Goal: Task Accomplishment & Management: Use online tool/utility

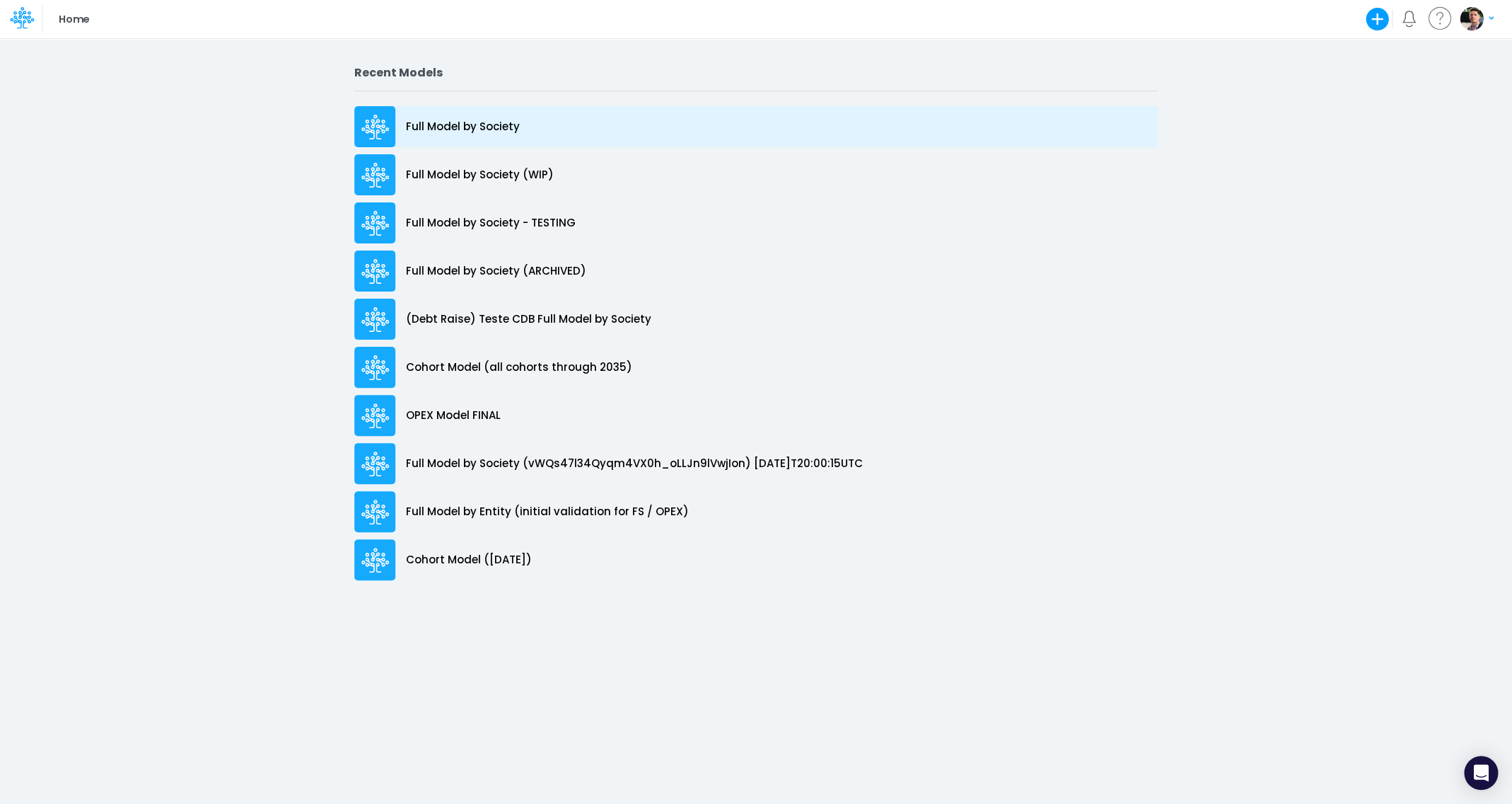
click at [453, 137] on div "Full Model by Society" at bounding box center [756, 126] width 804 height 41
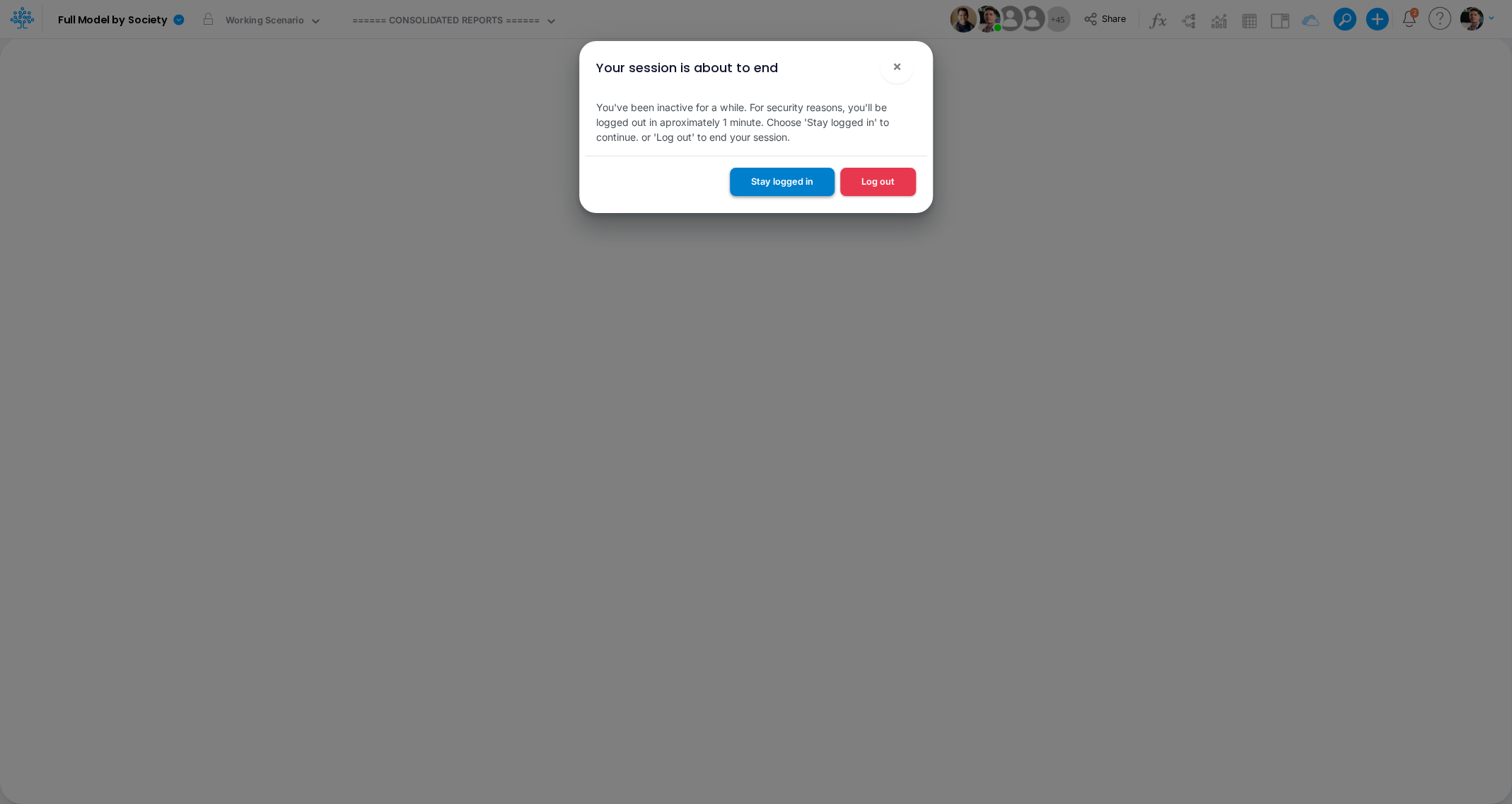
click at [791, 191] on button "Stay logged in" at bounding box center [782, 181] width 105 height 27
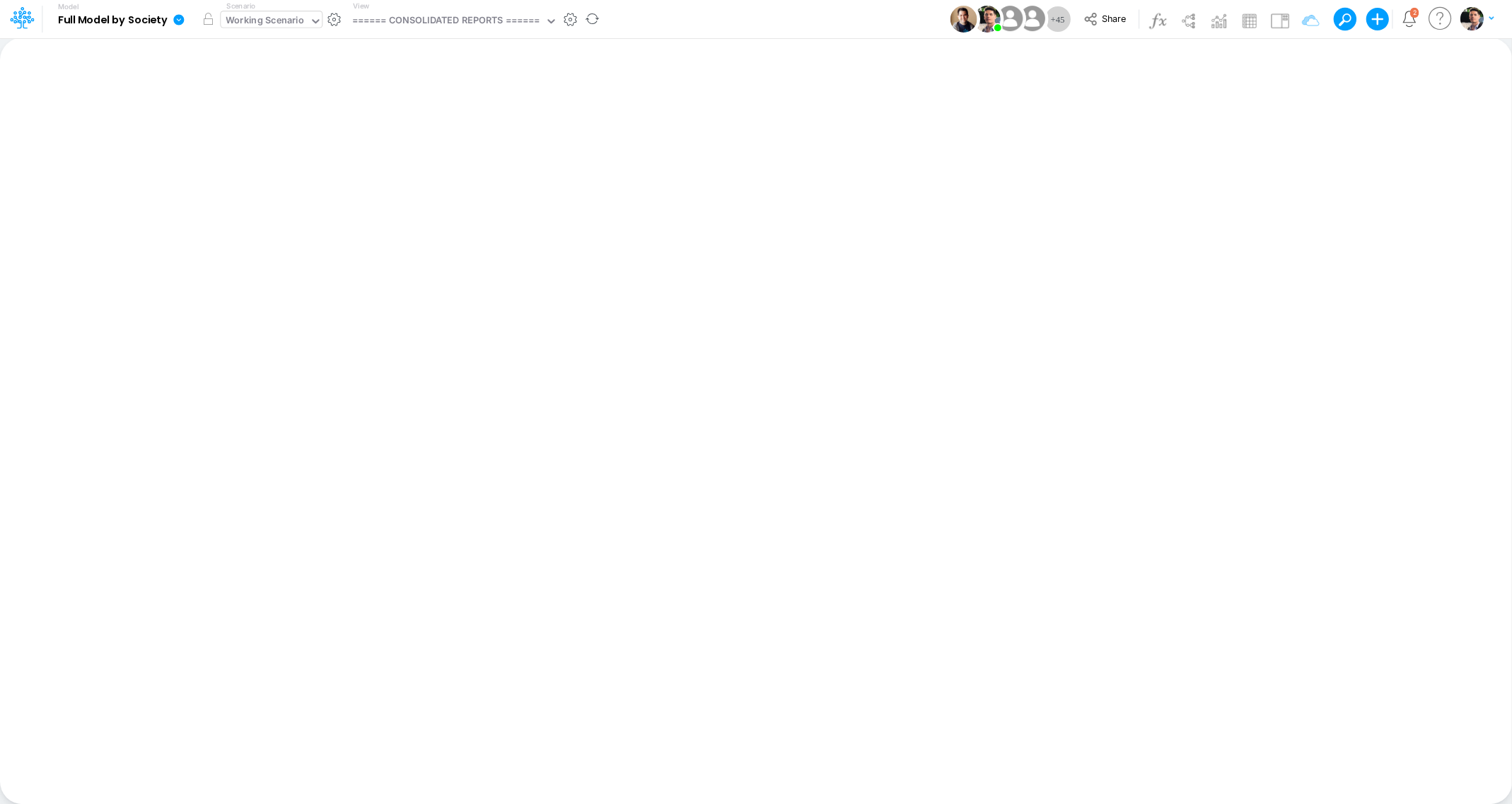
click at [269, 27] on div "Working Scenario" at bounding box center [264, 21] width 79 height 16
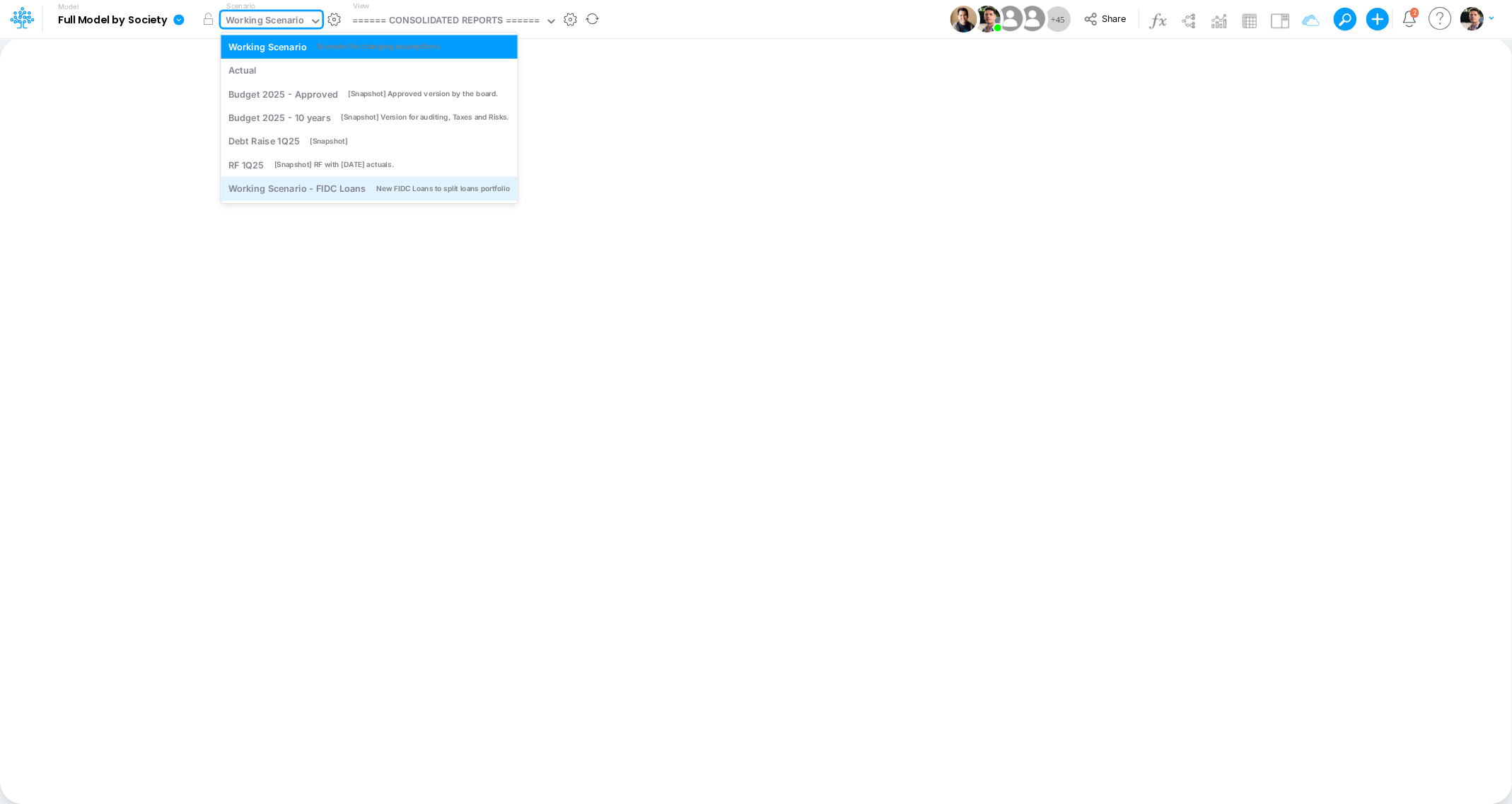
click at [444, 193] on div "New FIDC Loans to split loans portfolio" at bounding box center [443, 189] width 134 height 11
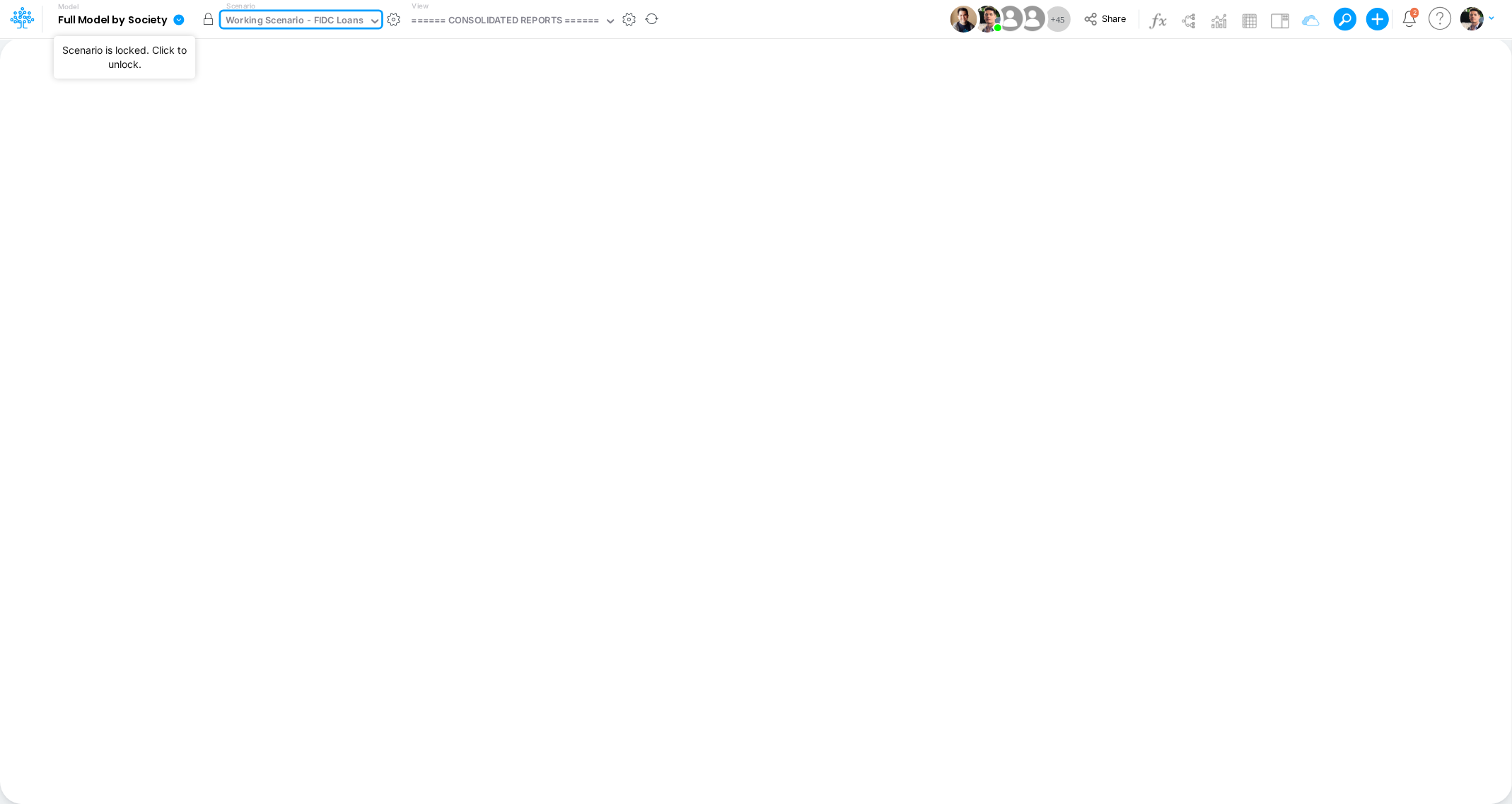
click at [211, 23] on button "button" at bounding box center [208, 19] width 26 height 26
click at [303, 27] on div "Working Scenario - FIDC Loans" at bounding box center [294, 21] width 138 height 16
click at [339, 19] on div "Working Scenario - FIDC Loans" at bounding box center [294, 21] width 138 height 16
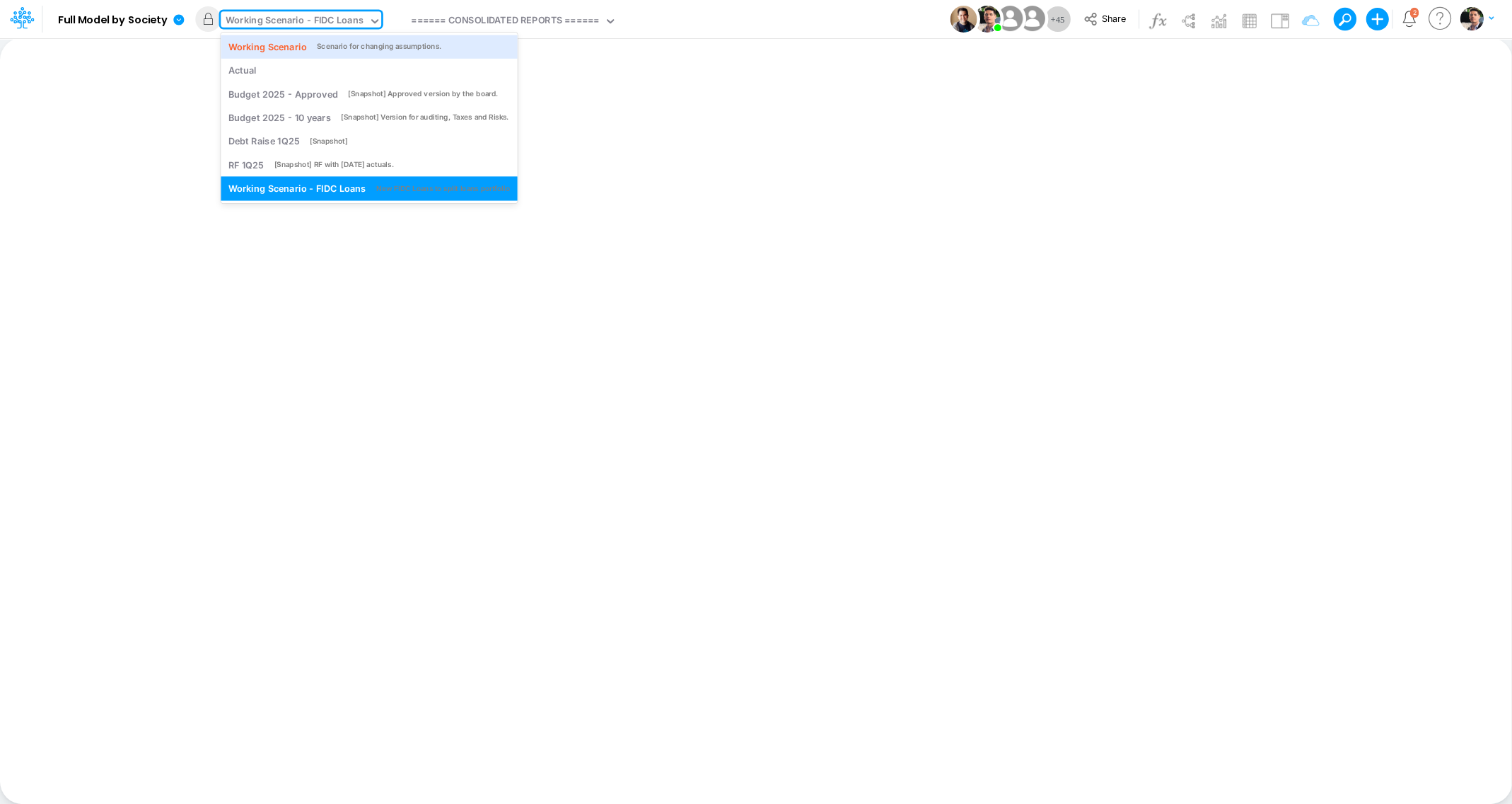
click at [313, 49] on div "Working Scenario Scenario for changing assumptions." at bounding box center [369, 46] width 281 height 13
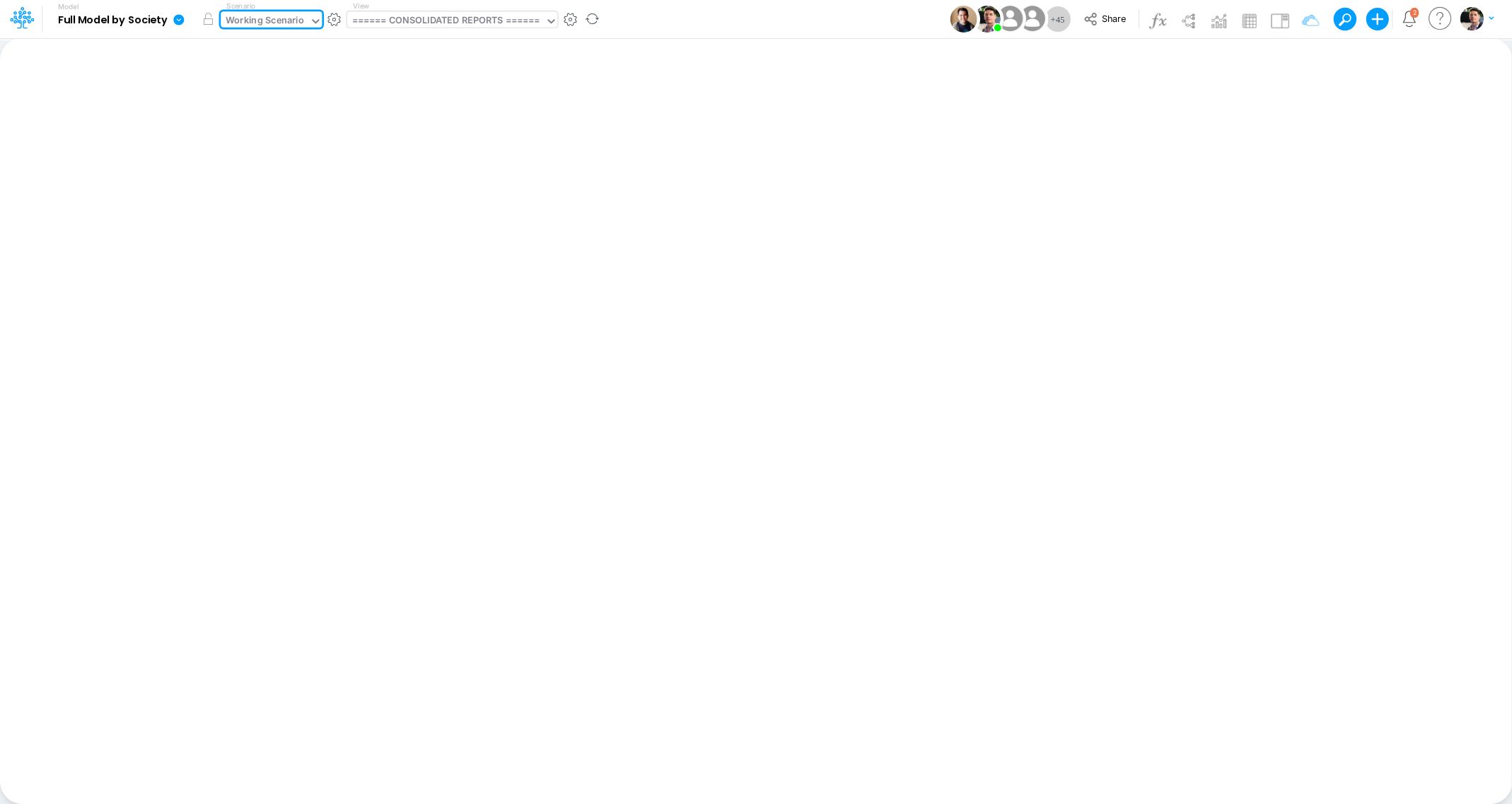
click at [481, 25] on div "====== CONSOLIDATED REPORTS ======" at bounding box center [445, 21] width 187 height 16
click at [467, 17] on div "====== CONSOLIDATED REPORTS ======" at bounding box center [445, 21] width 187 height 16
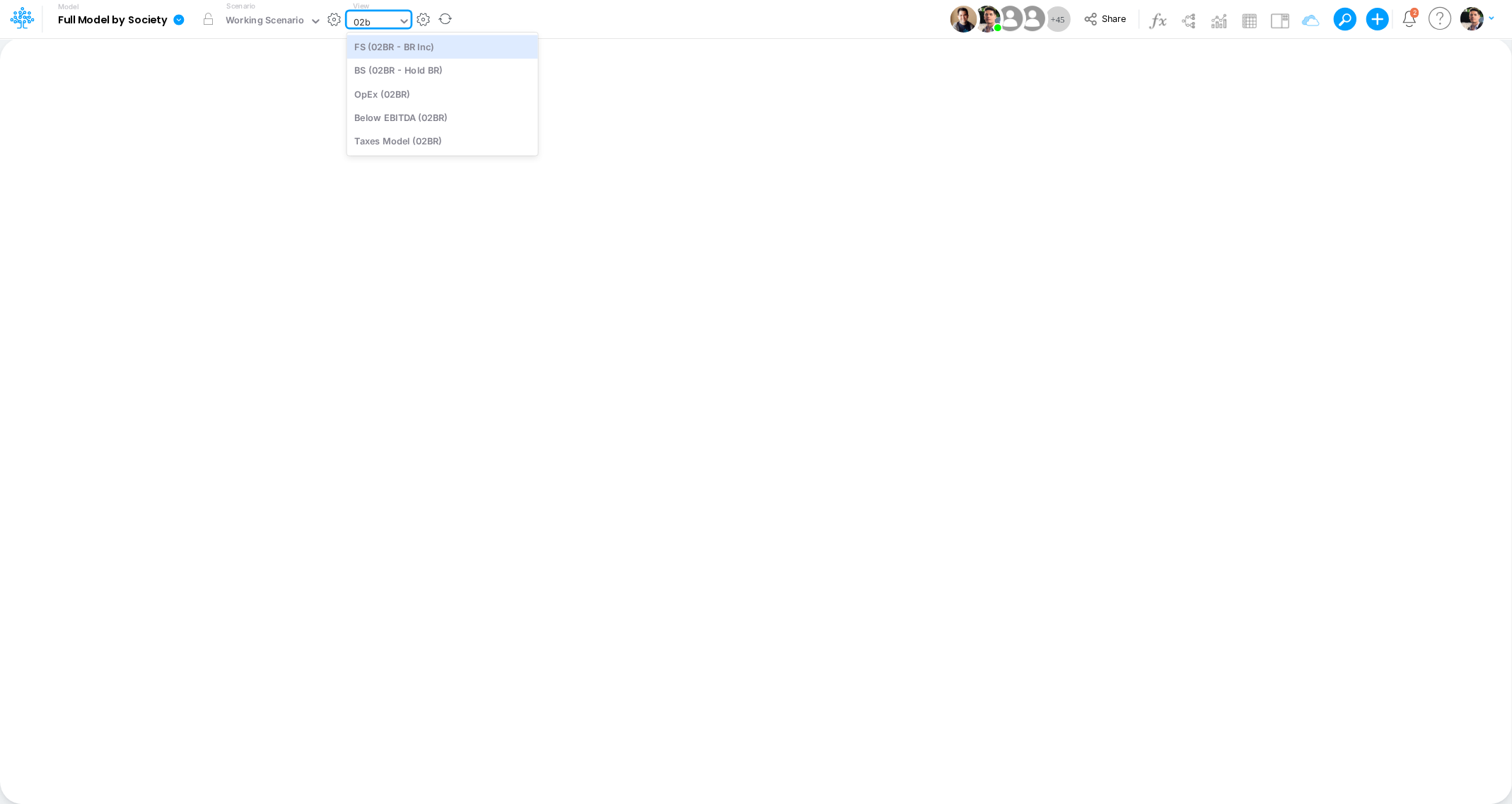
type input "02br"
click at [434, 72] on div "BS (02BR - Hold BR)" at bounding box center [442, 71] width 191 height 23
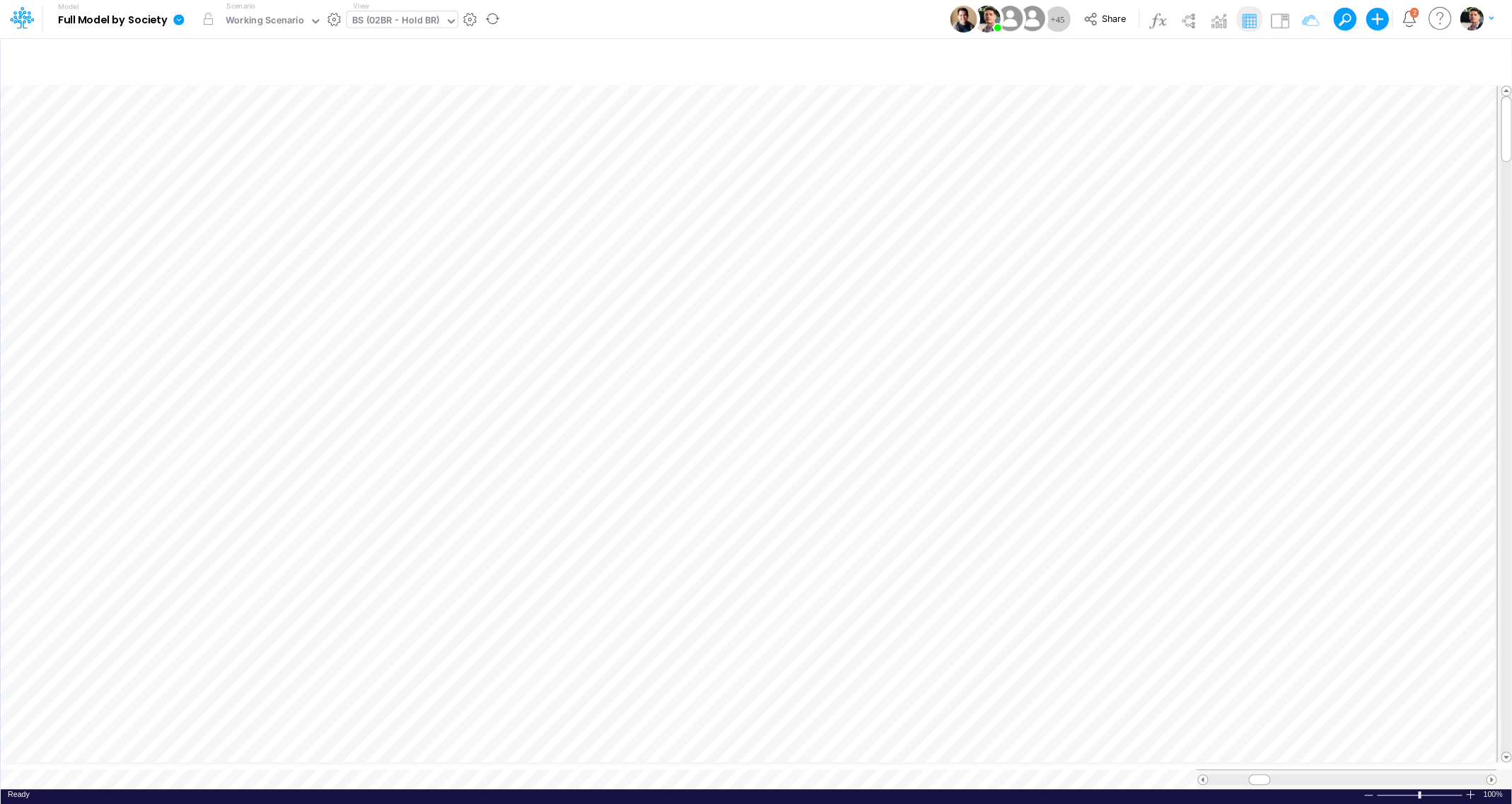
scroll to position [5, 46]
click at [411, 16] on div "BS (02BR - Hold BR)" at bounding box center [396, 21] width 88 height 16
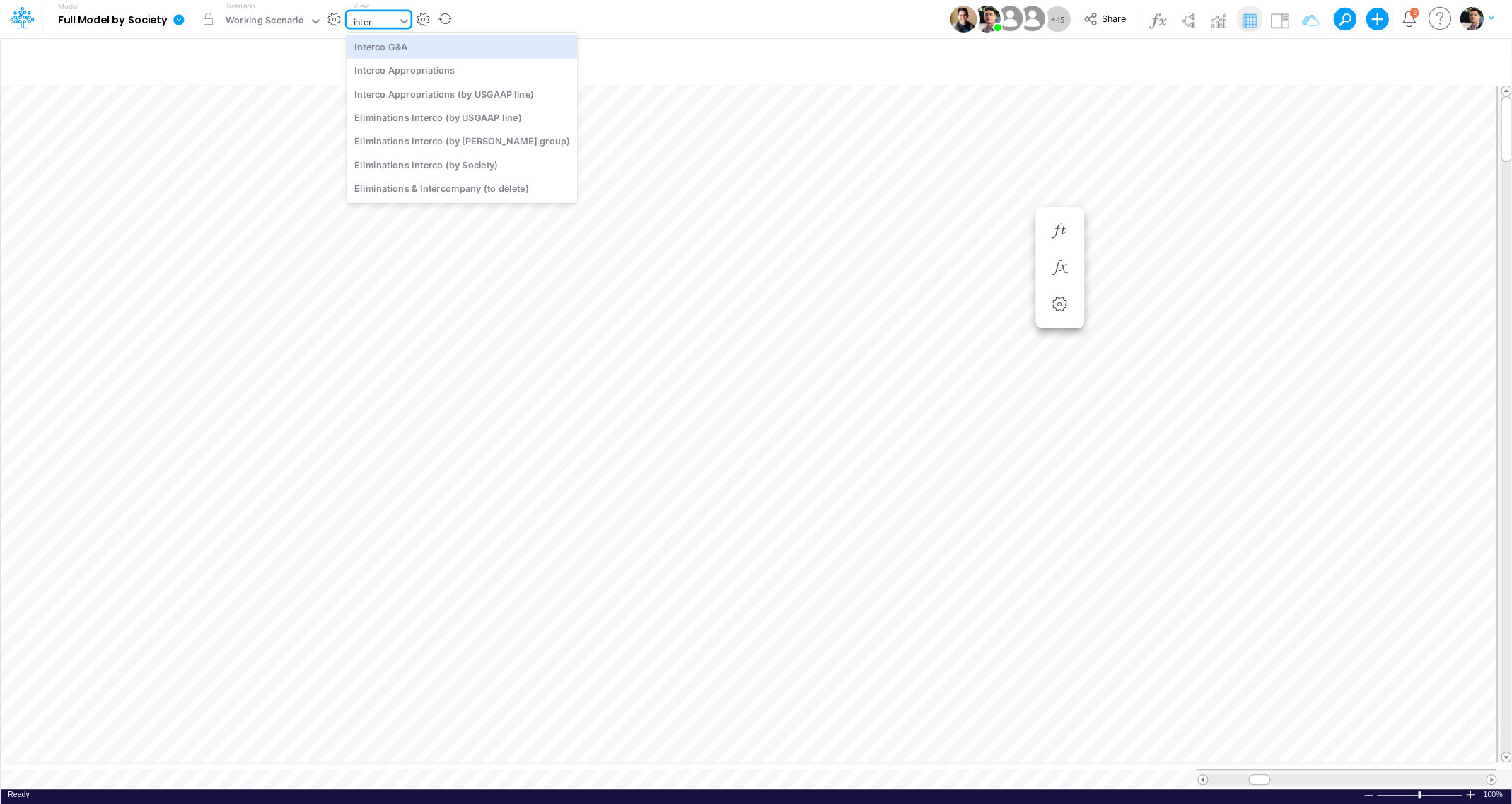
type input "interc"
click at [451, 75] on div "Interco Appropriations" at bounding box center [462, 71] width 231 height 23
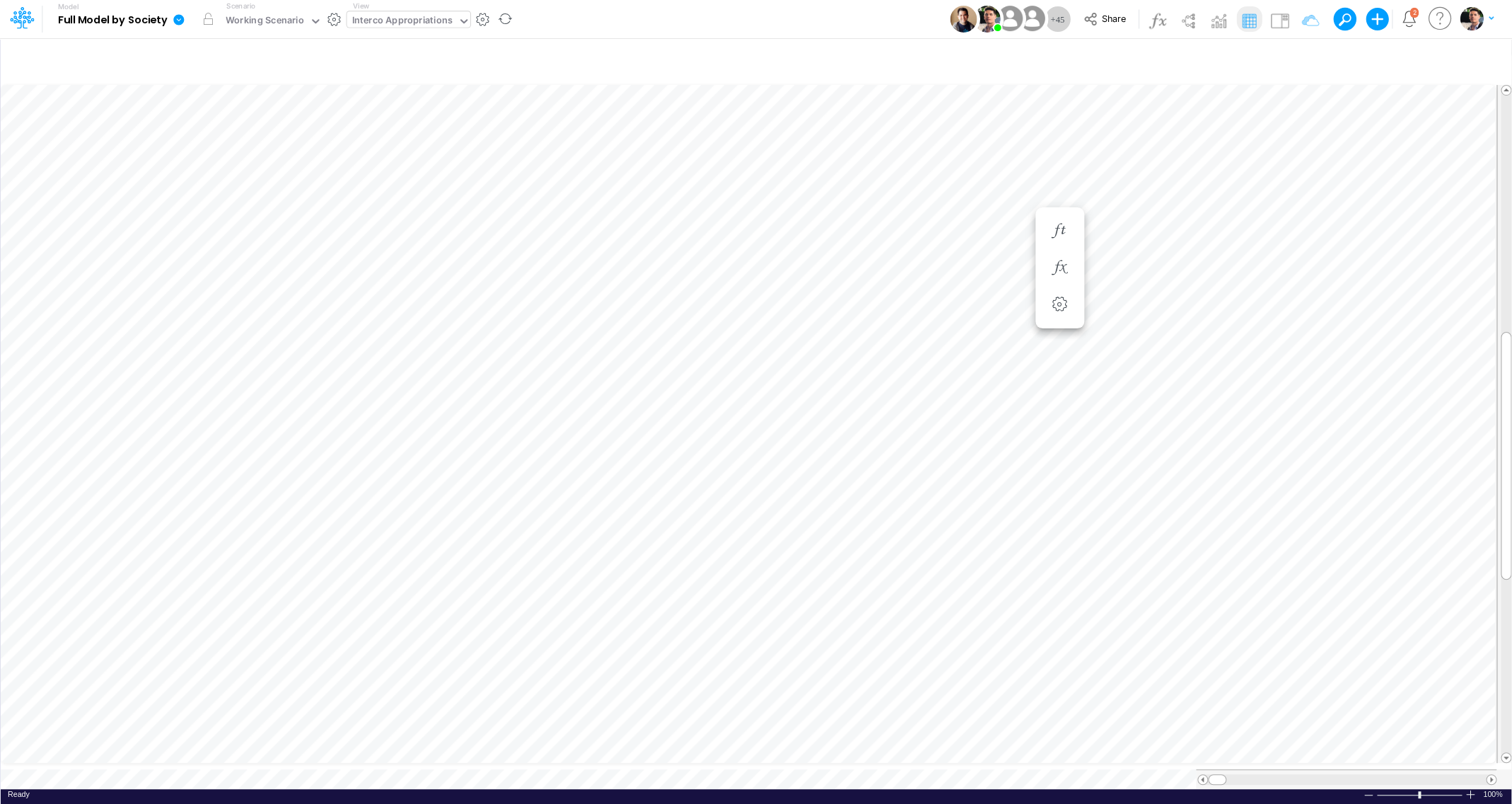
scroll to position [5, 19]
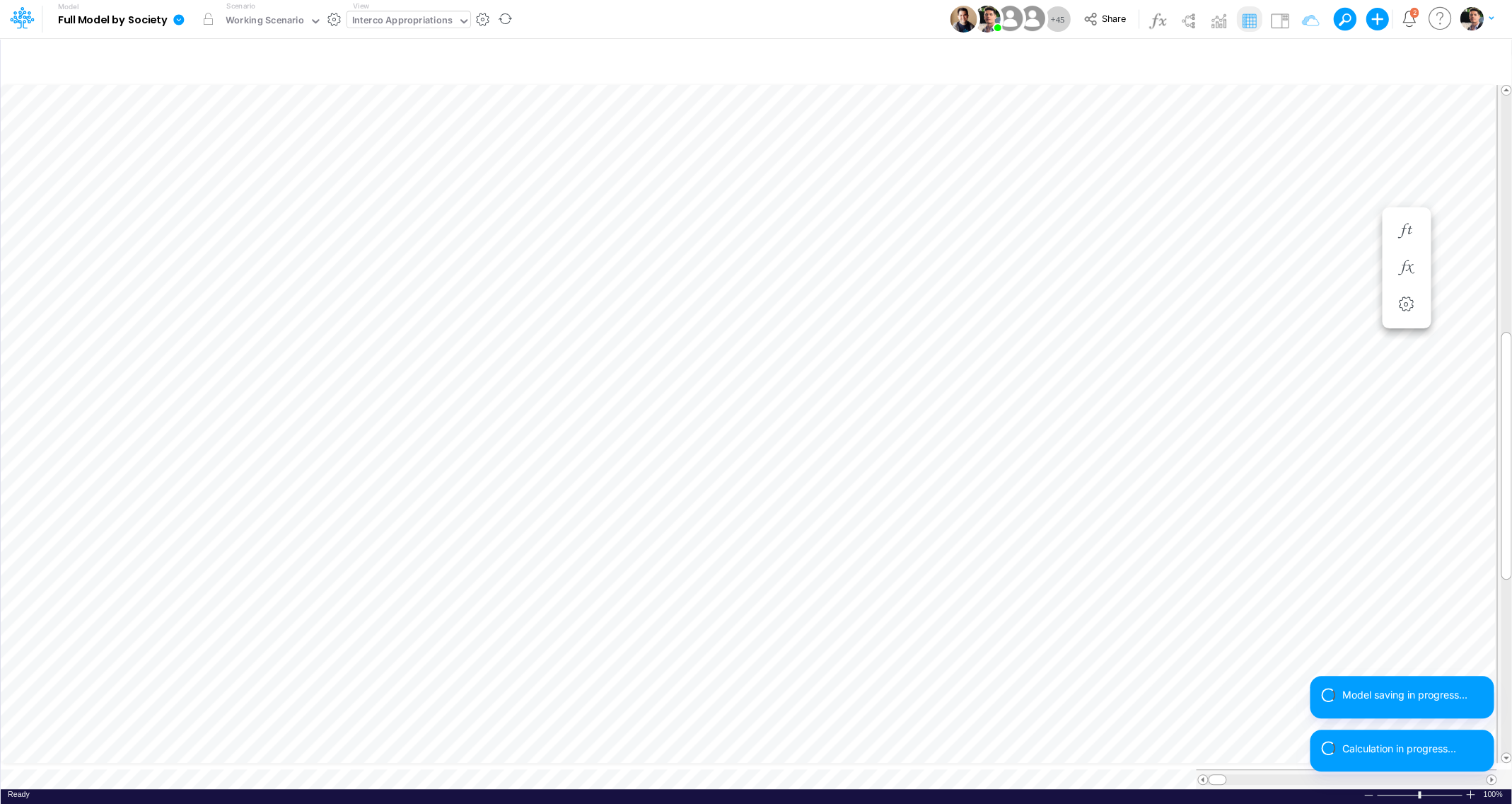
click at [403, 20] on div "Interco Appropriations" at bounding box center [402, 21] width 100 height 16
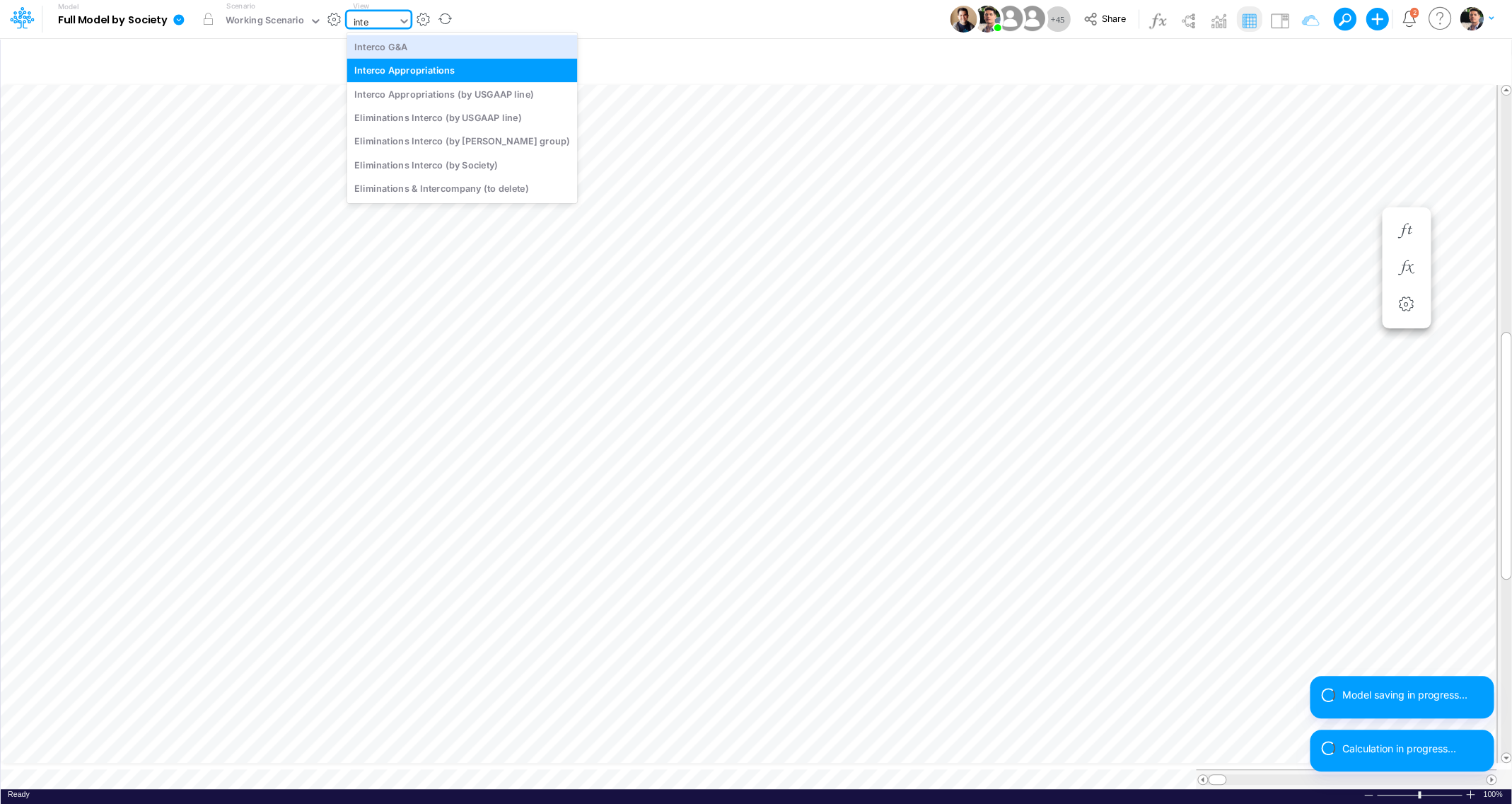
type input "inter"
click at [393, 44] on div "Interco G&A" at bounding box center [462, 47] width 231 height 23
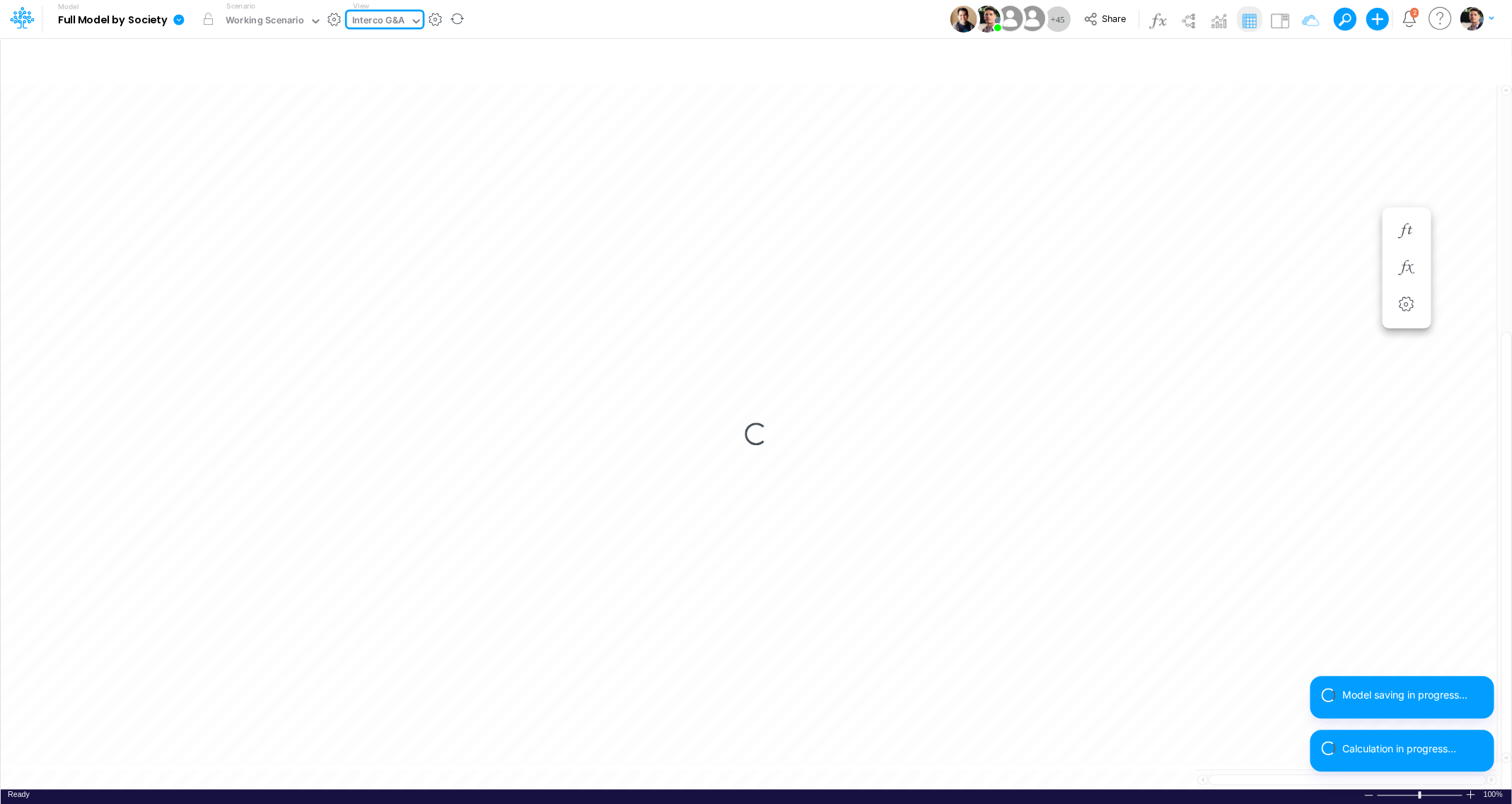
type input "Intercos G&A"
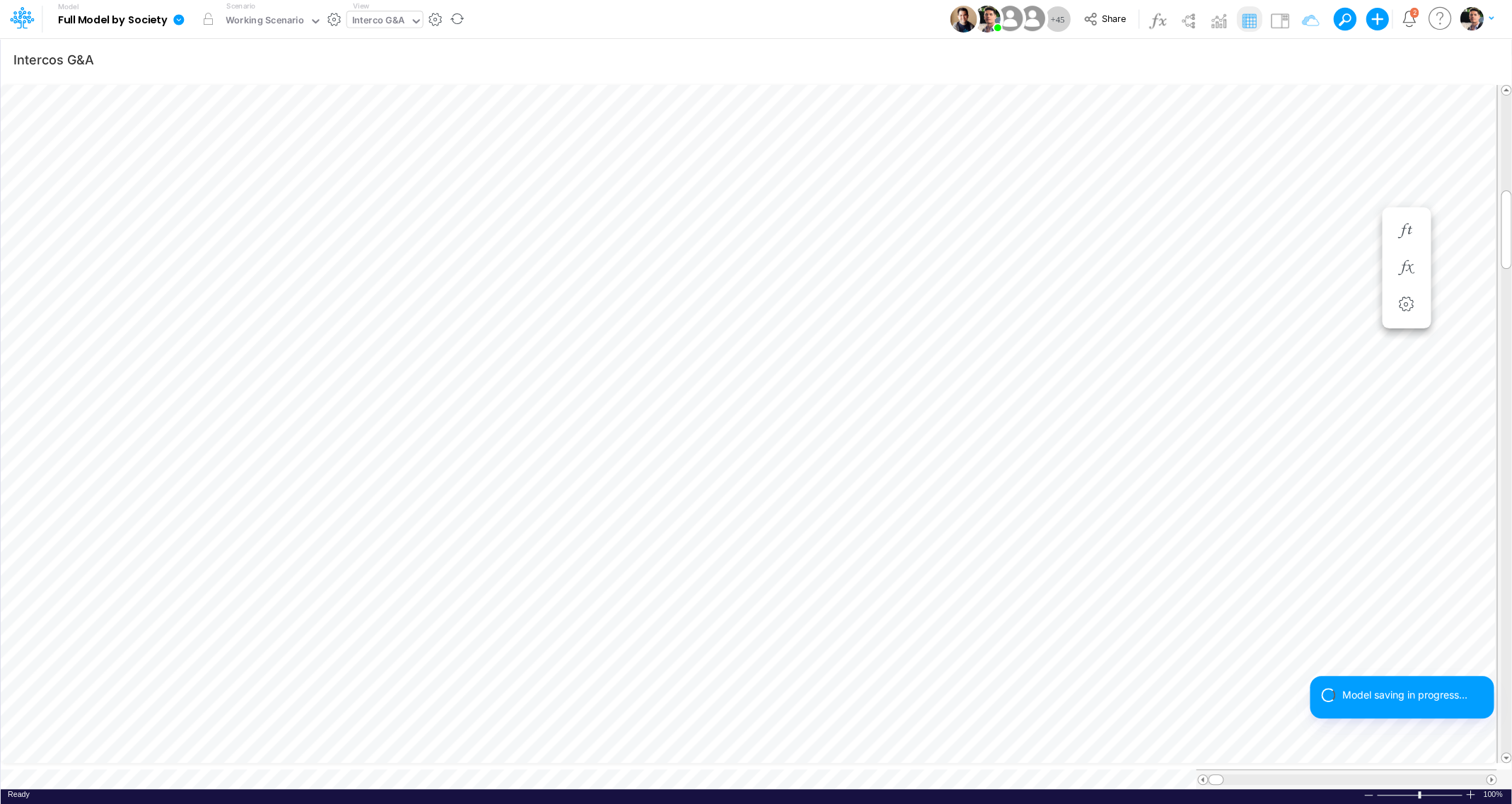
scroll to position [5, 45]
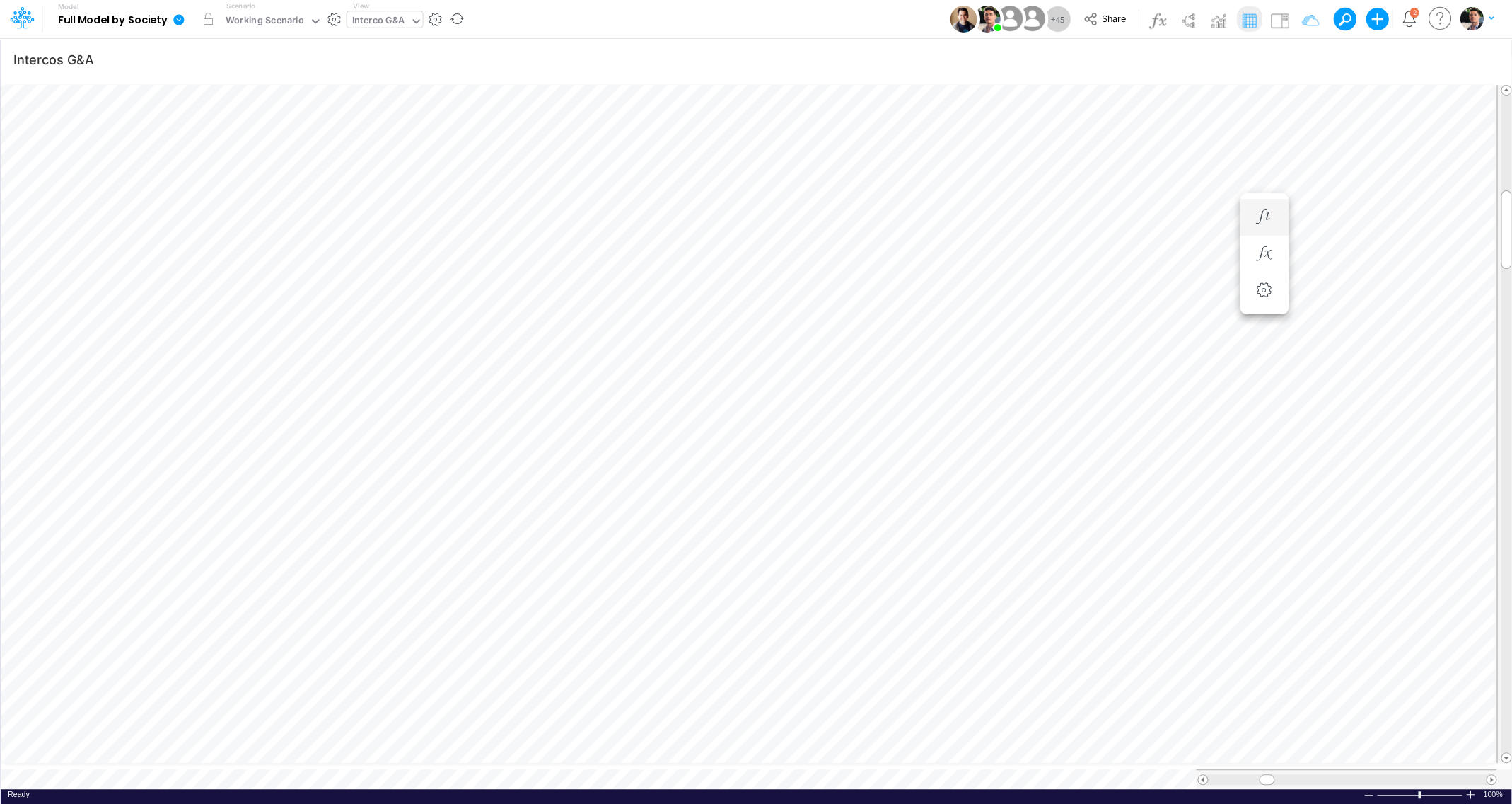
scroll to position [5, 3]
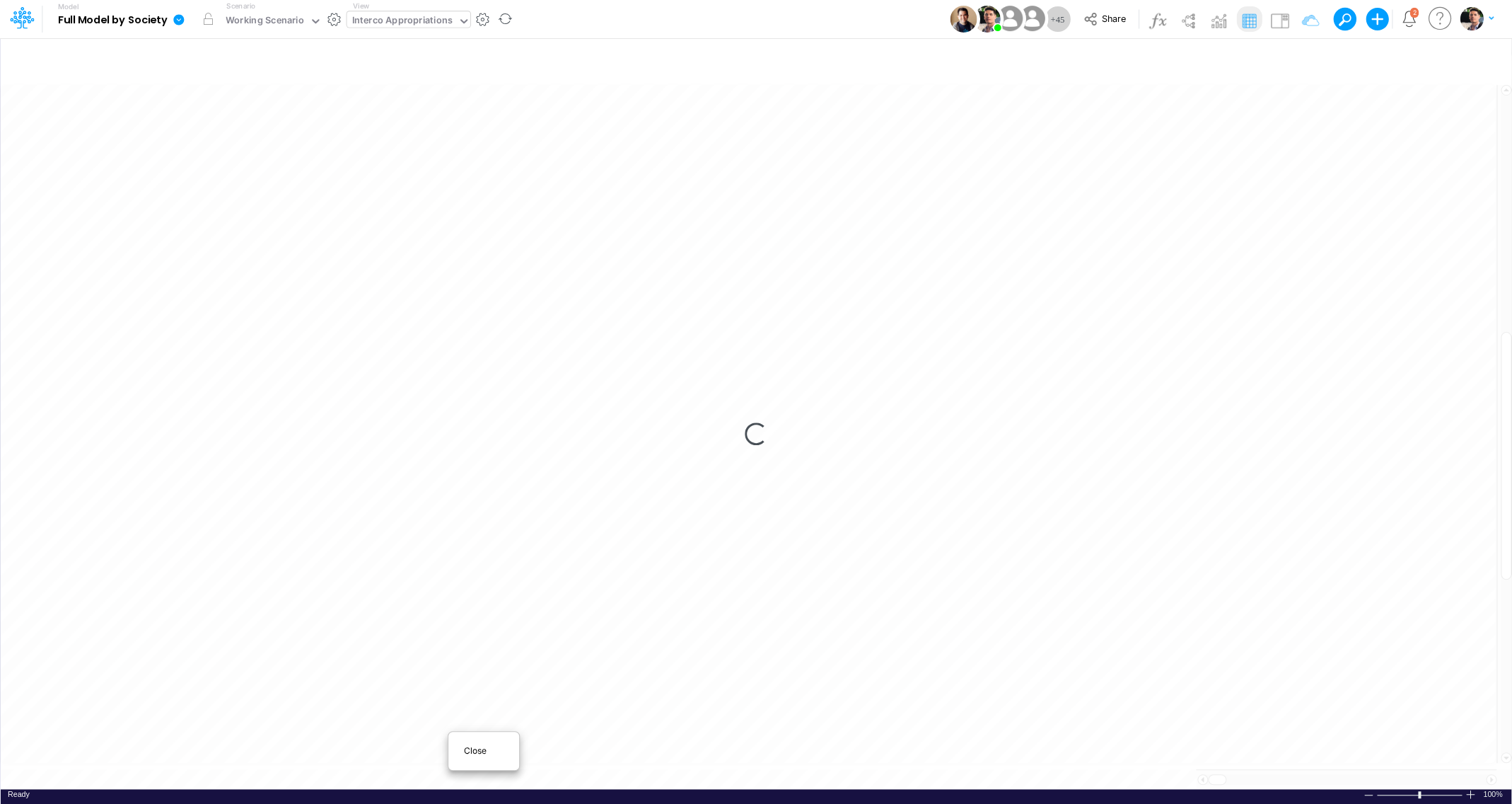
scroll to position [5, 27]
click at [466, 753] on span "Close" at bounding box center [484, 750] width 39 height 12
type input "Intercos G&A"
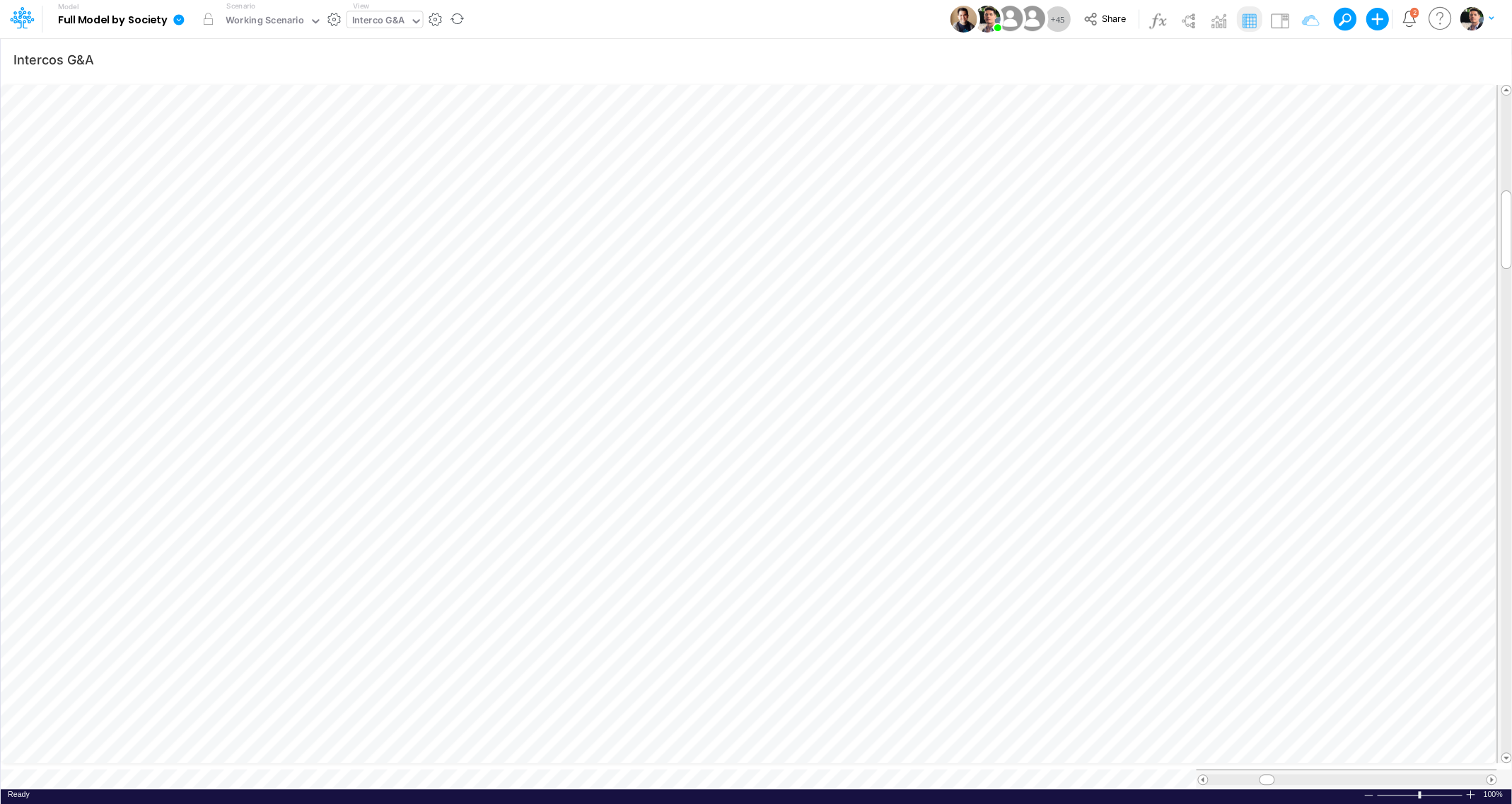
scroll to position [5, 3]
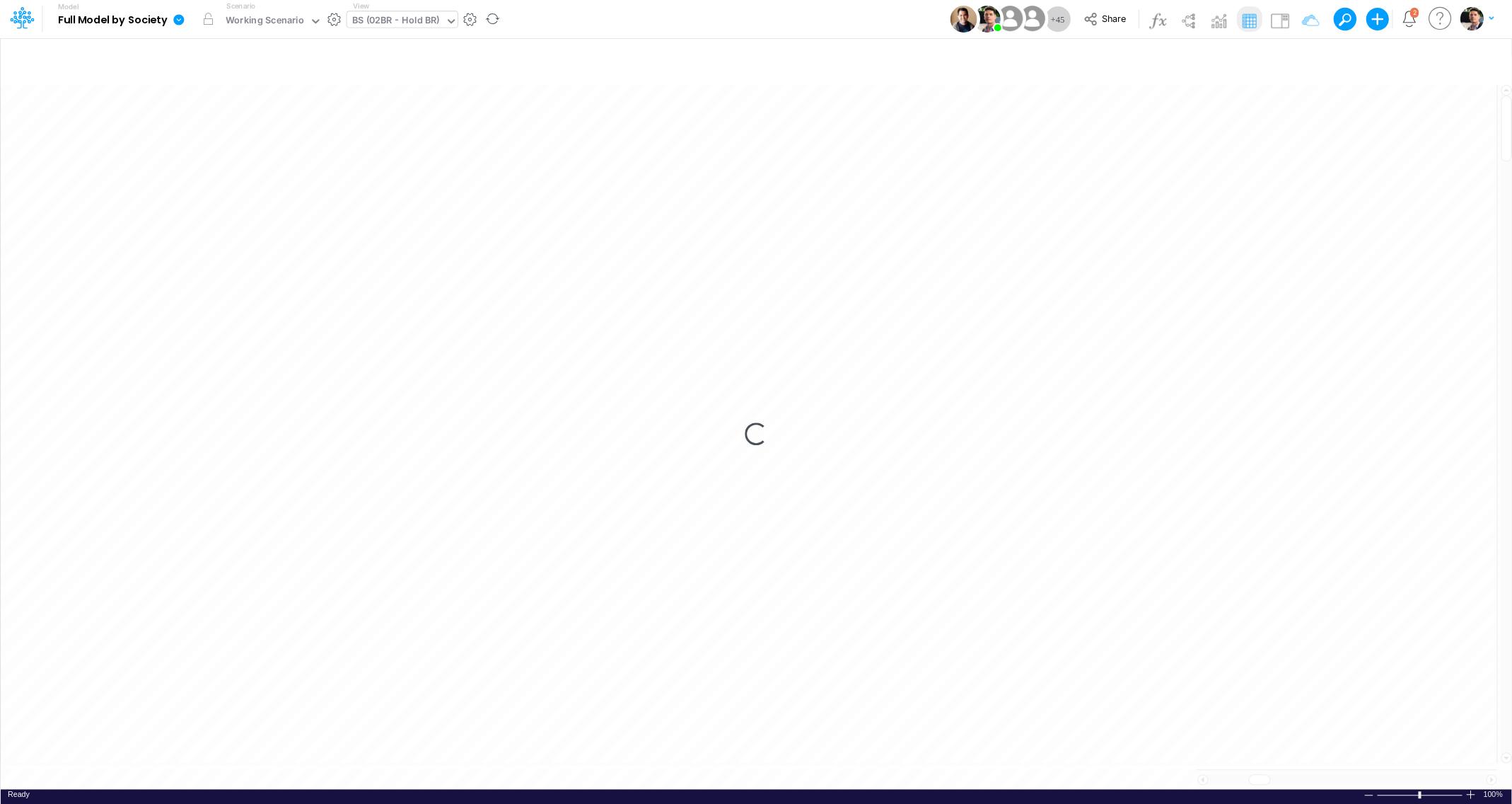
scroll to position [5, 46]
type input "Intercos G&A"
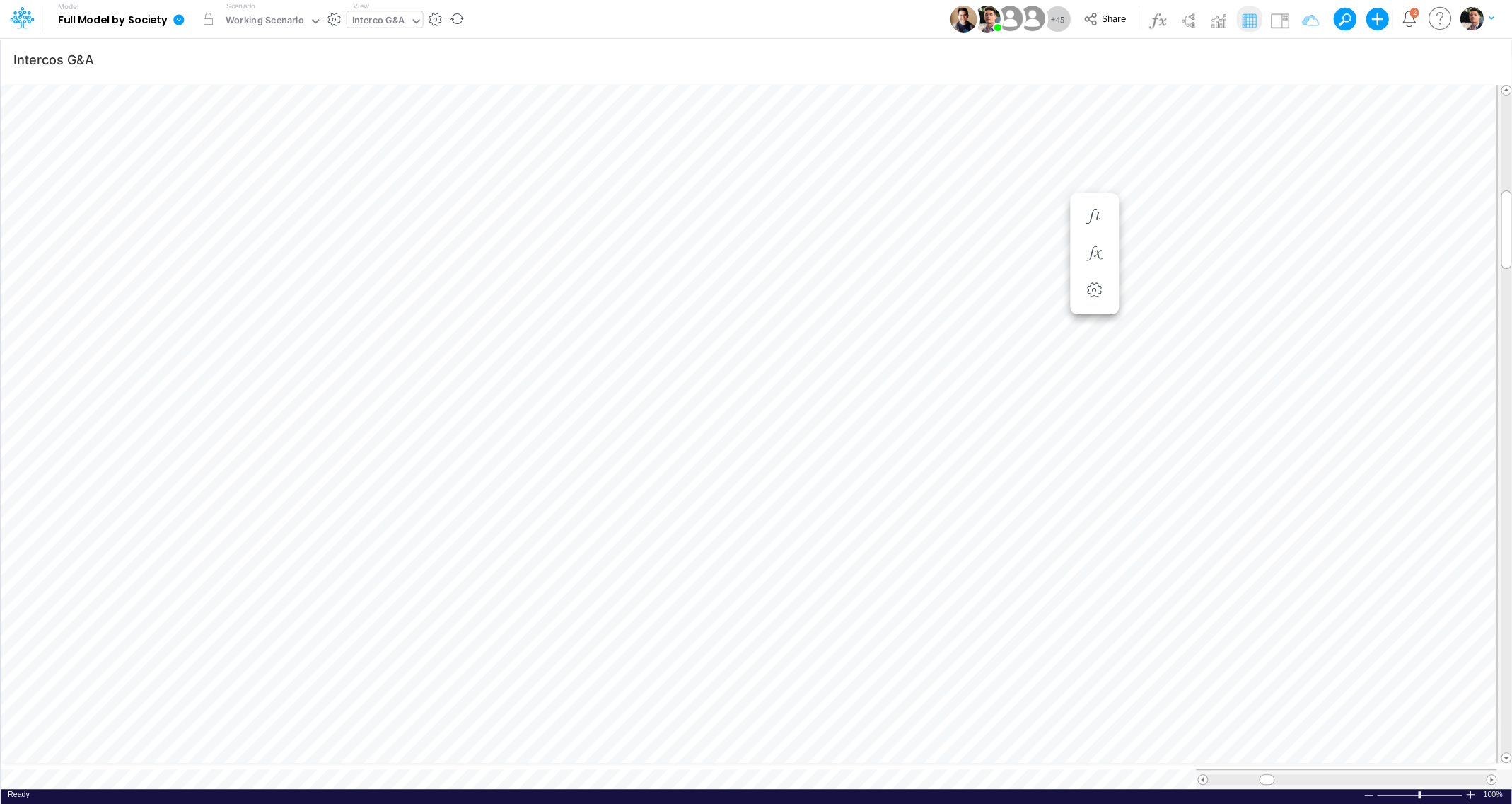
scroll to position [5, 20]
click at [1097, 220] on icon "button" at bounding box center [1094, 216] width 21 height 15
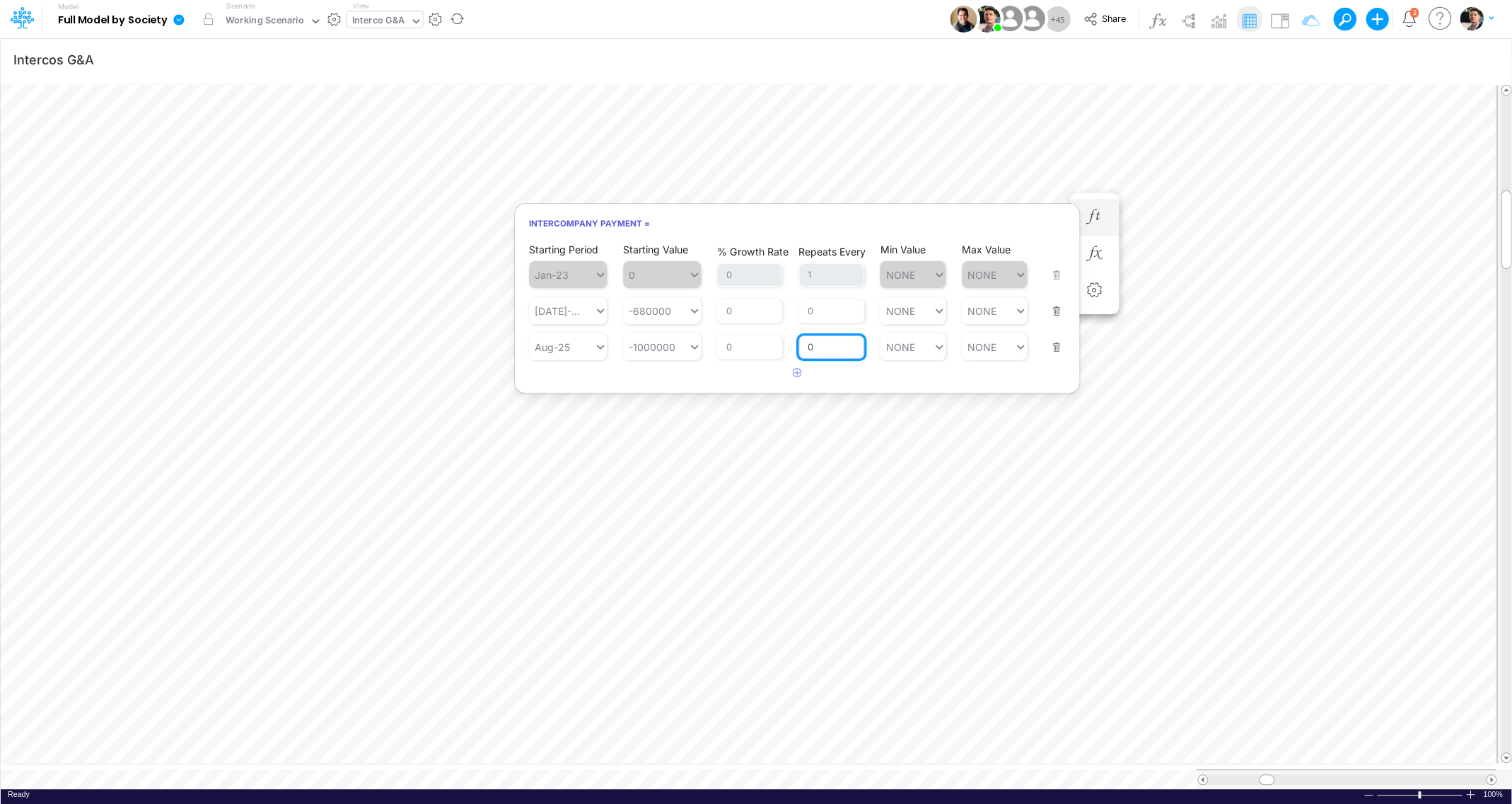
drag, startPoint x: 819, startPoint y: 345, endPoint x: 795, endPoint y: 345, distance: 24.0
click at [798, 345] on input "0" at bounding box center [831, 347] width 66 height 24
type input "1"
click at [833, 313] on input "0" at bounding box center [831, 311] width 66 height 24
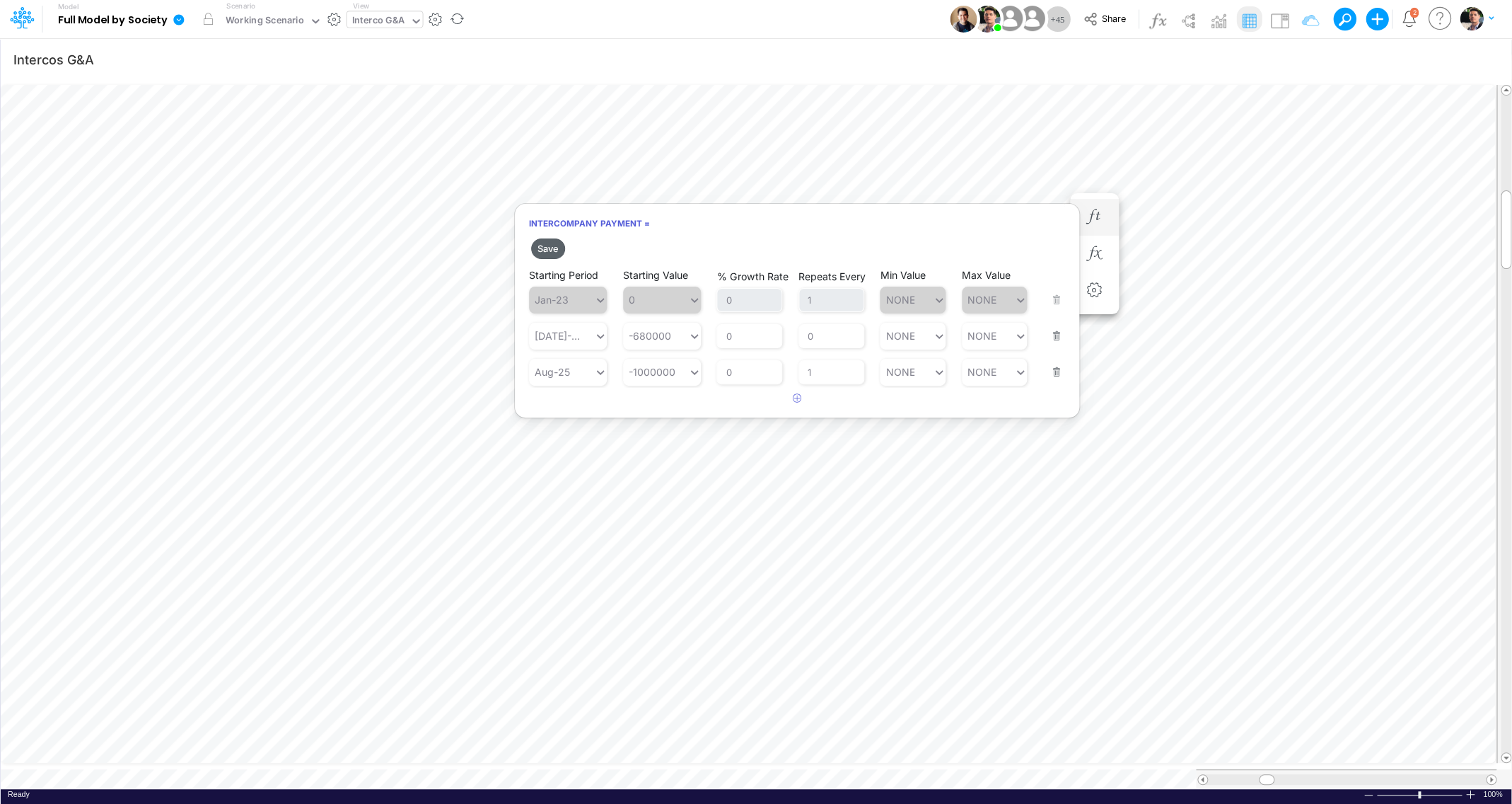
click at [555, 247] on button "Save" at bounding box center [548, 249] width 34 height 20
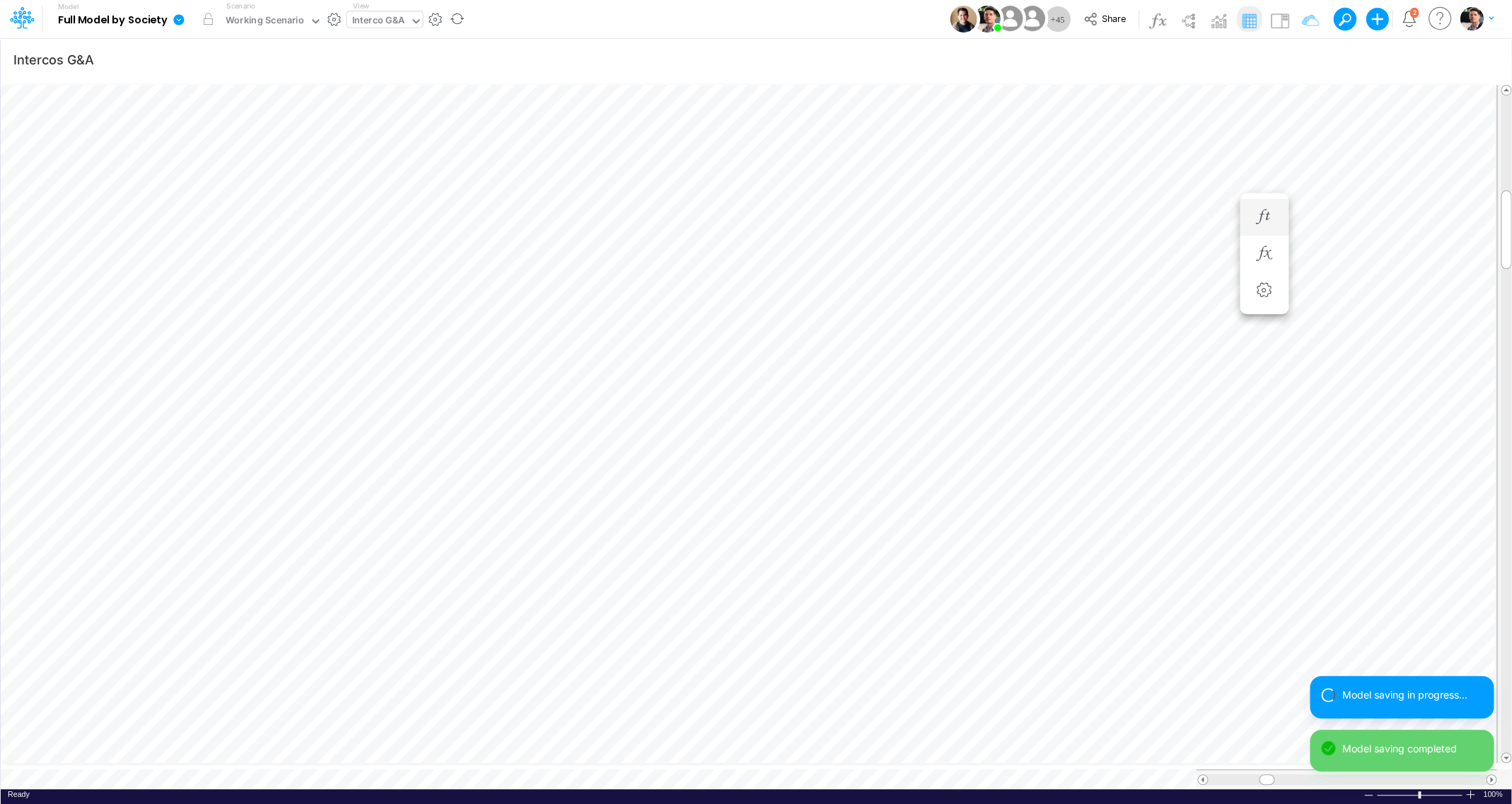
scroll to position [5, 18]
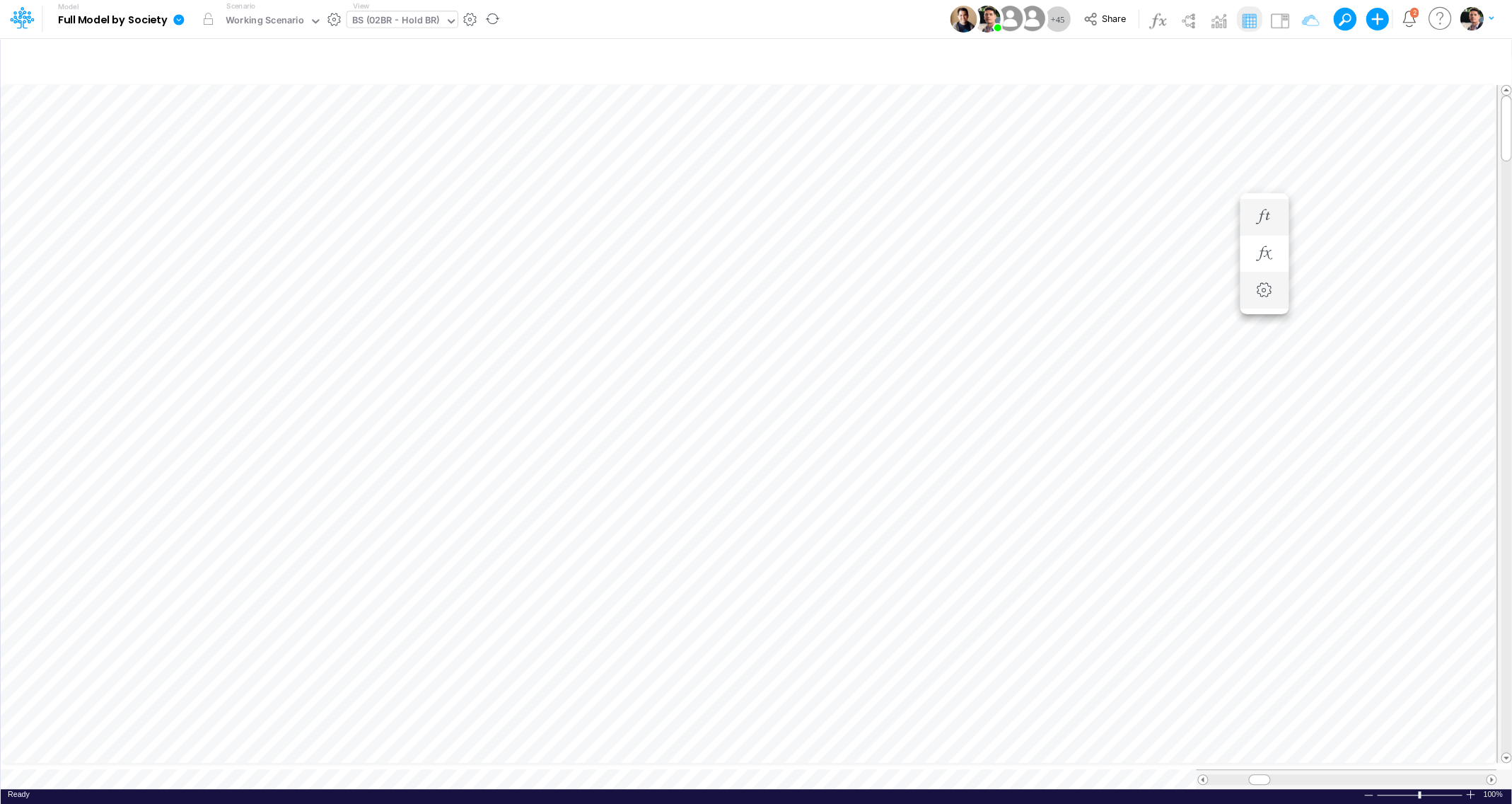
scroll to position [5, 46]
type input "Intercos G&A"
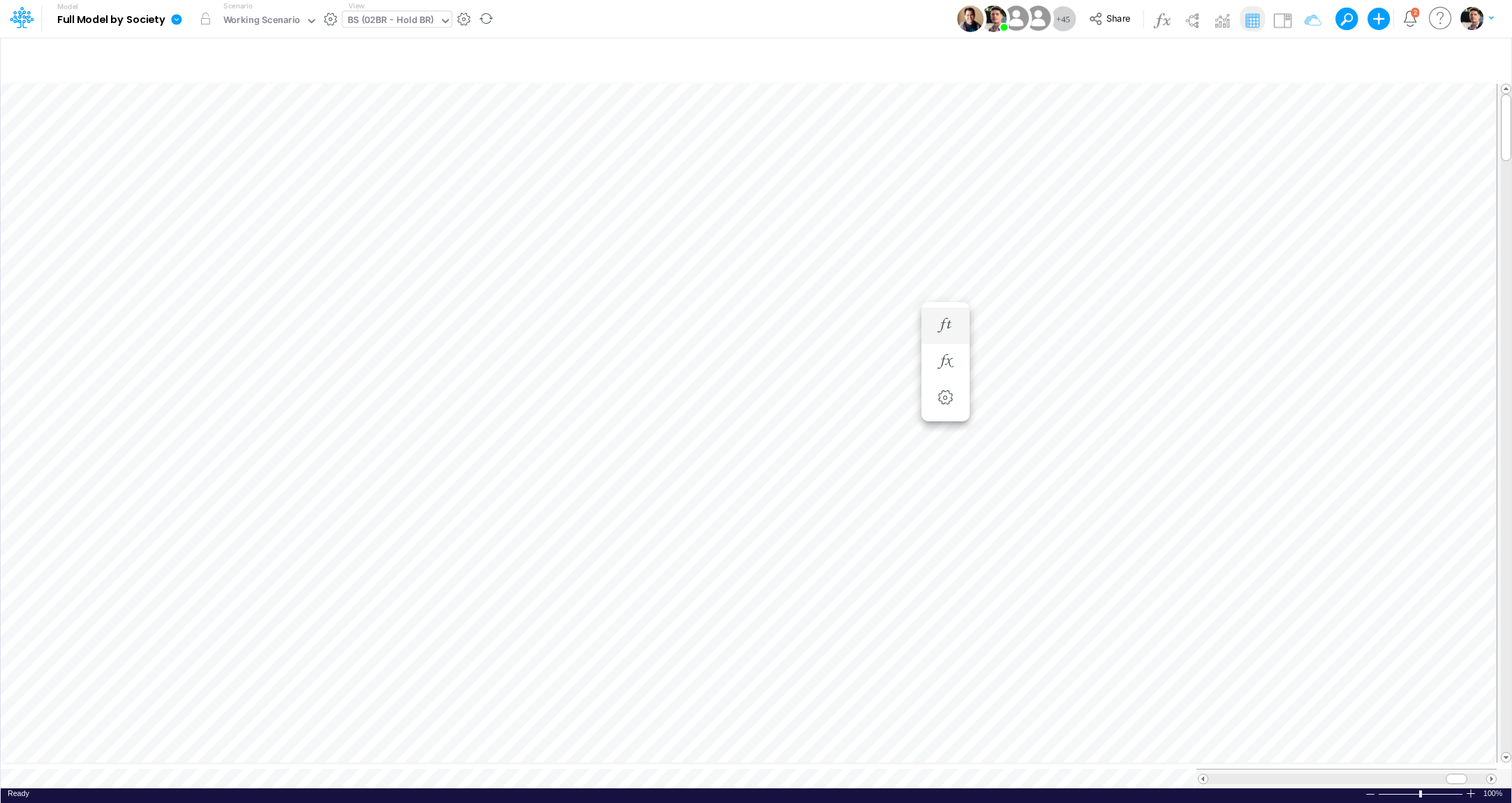
click at [409, 27] on div "BS (02BR - Hold BR)" at bounding box center [390, 21] width 87 height 16
type input "01ar"
click at [407, 66] on div "BS (01AR - Arg)" at bounding box center [437, 70] width 189 height 23
type input "Intercos G&A"
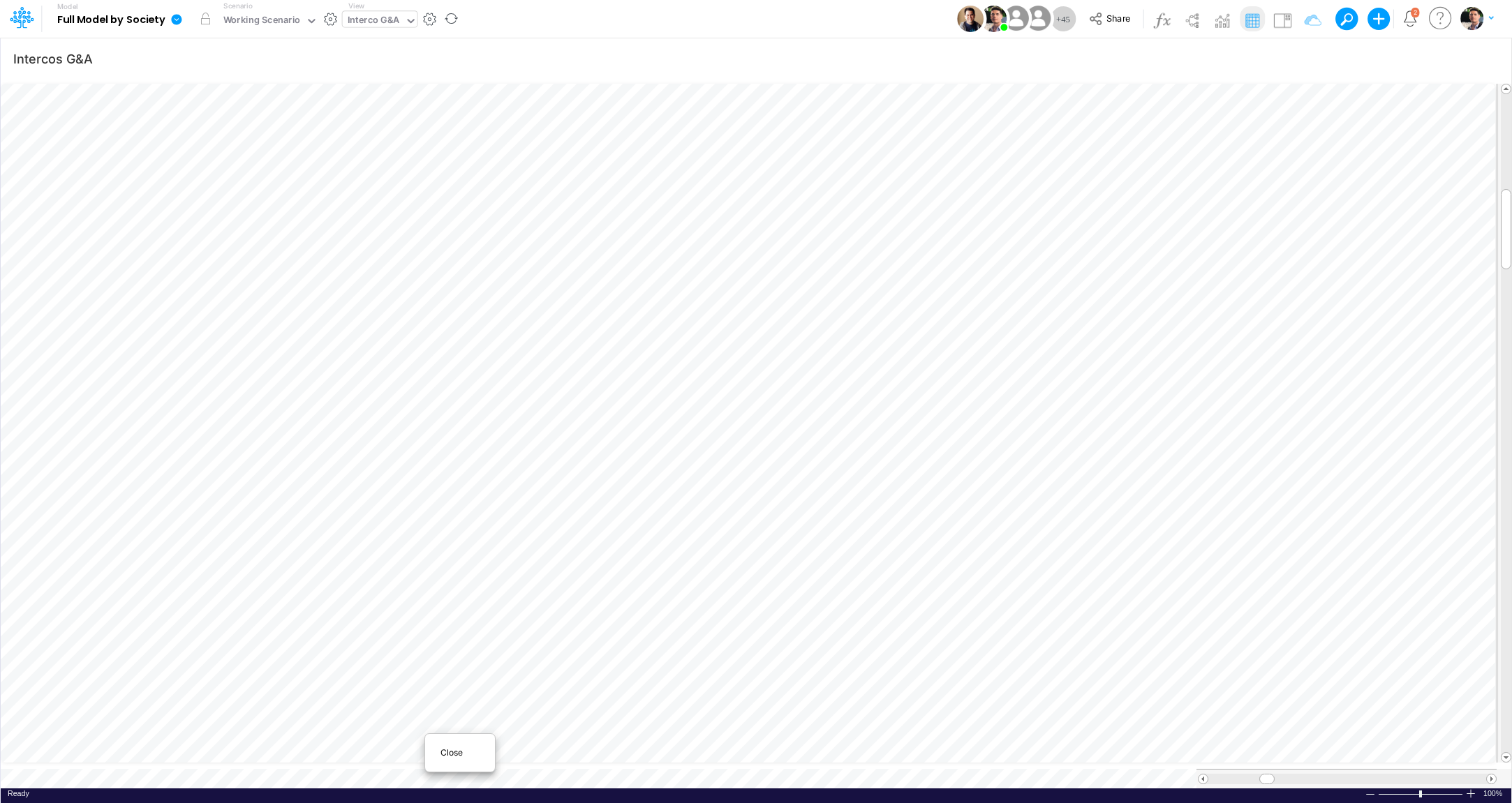
scroll to position [5, 20]
click at [457, 758] on span "Close" at bounding box center [460, 752] width 38 height 12
drag, startPoint x: 364, startPoint y: 755, endPoint x: 496, endPoint y: 790, distance: 136.6
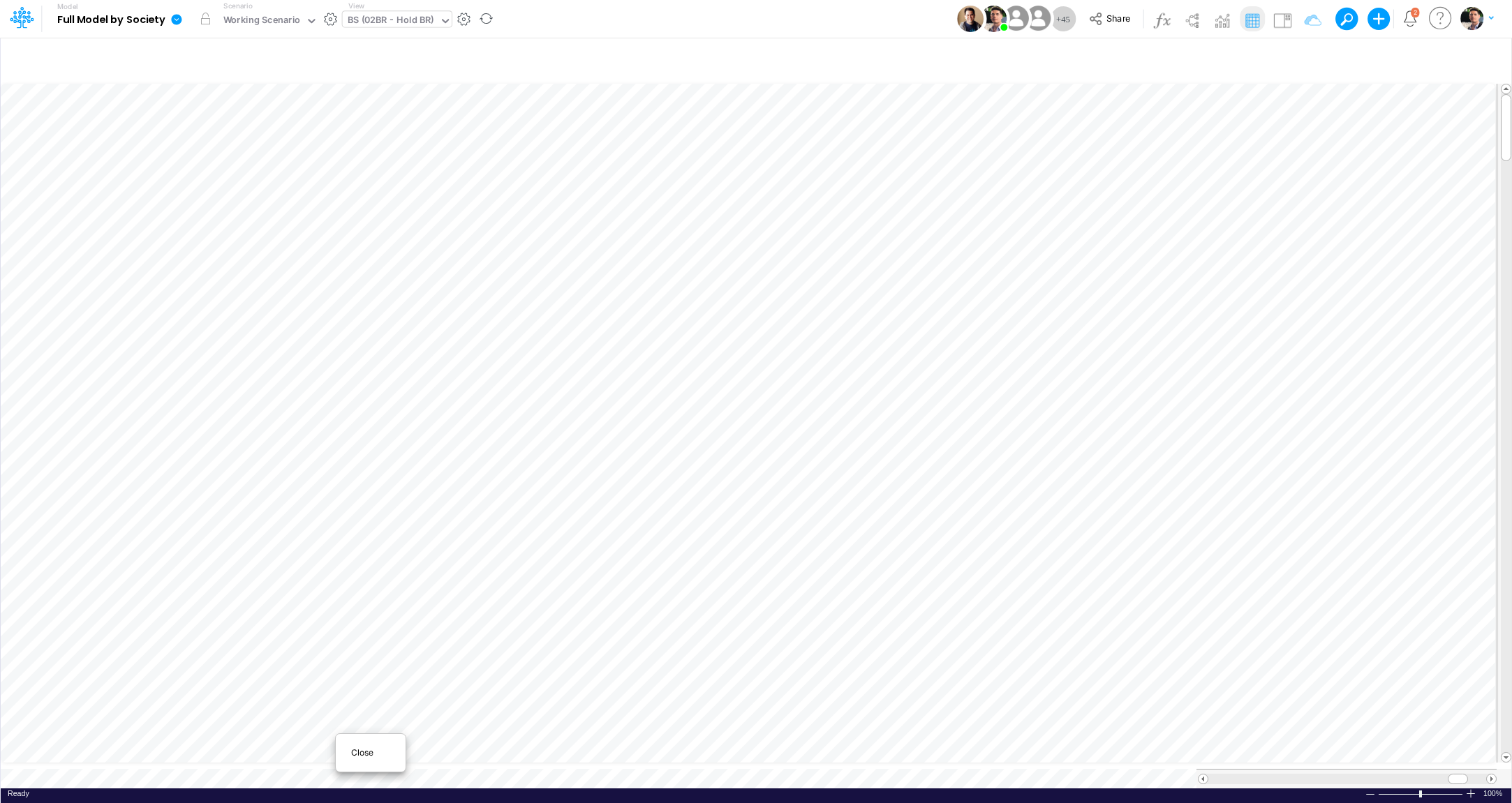
click at [364, 755] on span "Close" at bounding box center [371, 752] width 38 height 12
click at [175, 24] on icon at bounding box center [176, 19] width 11 height 11
click at [236, 145] on button "View model info" at bounding box center [247, 145] width 150 height 21
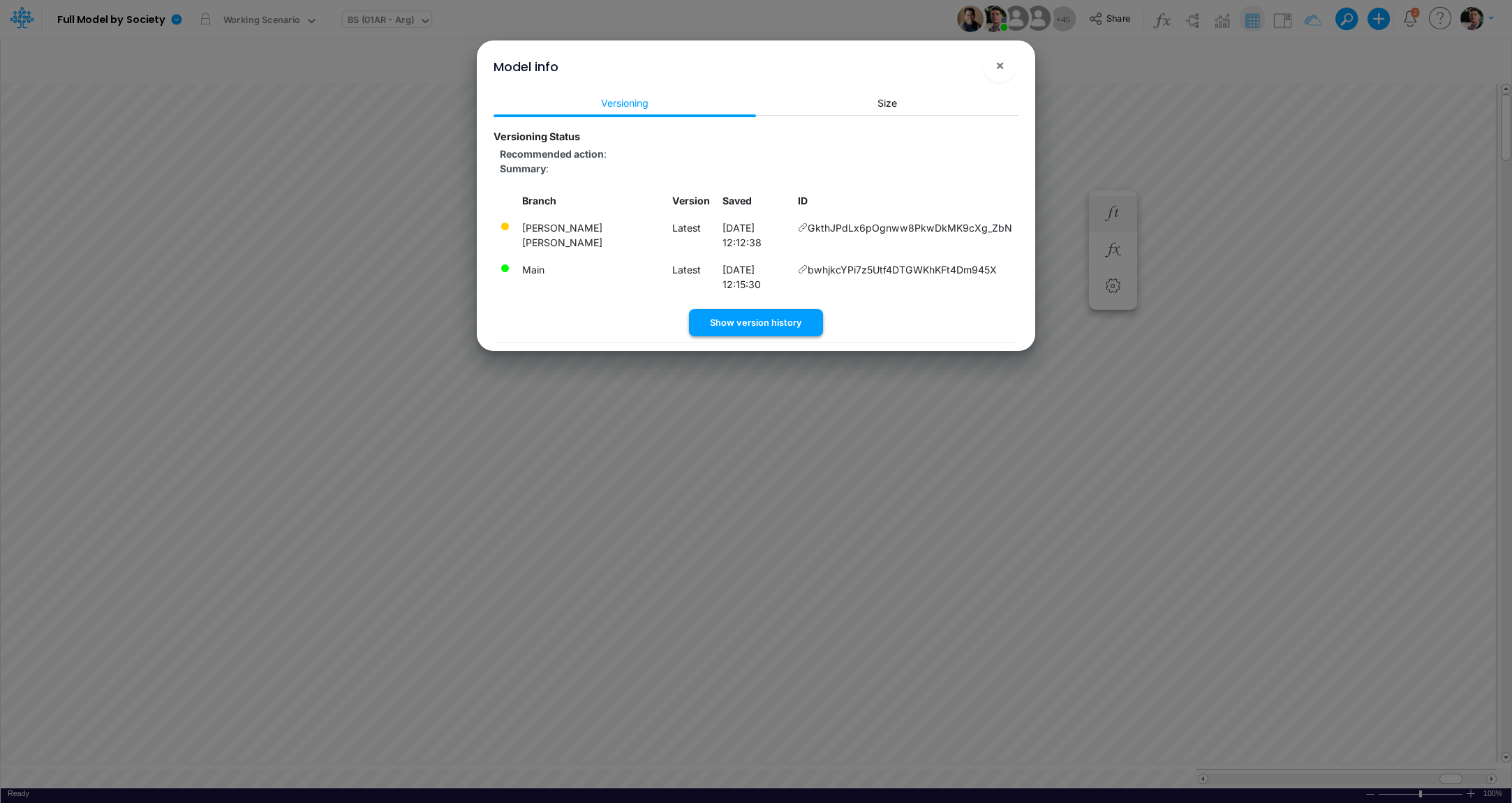
click at [772, 309] on button "Show version history" at bounding box center [756, 322] width 134 height 27
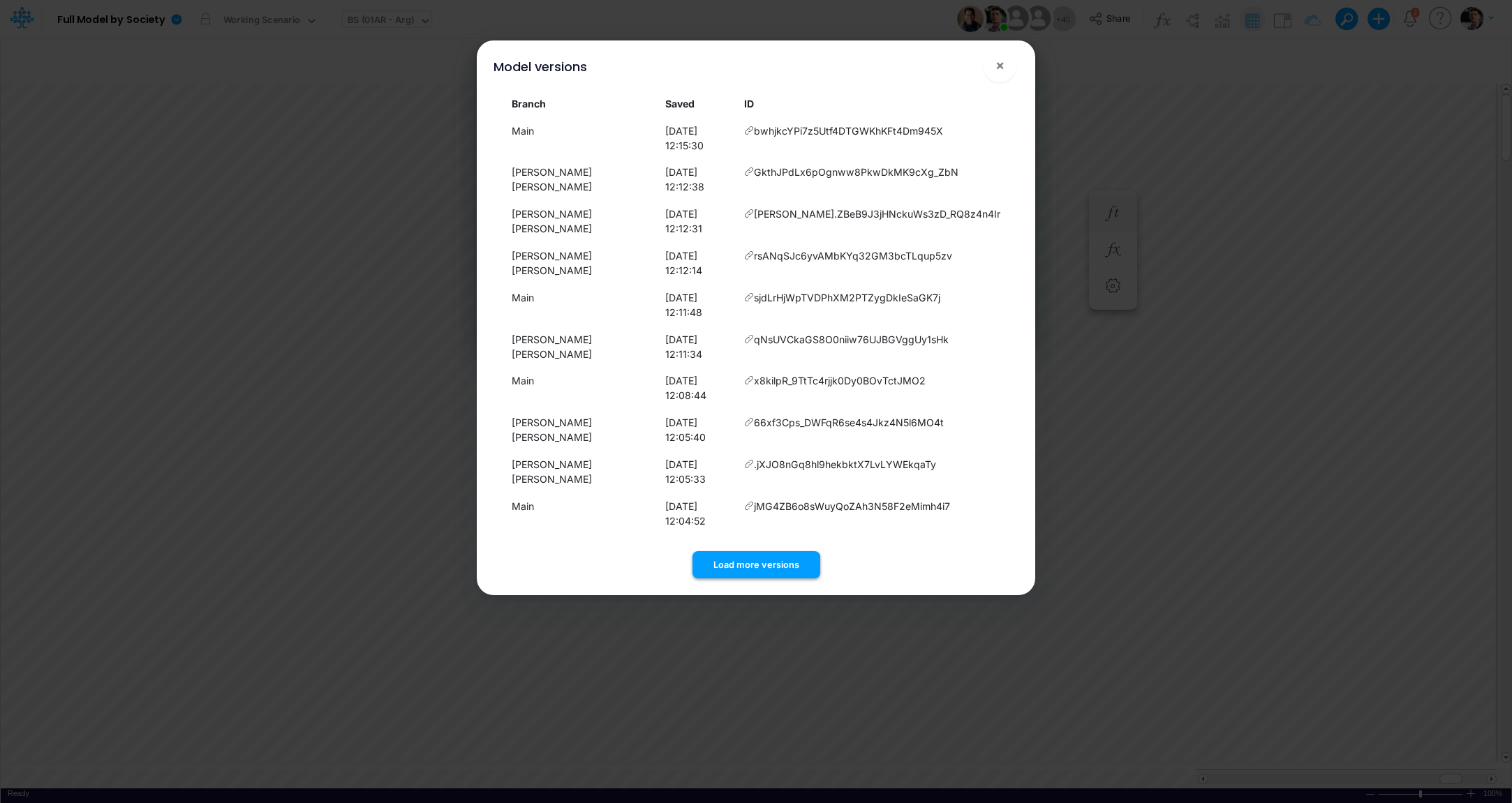
click at [746, 551] on button "Load more versions" at bounding box center [756, 564] width 127 height 27
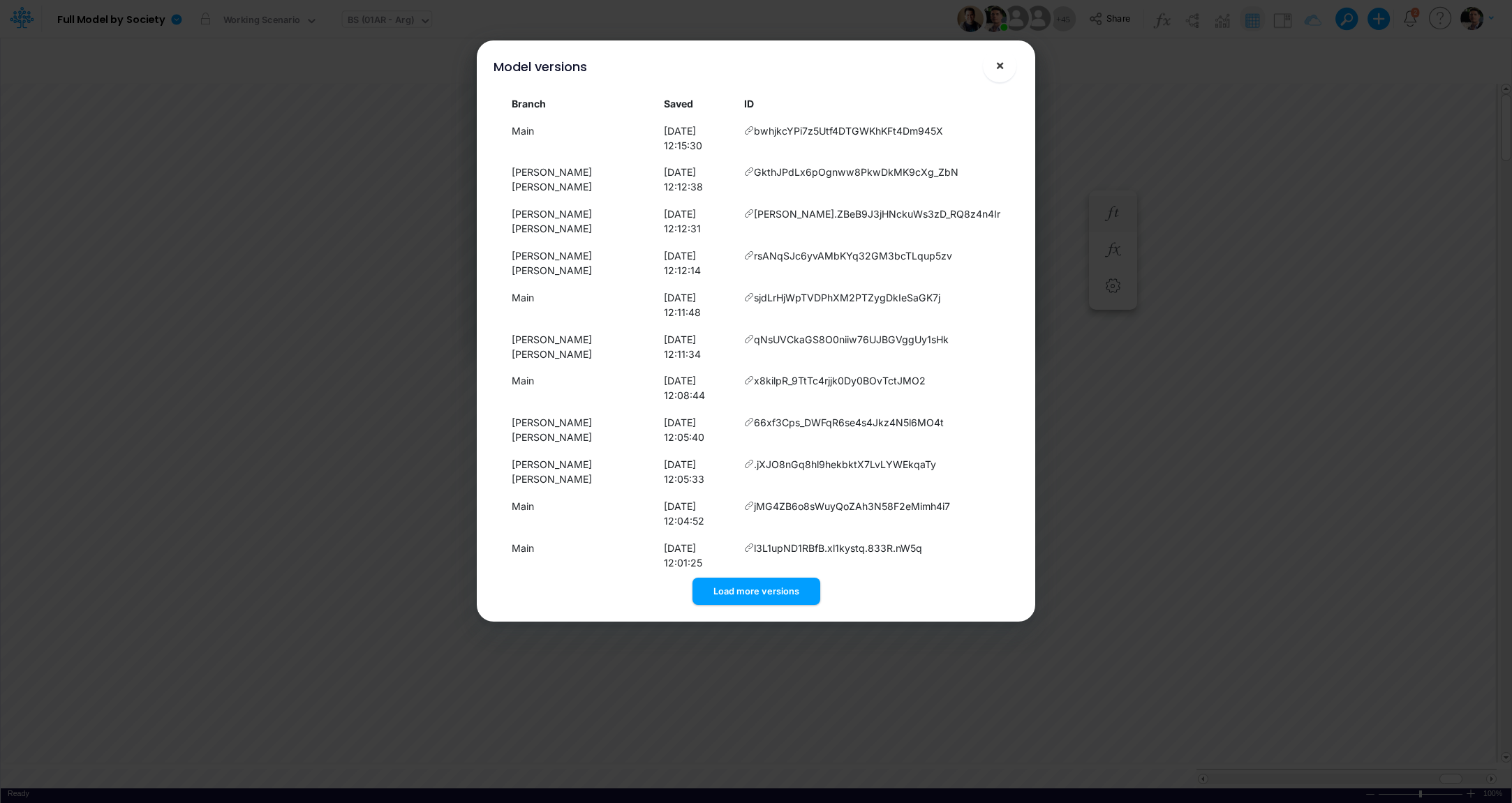
click at [994, 73] on button "×" at bounding box center [1000, 66] width 34 height 34
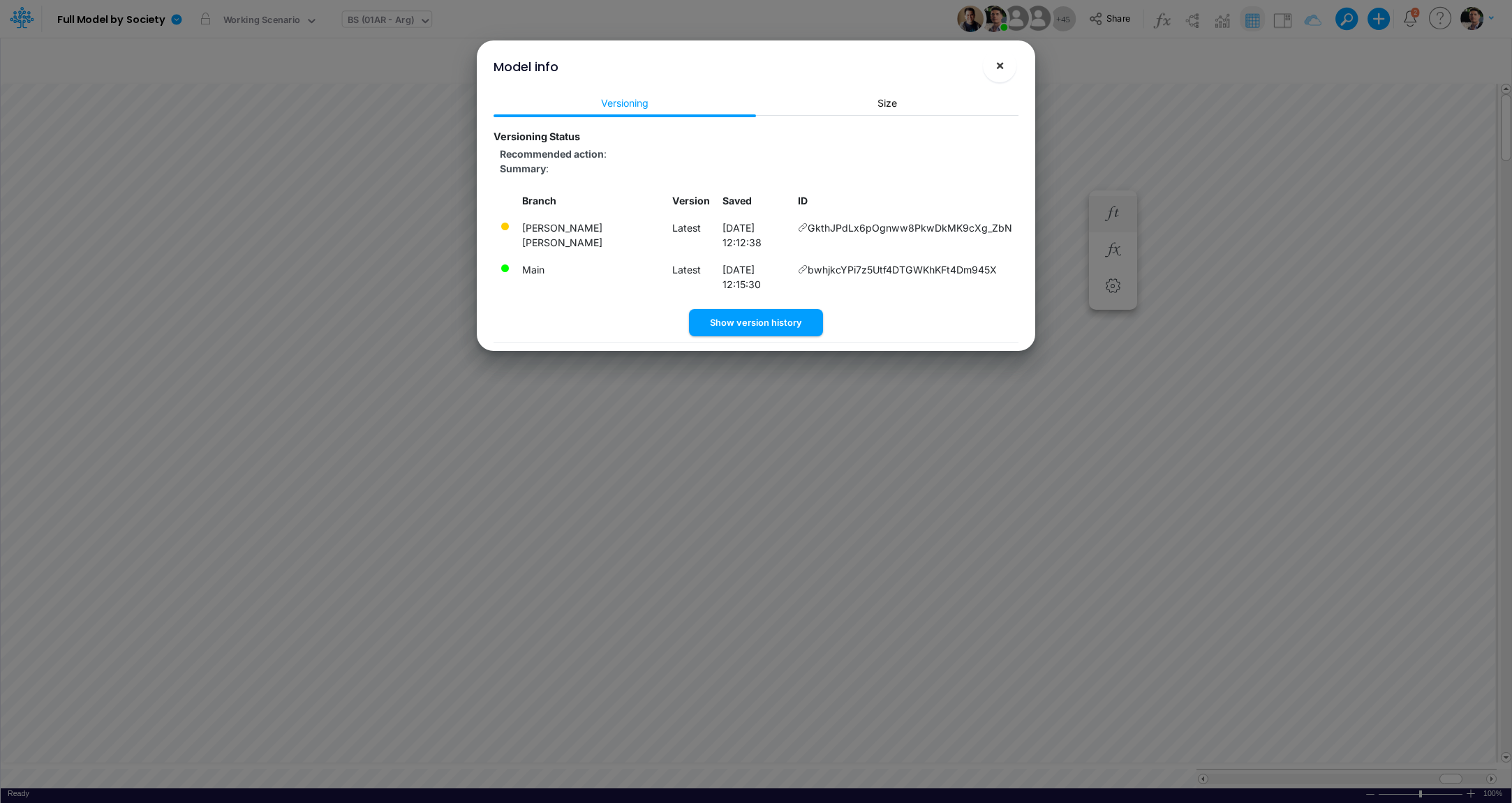
click at [1001, 70] on span "×" at bounding box center [1000, 65] width 9 height 17
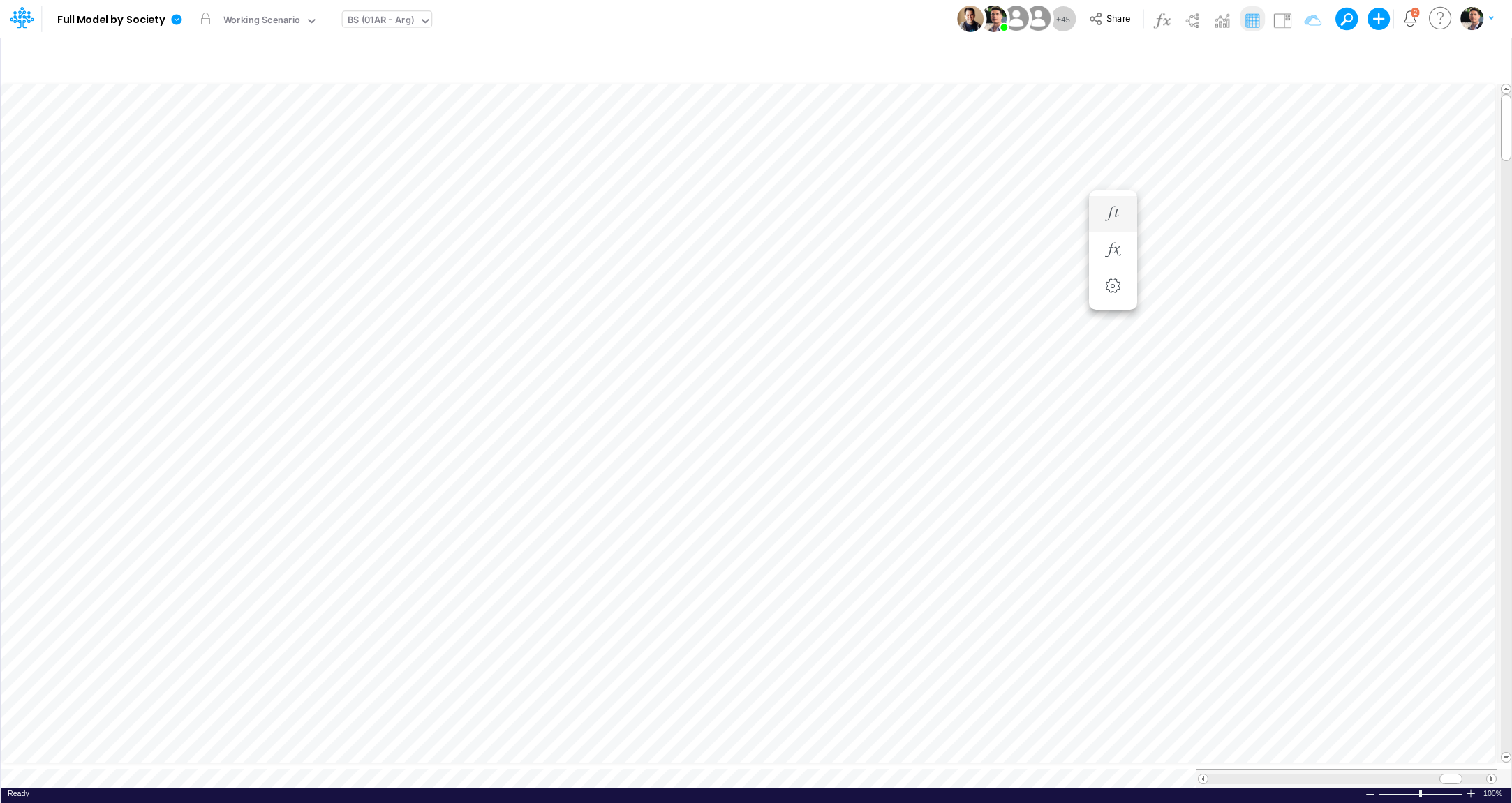
click at [384, 23] on div "BS (01AR - Arg)" at bounding box center [380, 21] width 66 height 16
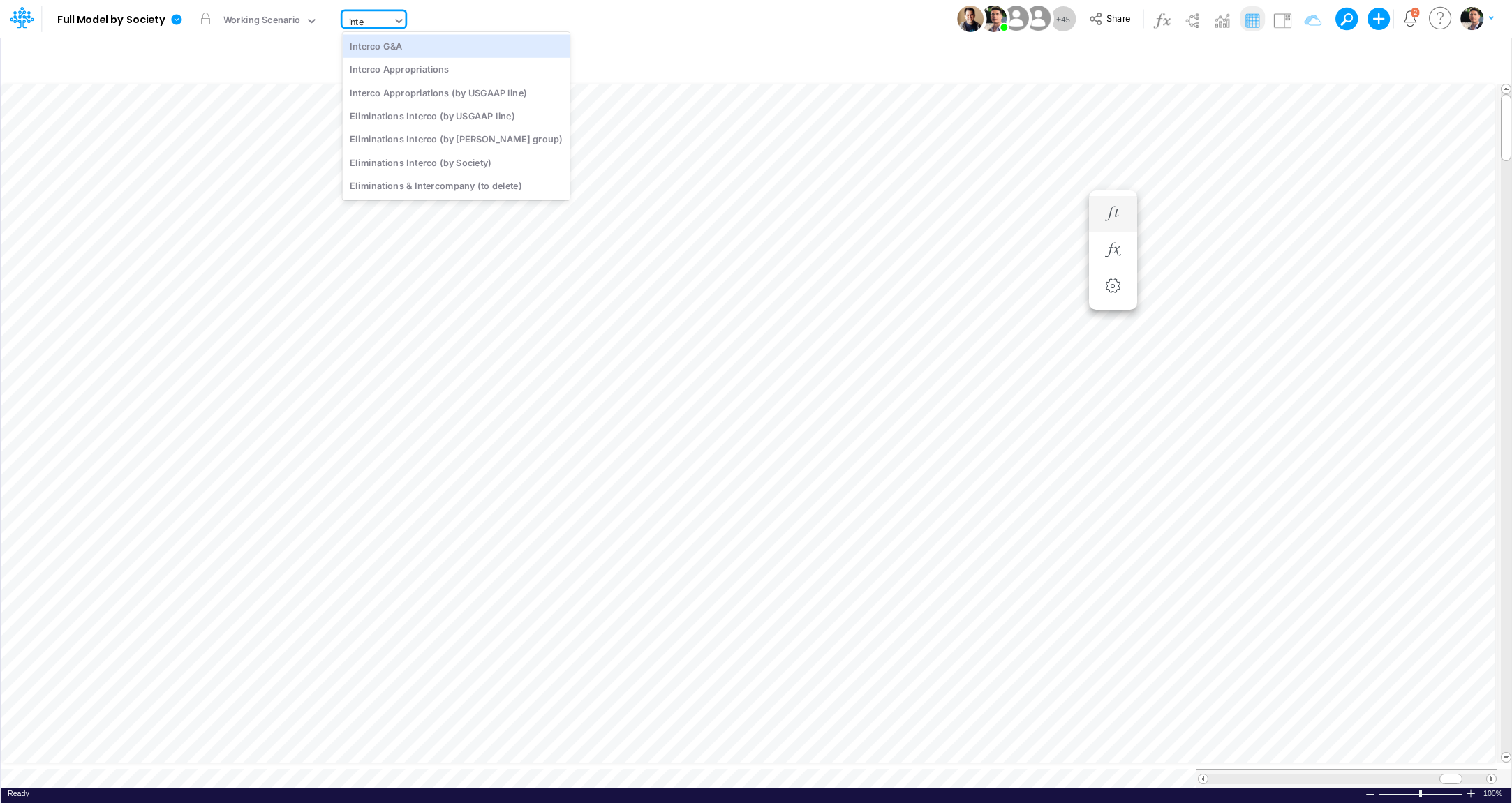
scroll to position [0, 0]
type input "interc"
click at [425, 73] on div "Interco Appropriations" at bounding box center [456, 70] width 228 height 23
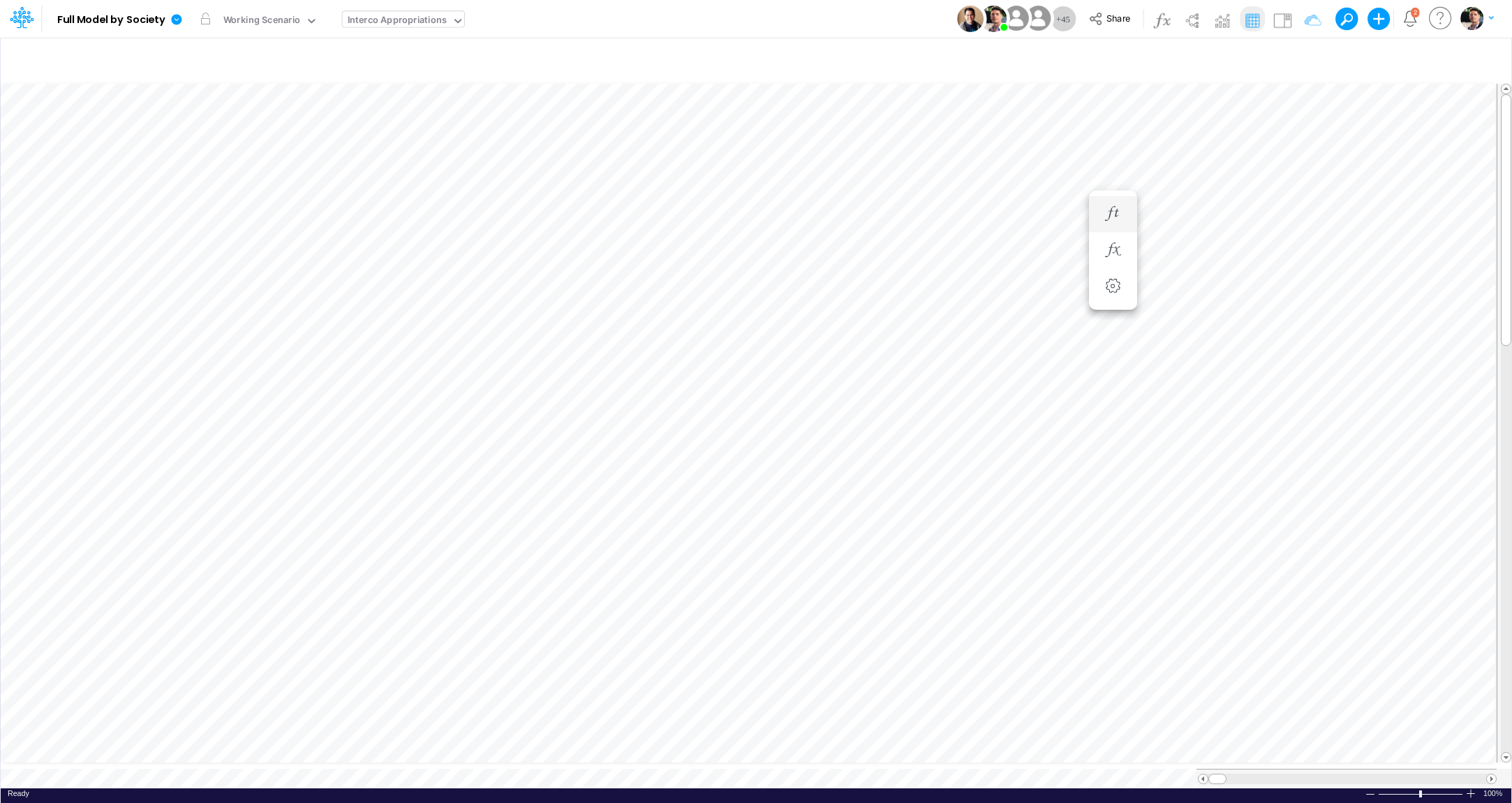
scroll to position [5, 3]
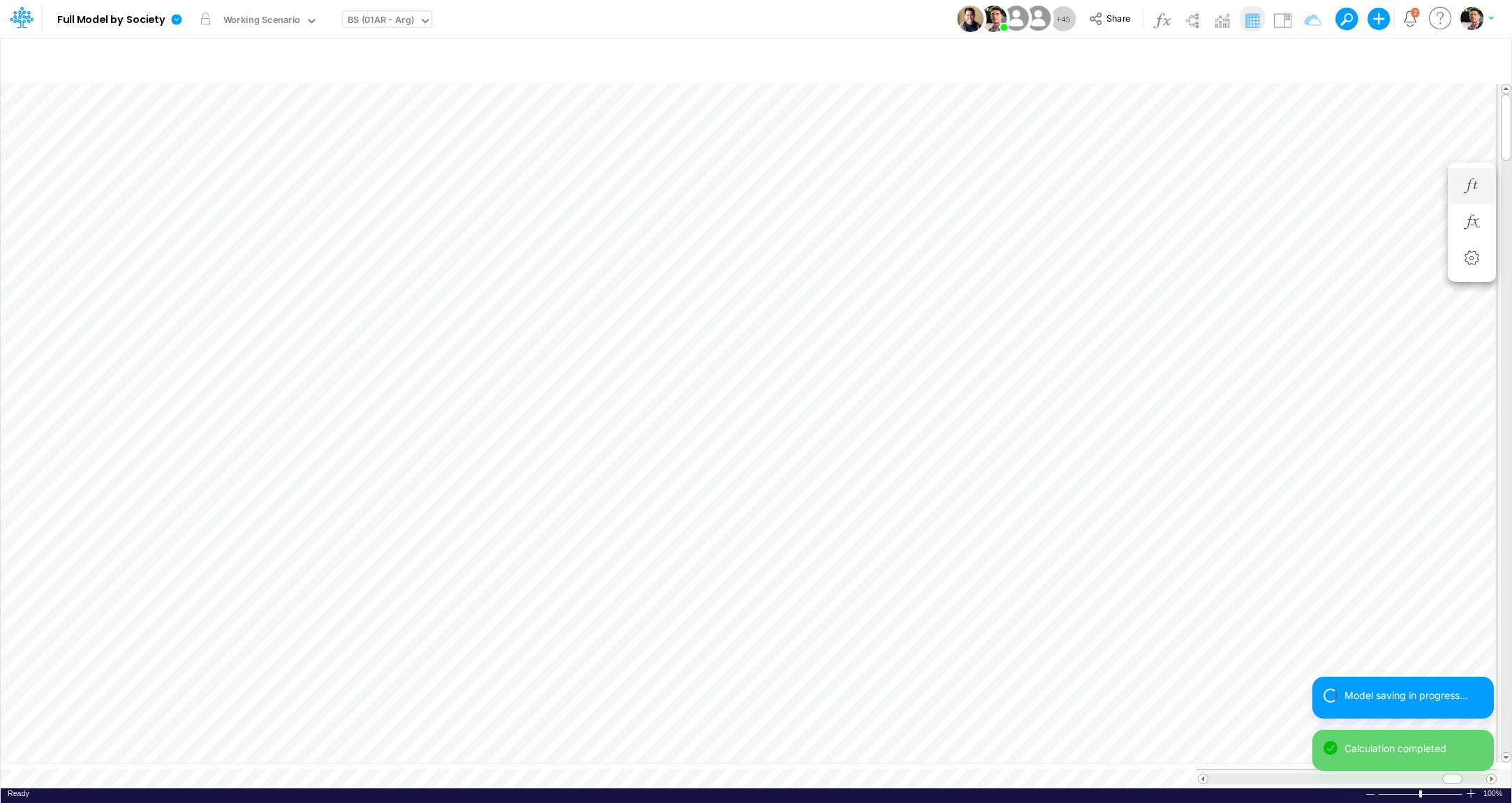
scroll to position [5, 45]
click at [374, 26] on div "BS (01AR - Arg)" at bounding box center [380, 21] width 66 height 16
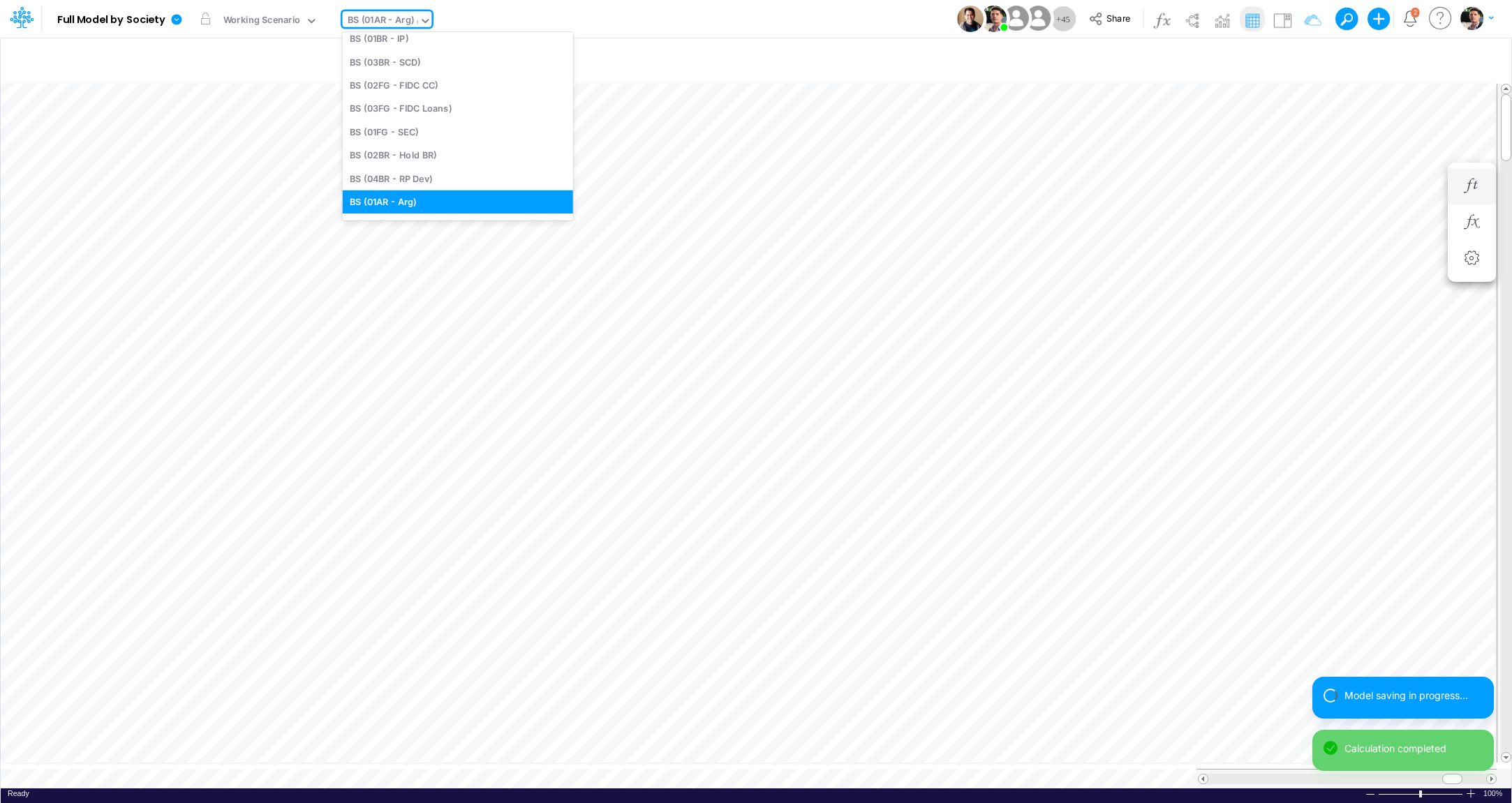
scroll to position [60, 0]
type input "02br"
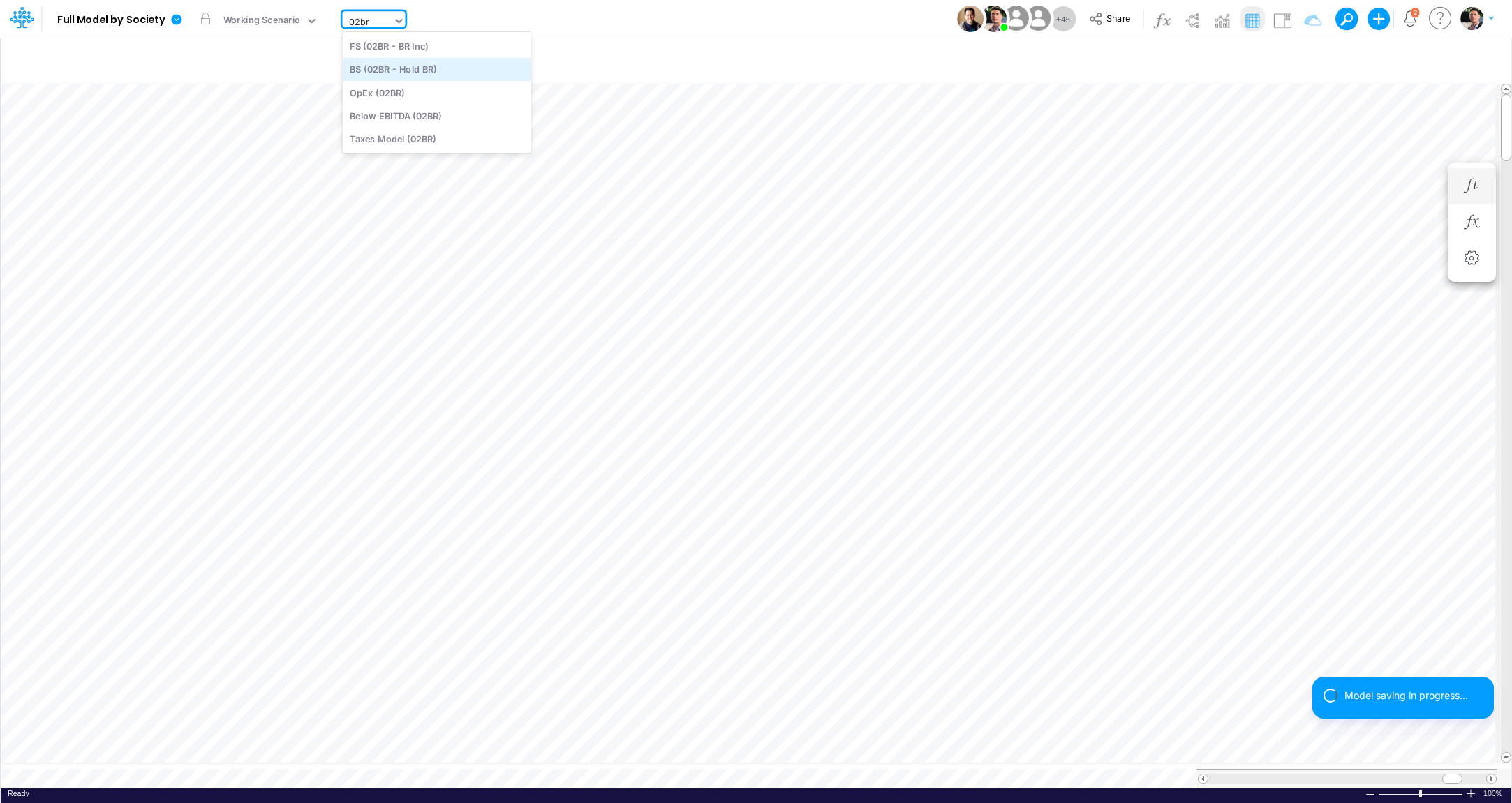
click at [384, 64] on div "BS (02BR - Hold BR)" at bounding box center [437, 70] width 189 height 23
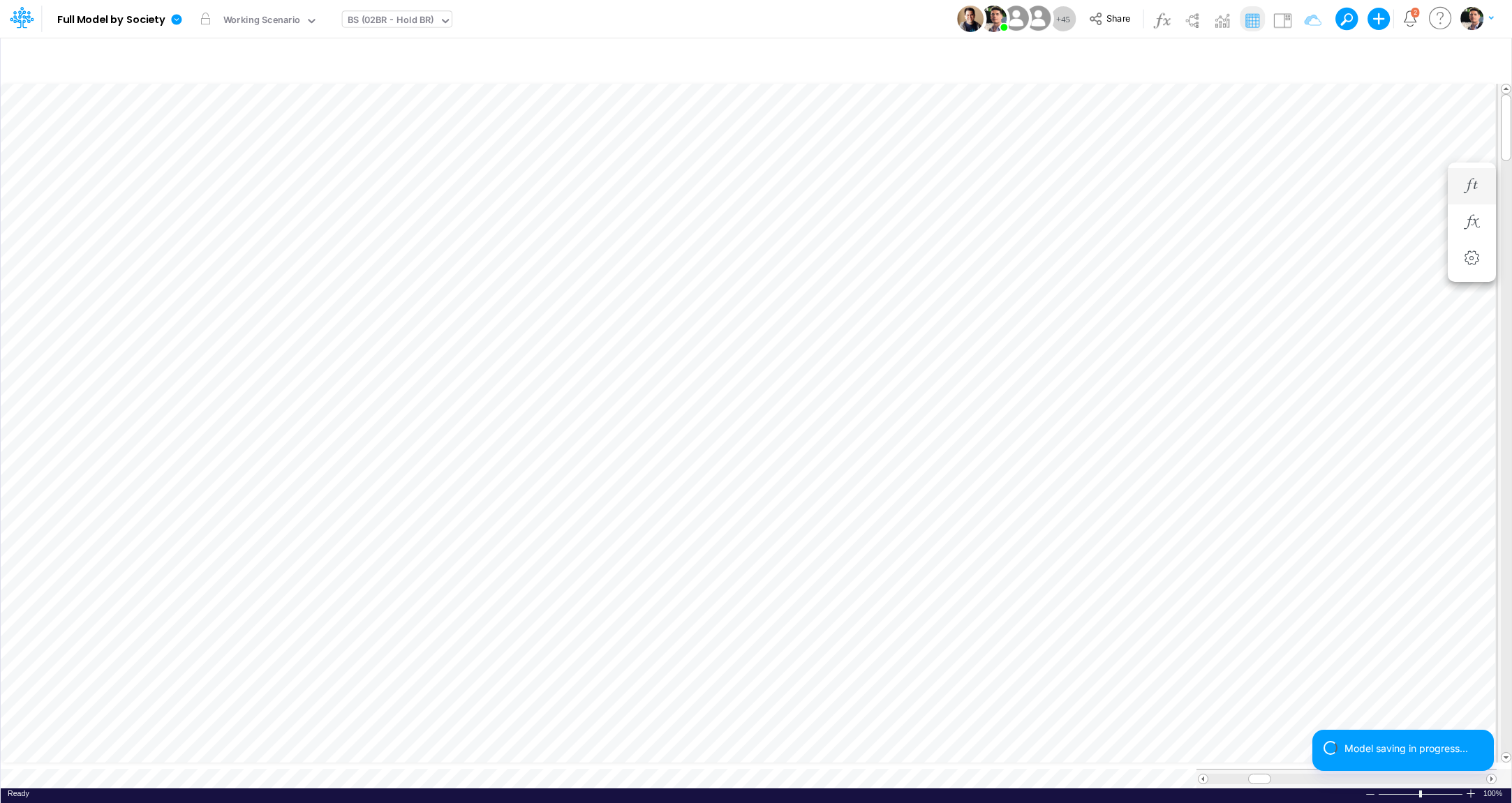
scroll to position [5, 44]
click at [1204, 775] on span at bounding box center [1203, 779] width 9 height 9
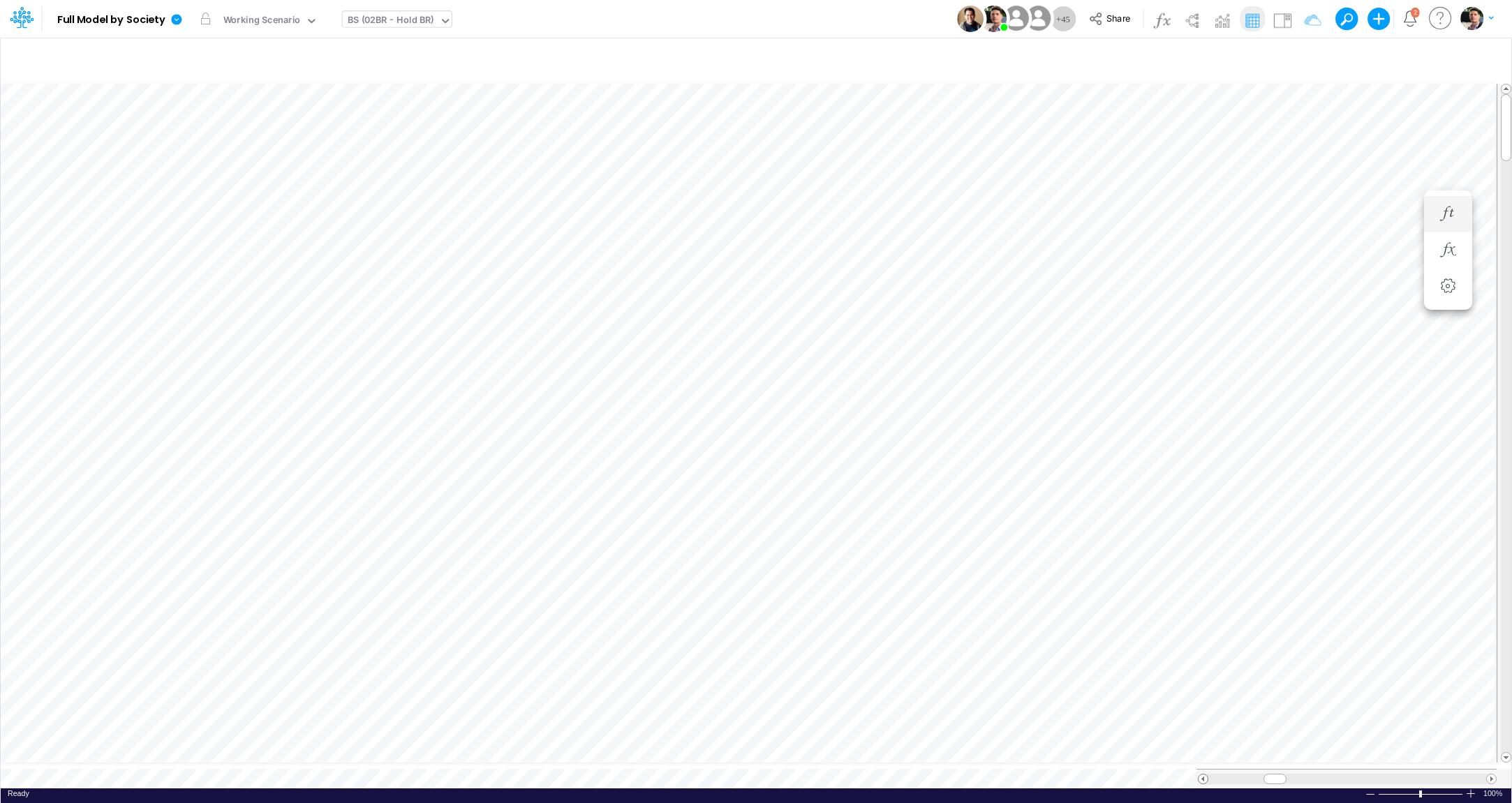
click at [1204, 775] on span at bounding box center [1203, 779] width 9 height 9
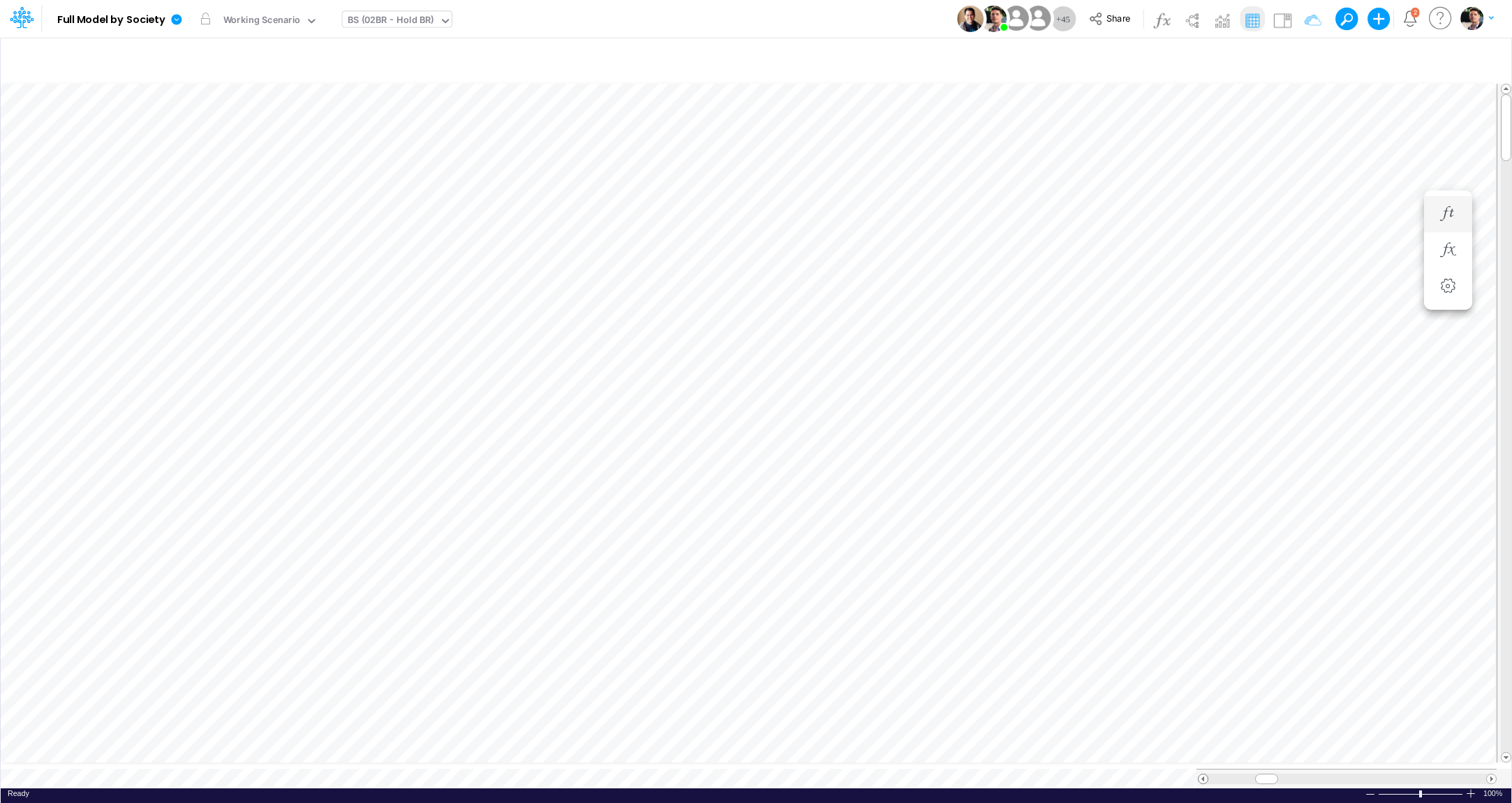
click at [1204, 775] on span at bounding box center [1203, 779] width 9 height 9
click at [569, 762] on div "Close" at bounding box center [590, 755] width 60 height 17
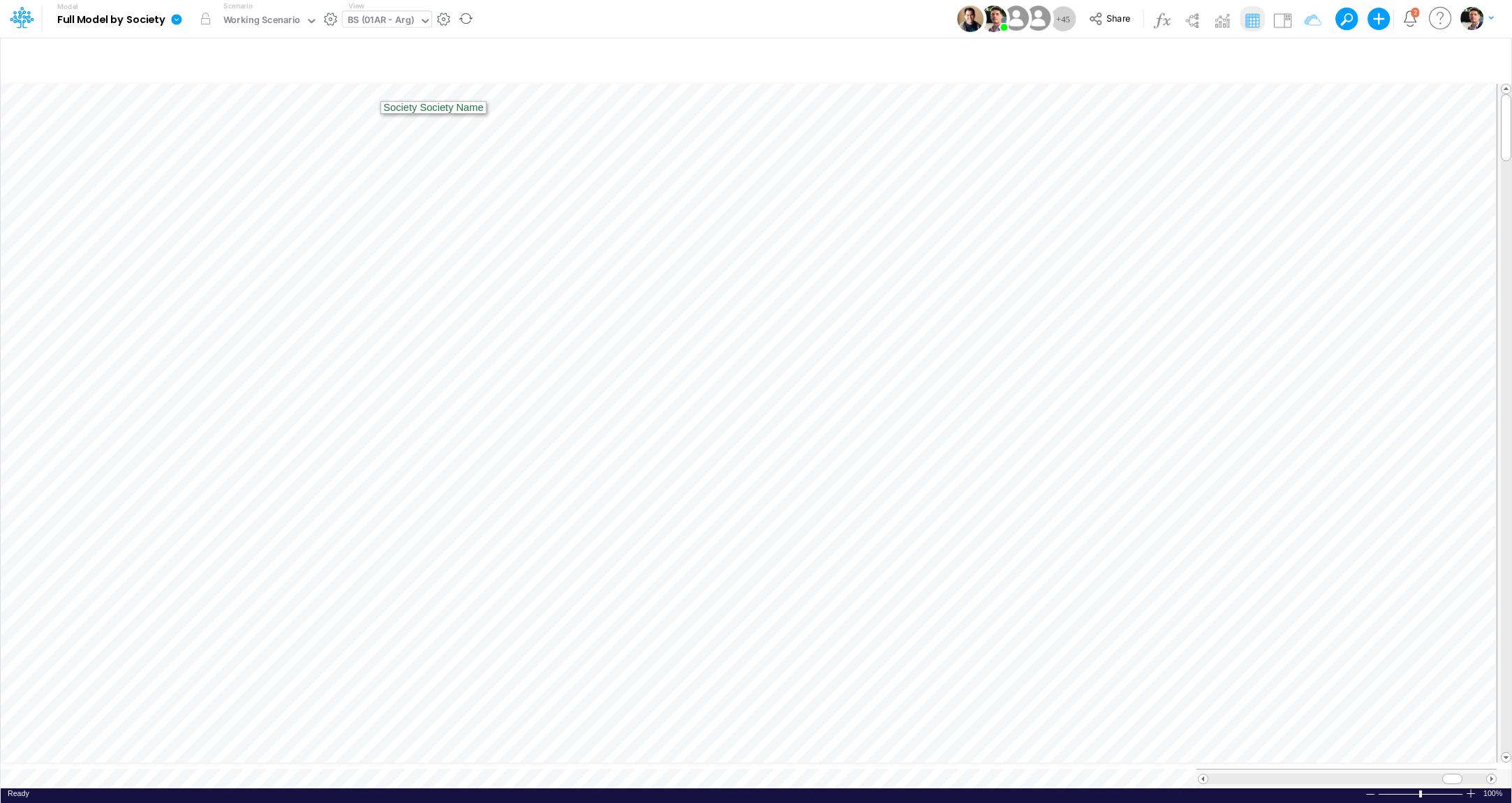
click at [180, 22] on icon at bounding box center [176, 19] width 11 height 11
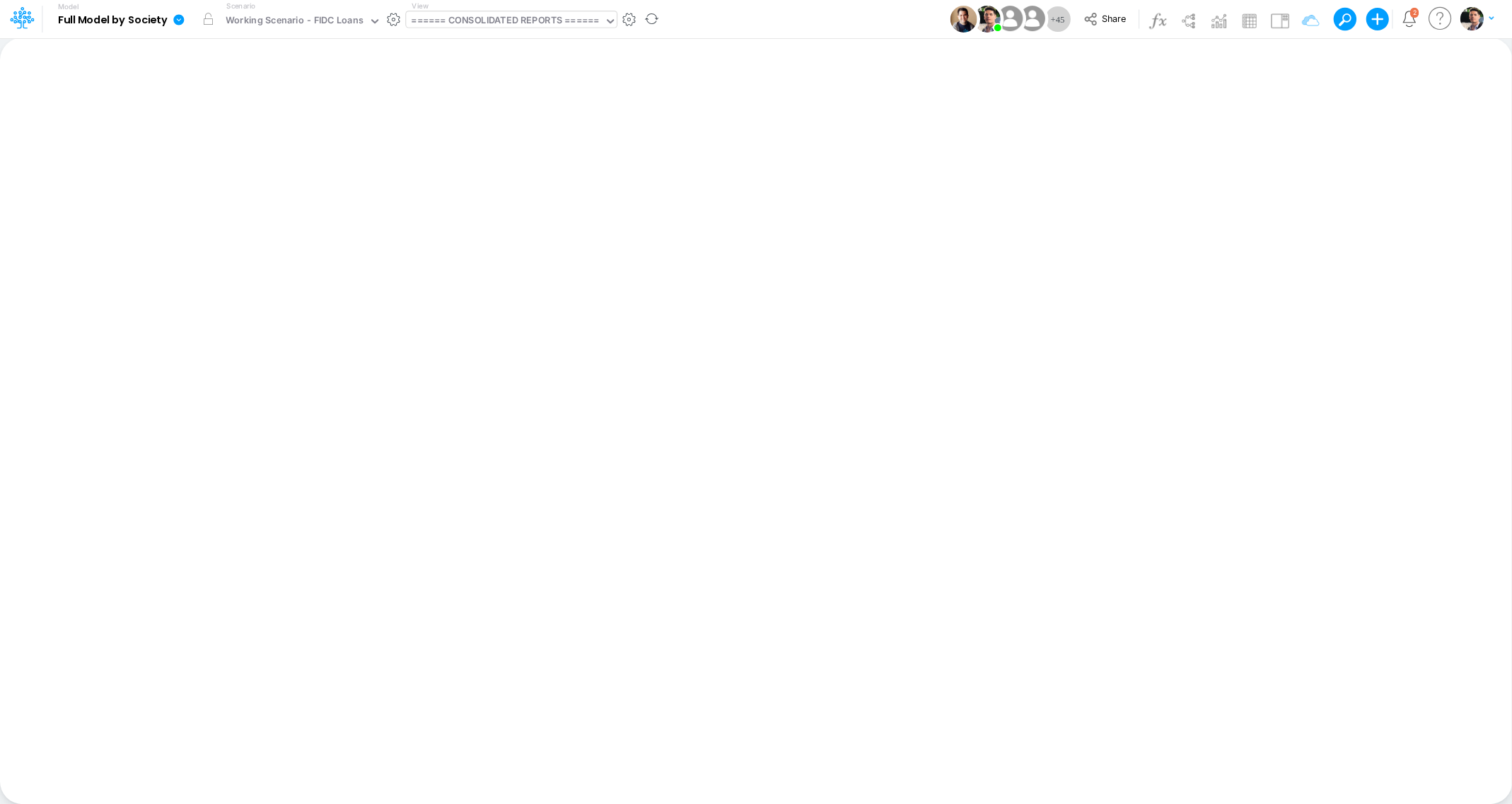
click at [529, 16] on div "====== CONSOLIDATED REPORTS ======" at bounding box center [505, 21] width 188 height 16
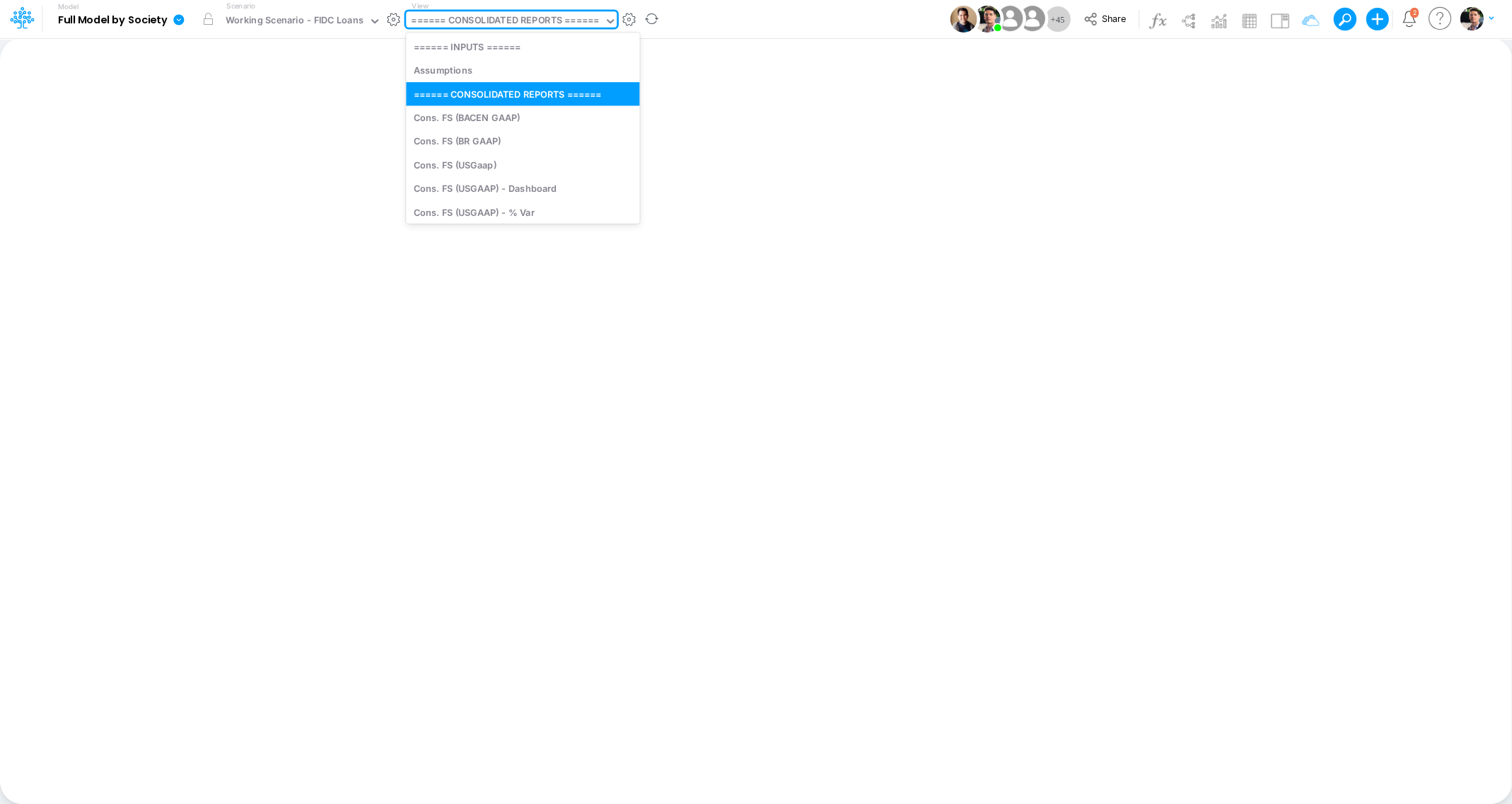
click at [529, 16] on div "====== CONSOLIDATED REPORTS ======" at bounding box center [505, 21] width 188 height 16
click at [498, 123] on div "Cons. FS (BACEN GAAP)" at bounding box center [522, 117] width 233 height 23
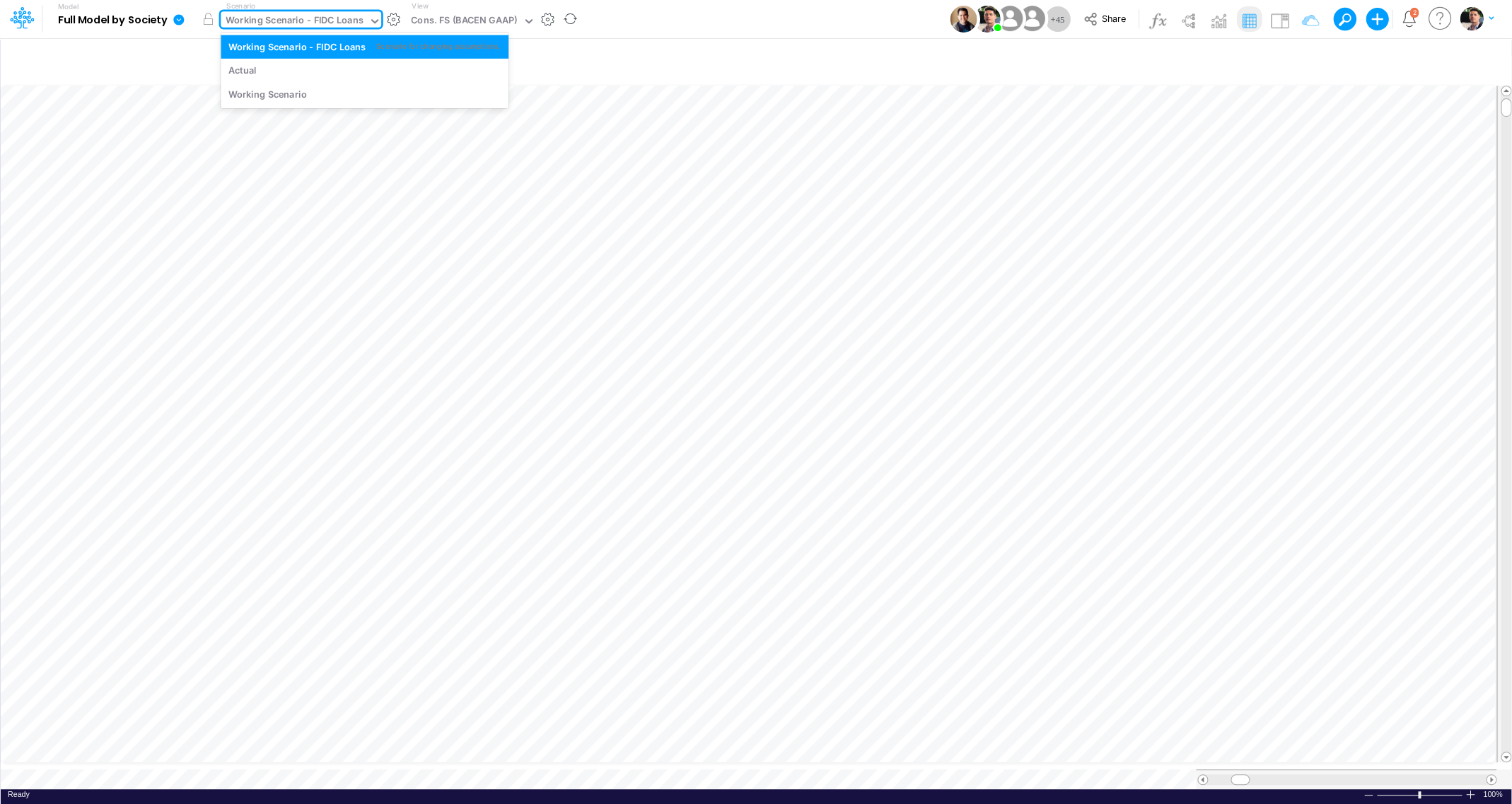
click at [333, 24] on div "Working Scenario - FIDC Loans" at bounding box center [294, 21] width 138 height 16
click at [337, 20] on div "Working Scenario - FIDC Loans" at bounding box center [294, 21] width 138 height 16
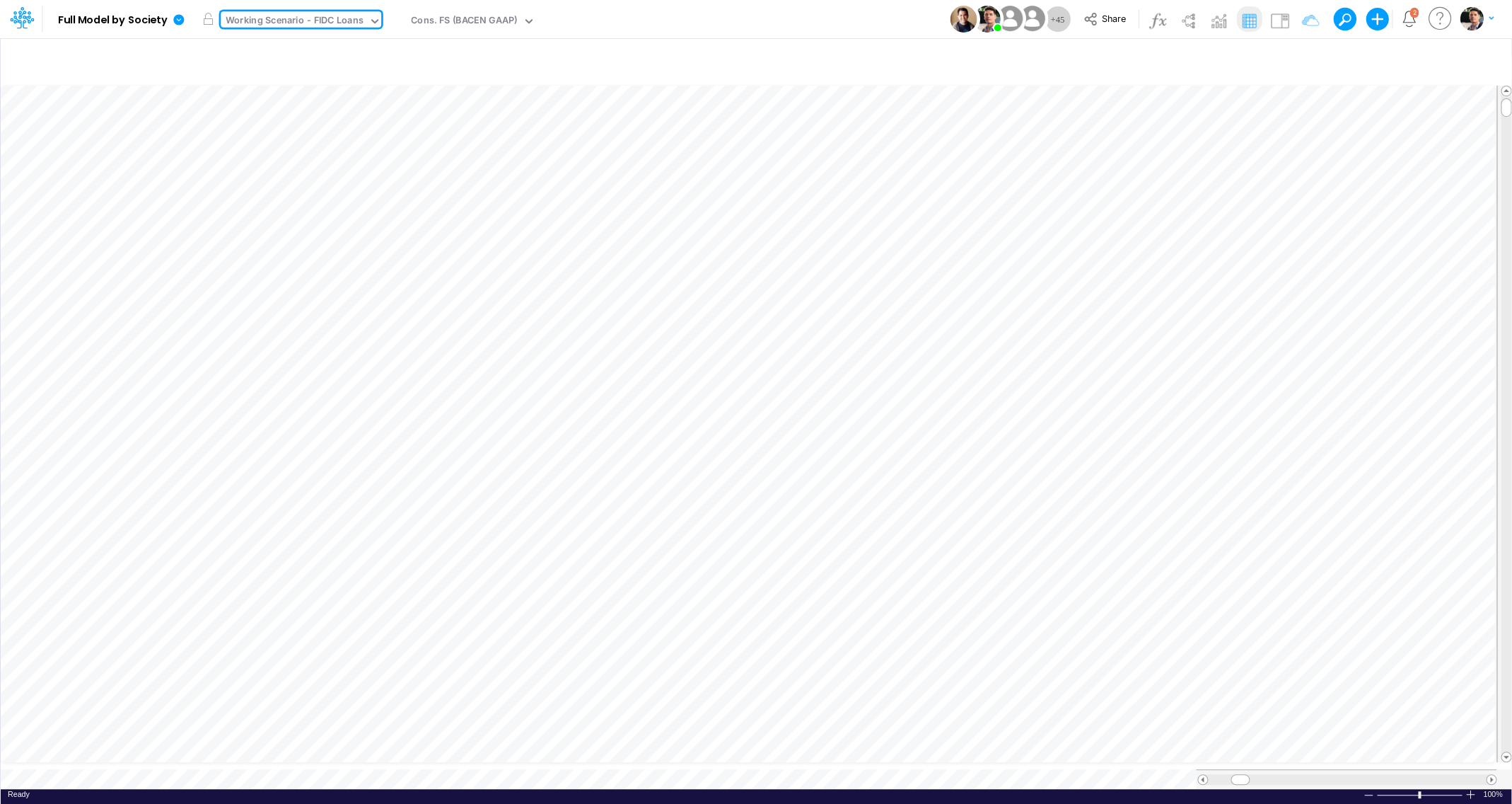
click at [1458, 774] on div at bounding box center [1347, 779] width 278 height 11
click at [1456, 774] on div at bounding box center [1347, 779] width 278 height 11
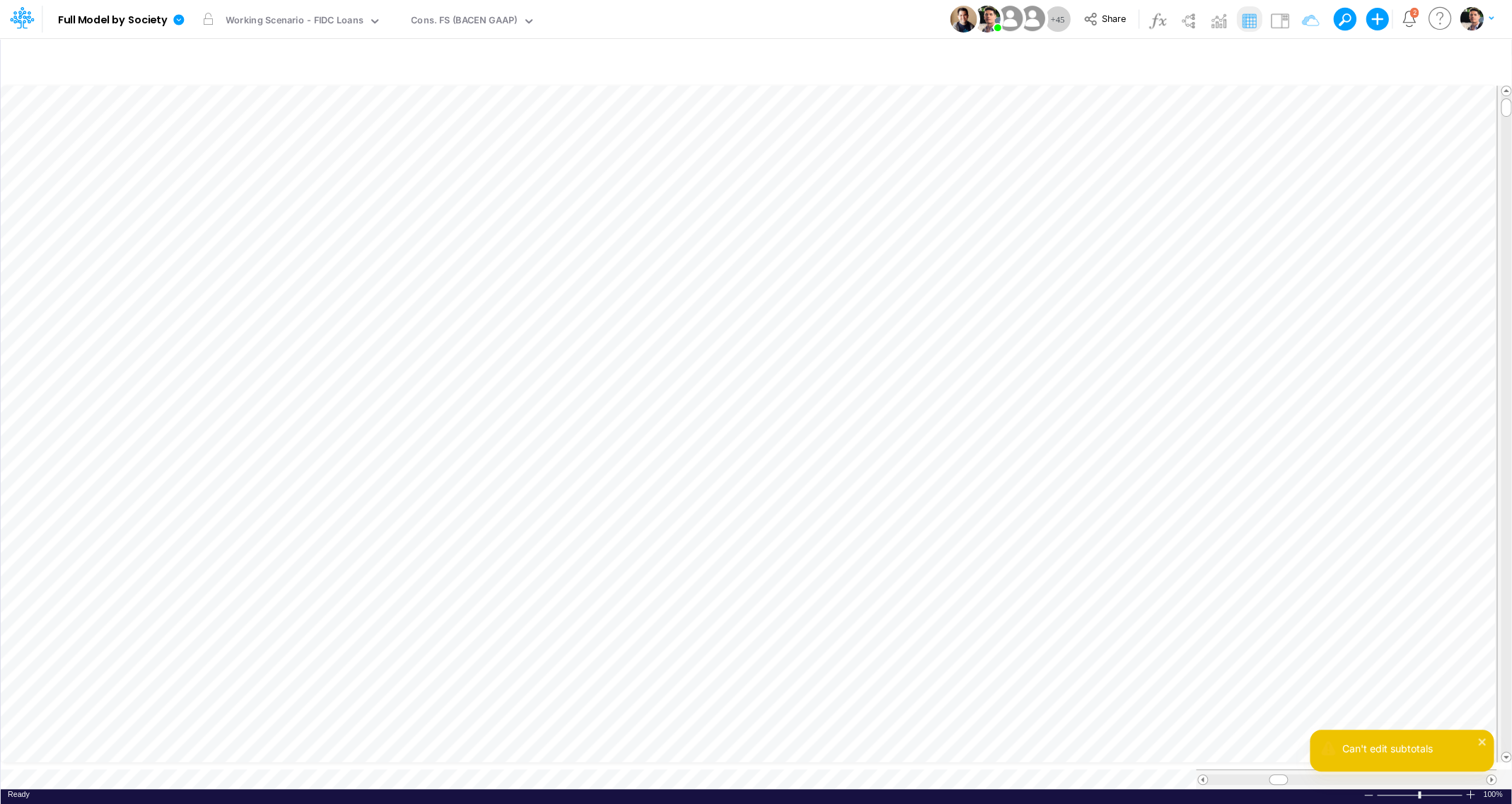
scroll to position [5, 46]
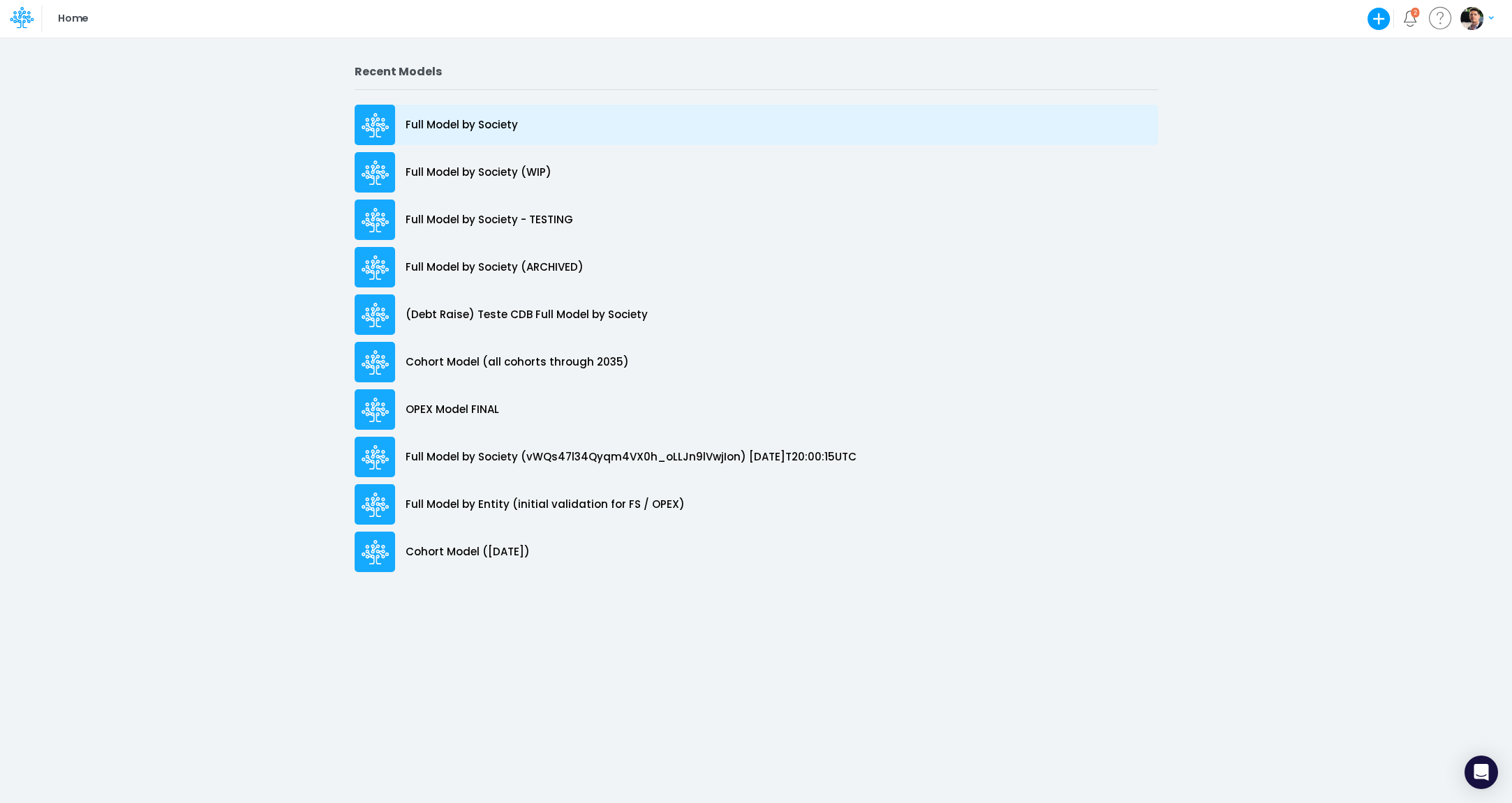
click at [484, 123] on p "Full Model by Society" at bounding box center [462, 125] width 112 height 16
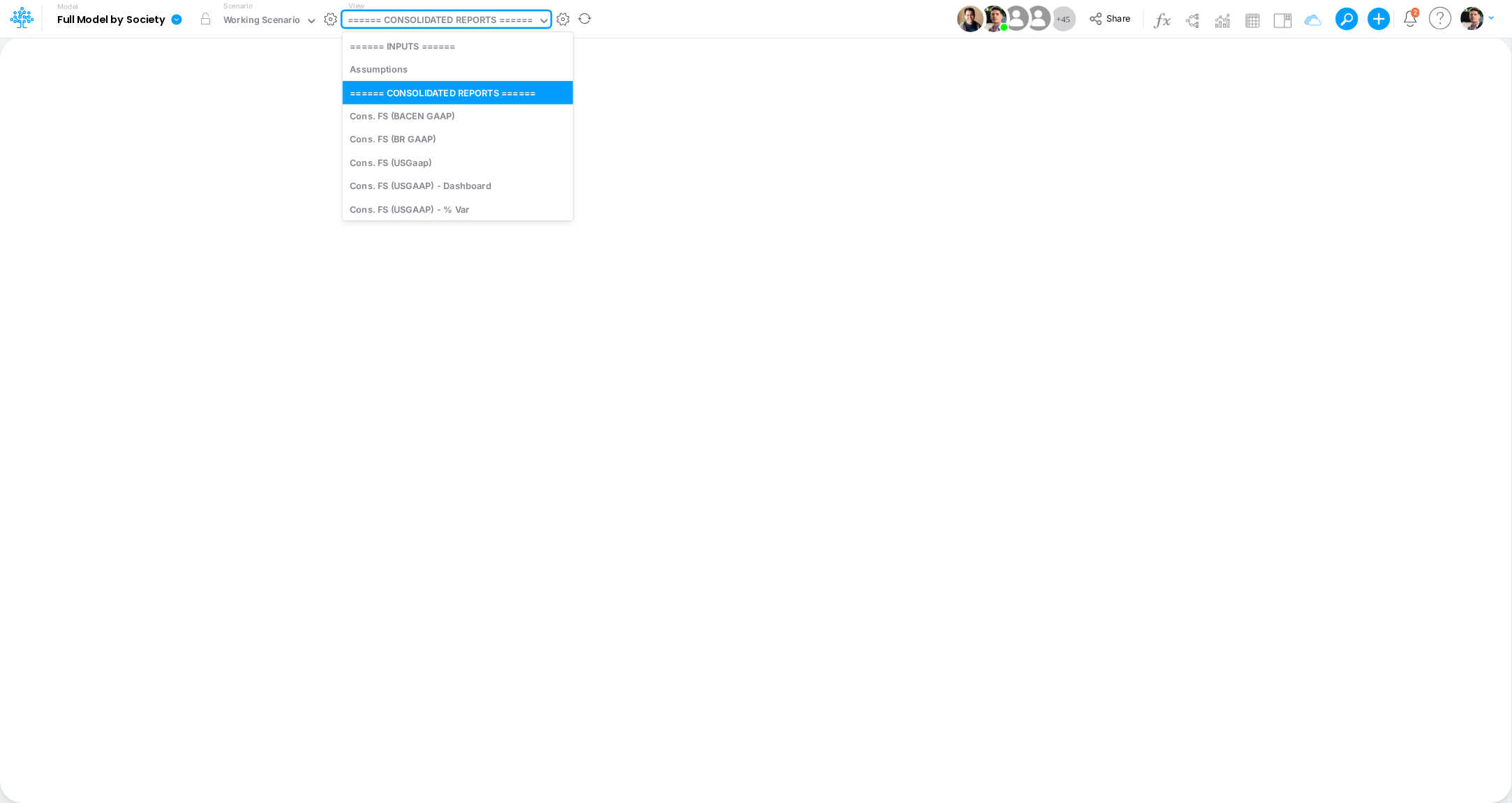
click at [481, 27] on div "====== CONSOLIDATED REPORTS ======" at bounding box center [440, 21] width 186 height 16
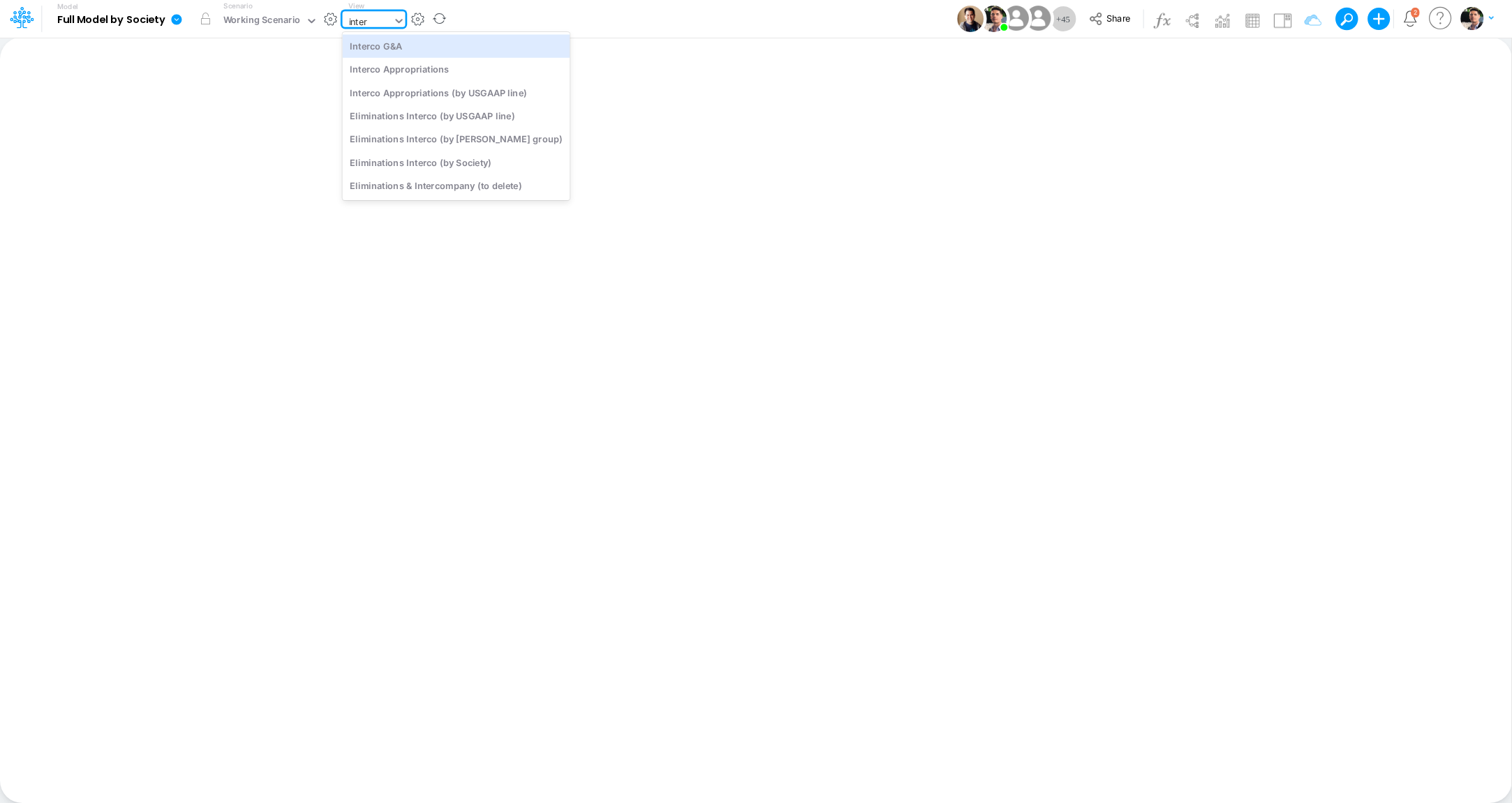
type input "interc"
click at [402, 49] on div "Interco G&A" at bounding box center [456, 46] width 228 height 23
type input "Intercos G&A"
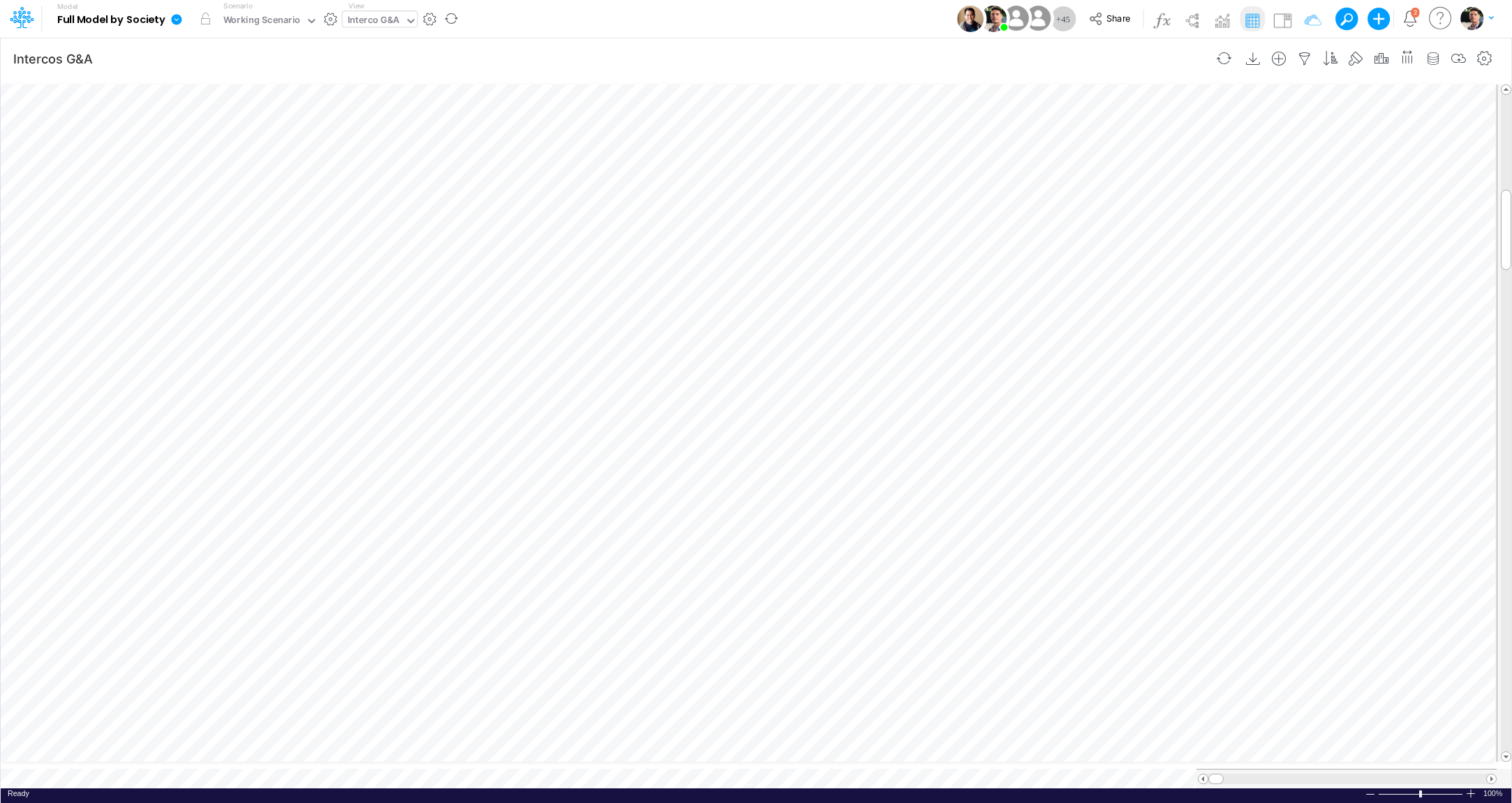
scroll to position [1, 1]
click at [1490, 775] on span at bounding box center [1491, 779] width 9 height 9
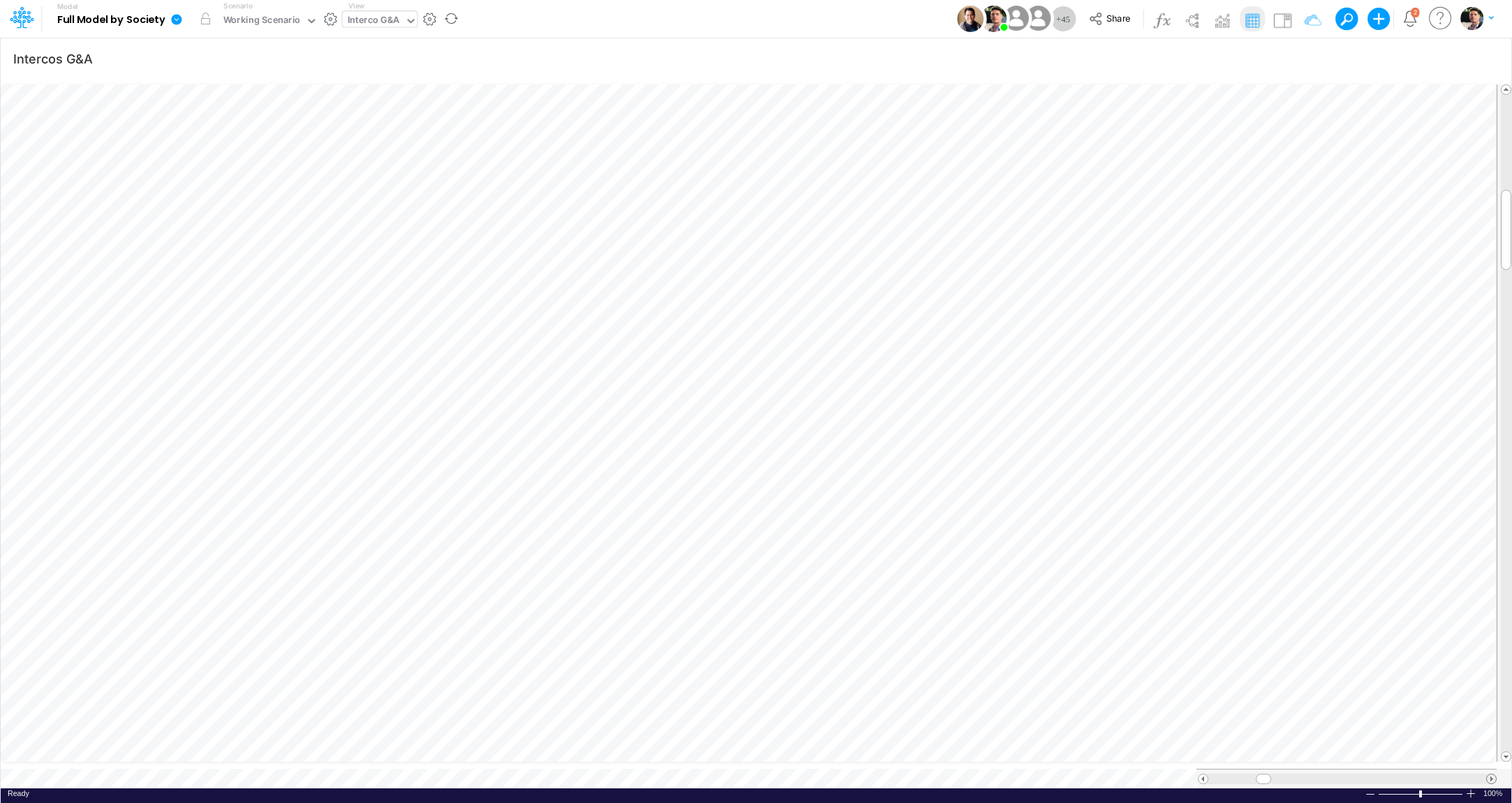
click at [1490, 775] on span at bounding box center [1491, 779] width 9 height 9
click at [1471, 788] on div at bounding box center [1471, 794] width 12 height 11
click at [1373, 789] on div at bounding box center [1370, 795] width 12 height 11
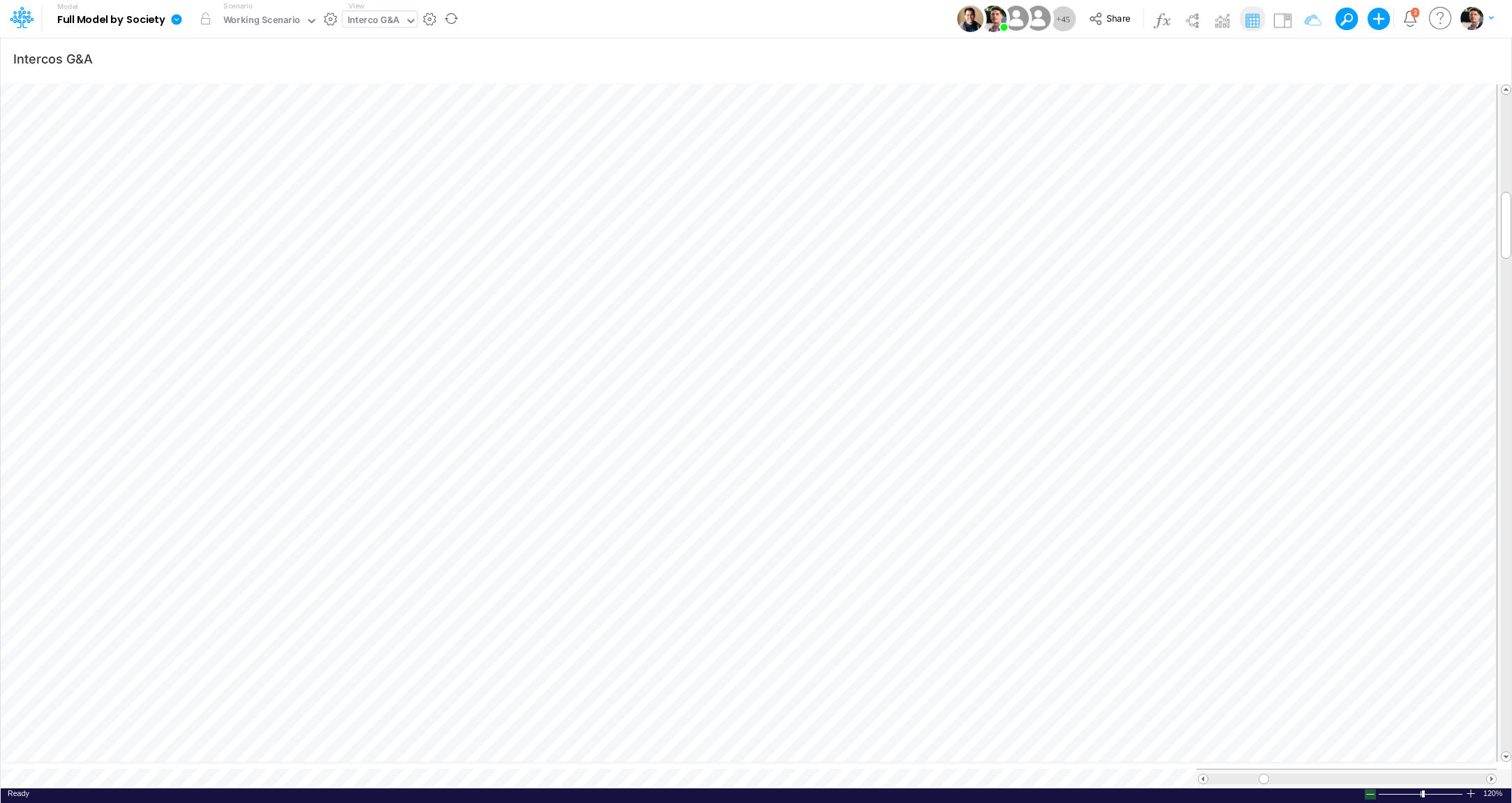
click at [1372, 789] on div at bounding box center [1370, 795] width 12 height 11
click at [377, 19] on div "Interco G&A" at bounding box center [374, 21] width 52 height 16
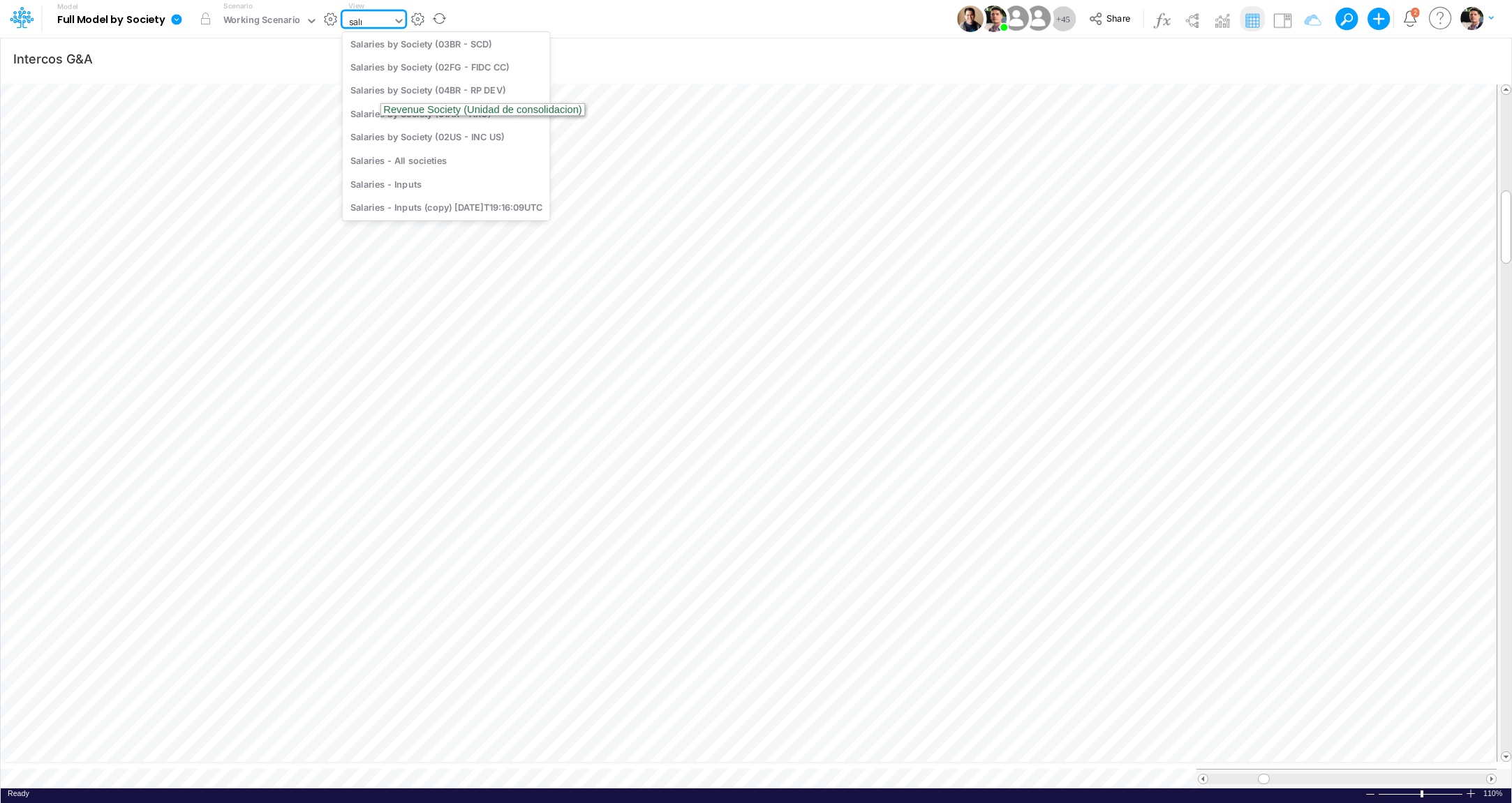
scroll to position [0, 0]
type input "s"
type input "01ar"
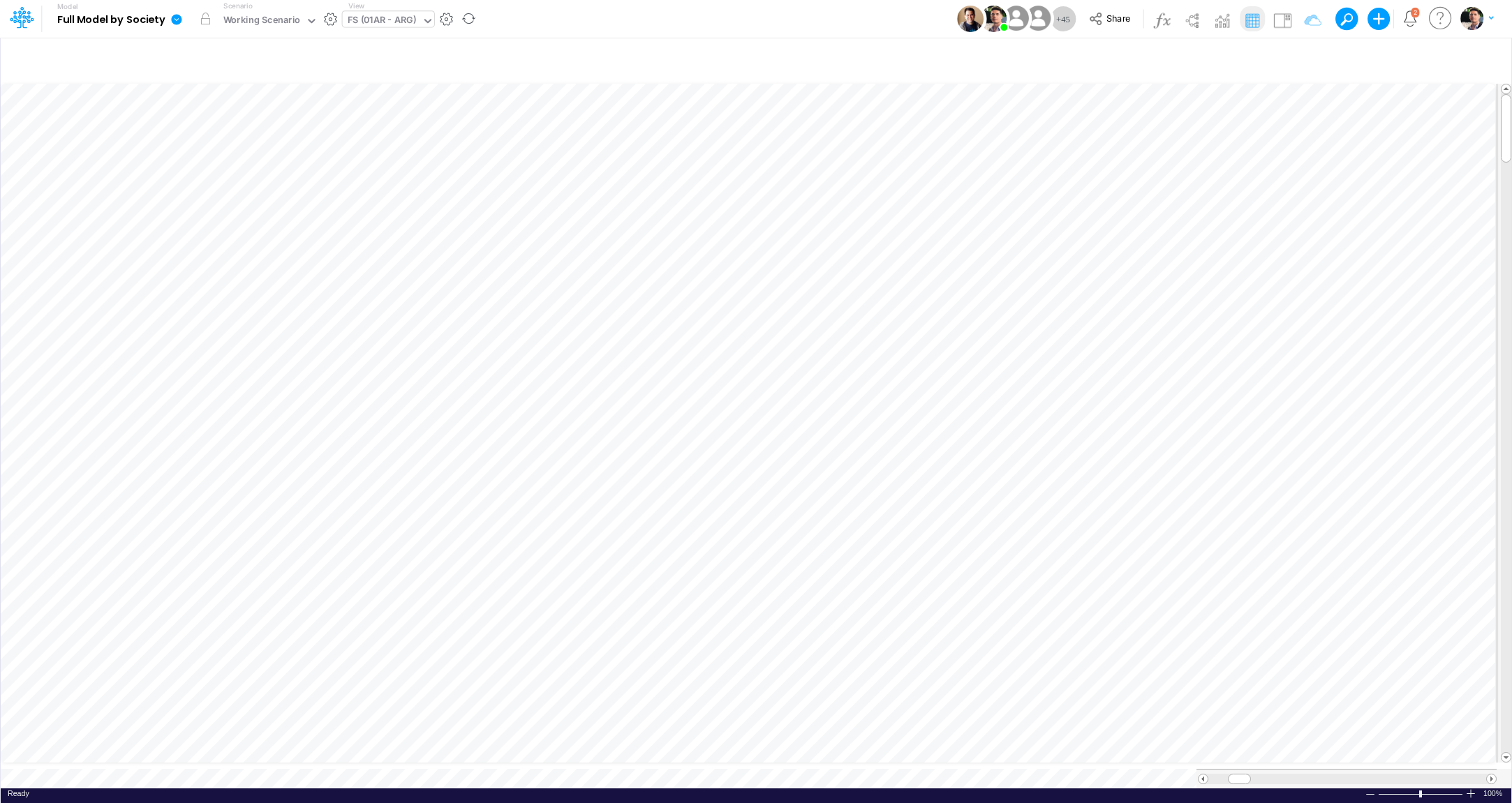
scroll to position [5, 3]
click at [1307, 58] on icon "button" at bounding box center [1304, 58] width 21 height 15
click at [1097, 229] on button "button" at bounding box center [1090, 222] width 27 height 23
click at [987, 239] on div at bounding box center [985, 232] width 133 height 24
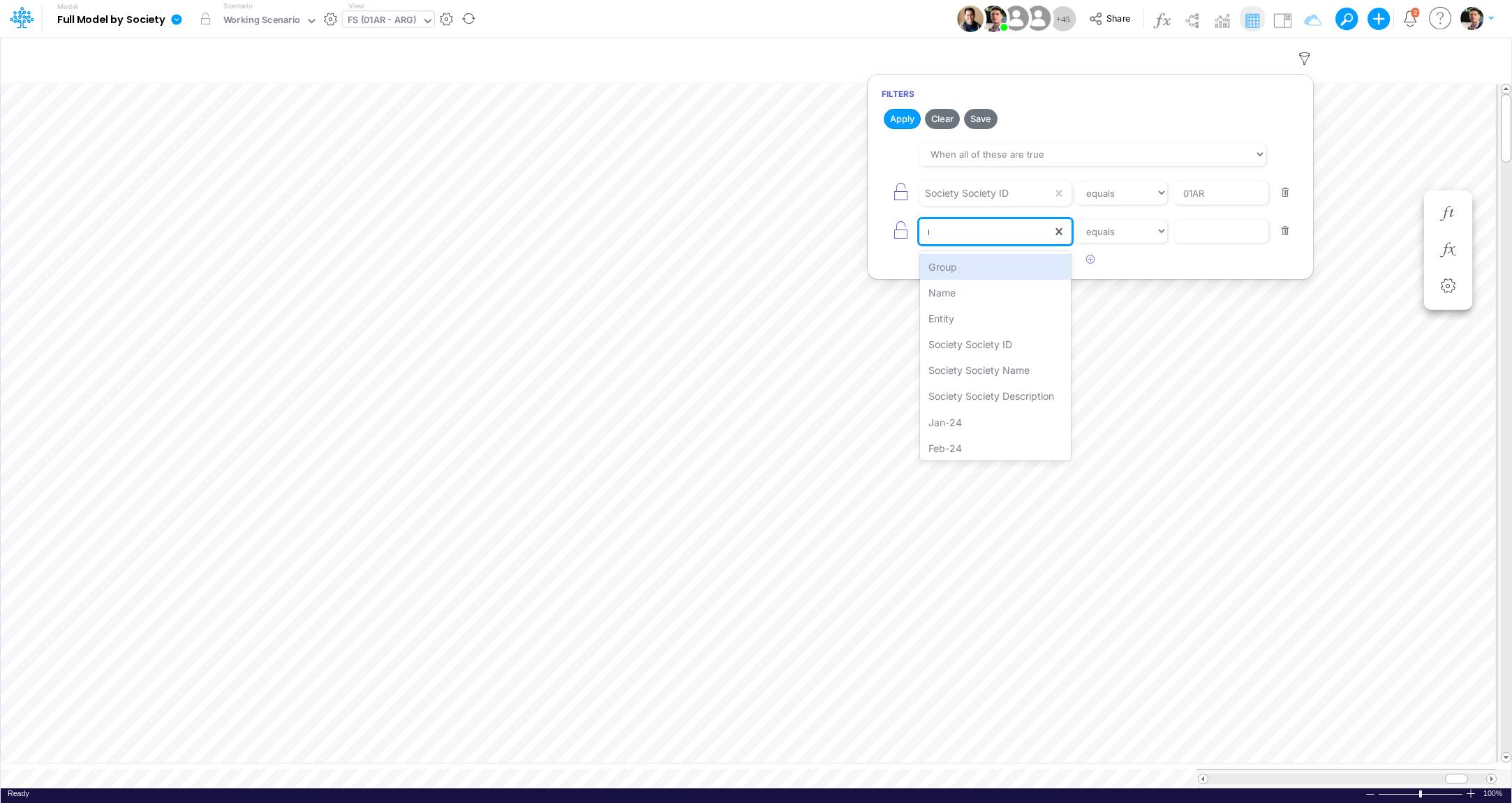
type input "nam"
click at [1000, 278] on div "Name" at bounding box center [995, 267] width 151 height 26
drag, startPoint x: 1173, startPoint y: 229, endPoint x: 1133, endPoint y: 238, distance: 41.0
click at [1173, 229] on div "option Name, selected. 0 results available. Select is focused ,type to refine l…" at bounding box center [1090, 231] width 417 height 31
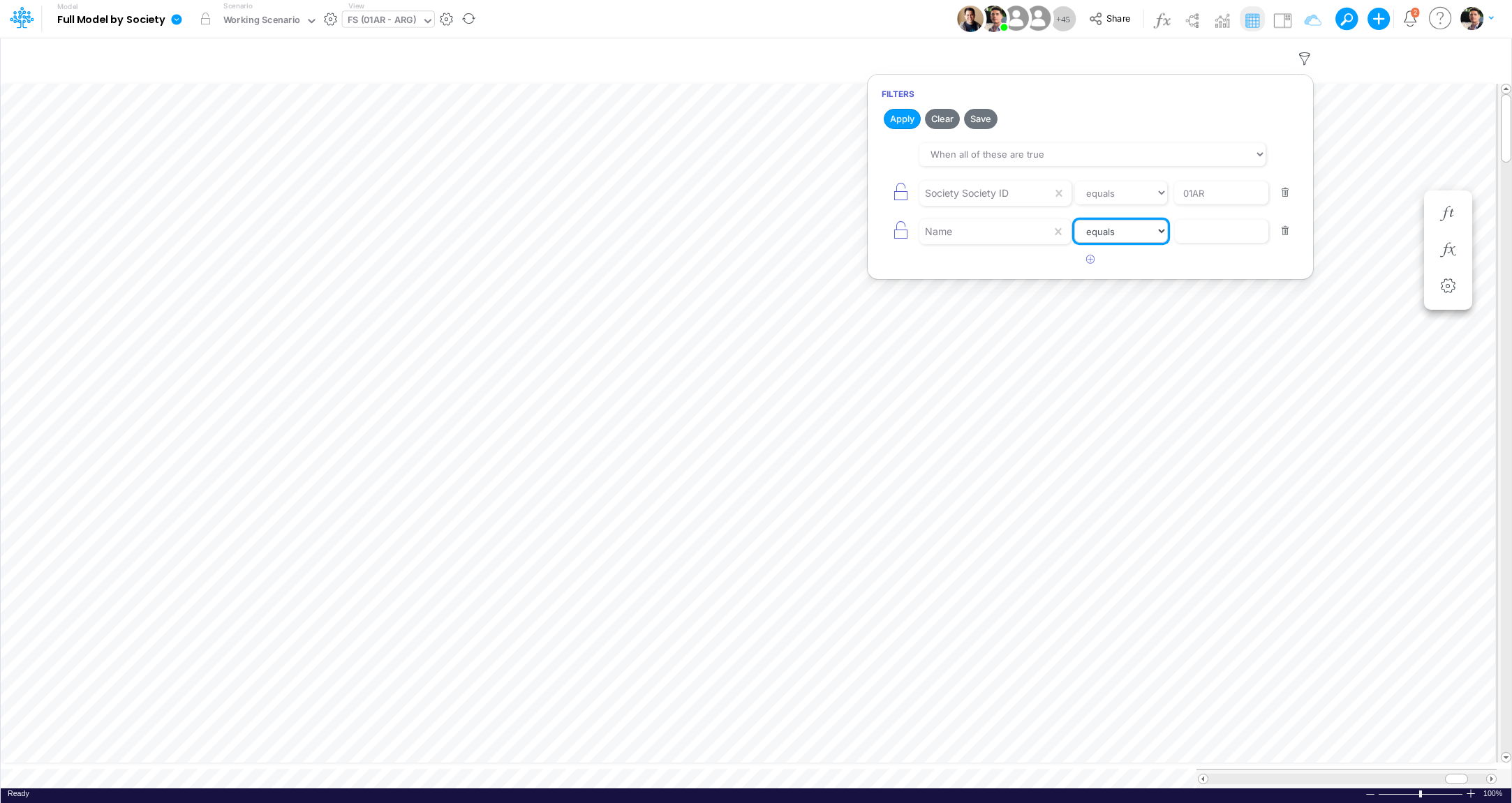
select select "contains"
click option "contains" at bounding box center [0, 0] width 0 height 0
click at [1226, 242] on input "text" at bounding box center [1220, 232] width 94 height 24
type input "Salar"
click at [895, 116] on button "Apply" at bounding box center [902, 119] width 37 height 20
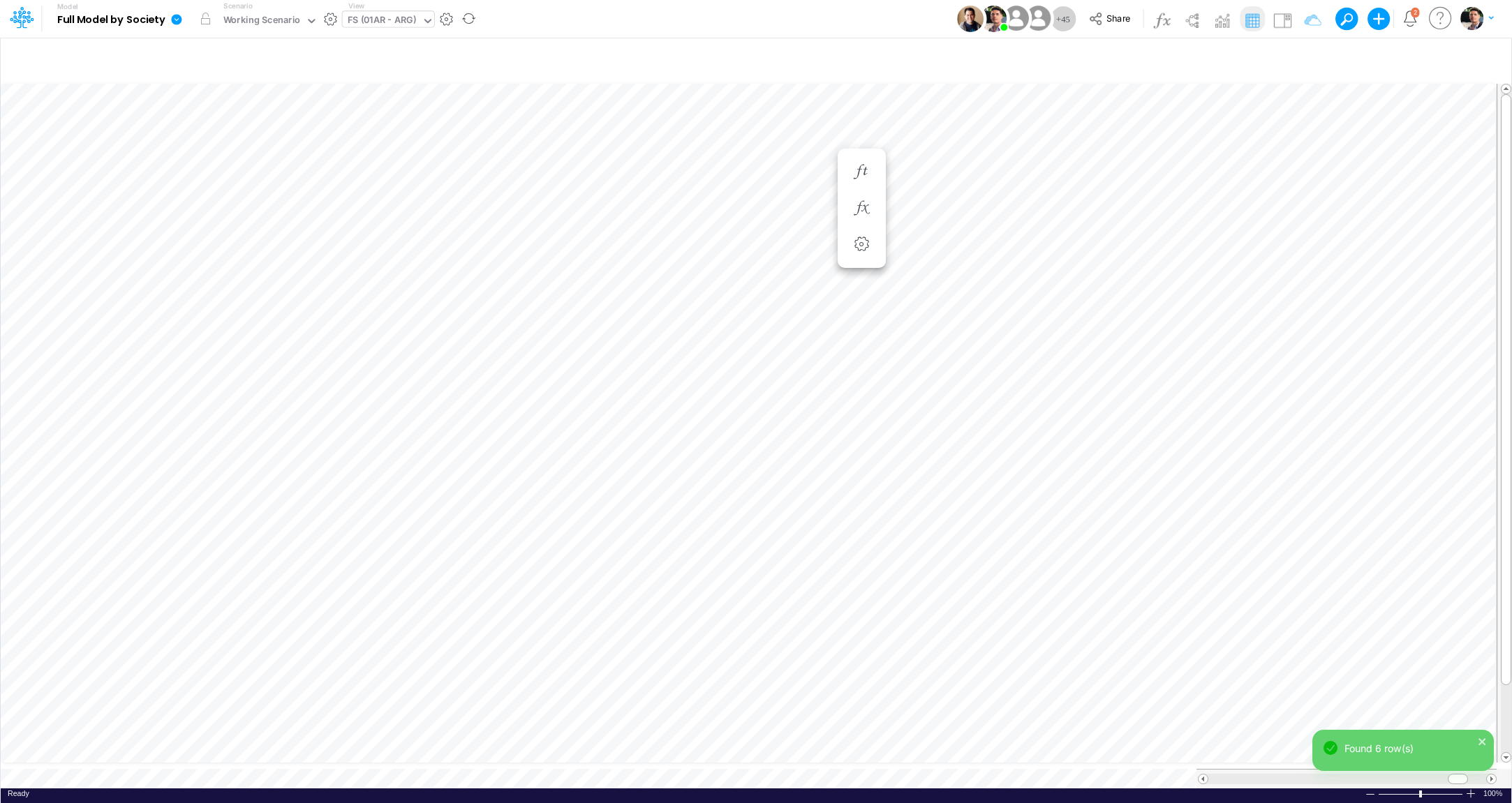
scroll to position [5, 44]
click at [1480, 739] on icon "close" at bounding box center [1482, 742] width 10 height 12
click at [383, 21] on div "FS (01AR - ARG)" at bounding box center [382, 21] width 69 height 16
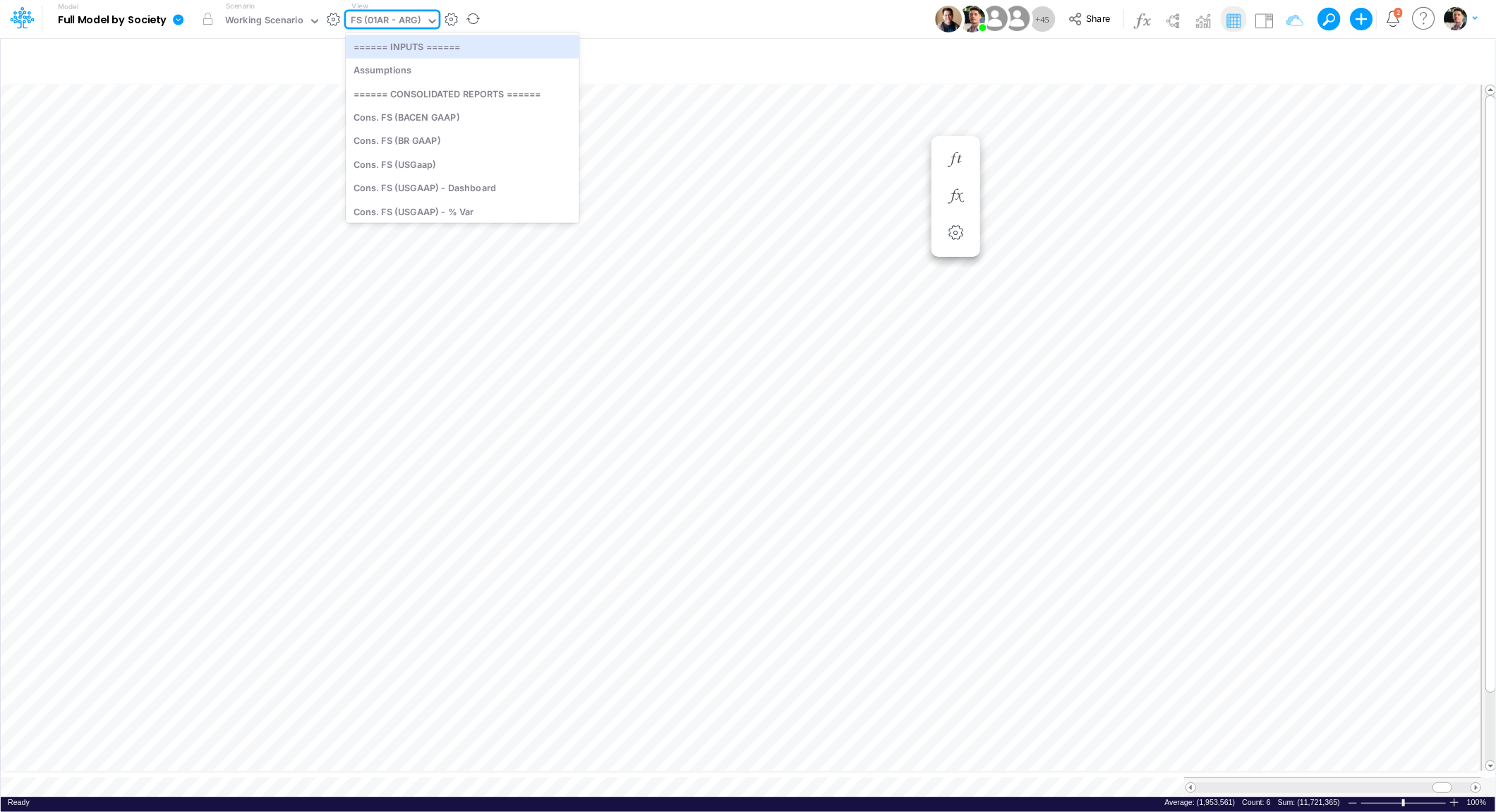
click at [369, 16] on div "FS (01AR - ARG)" at bounding box center [386, 21] width 70 height 16
type input "assu"
click at [388, 50] on div "Assumptions" at bounding box center [441, 47] width 191 height 23
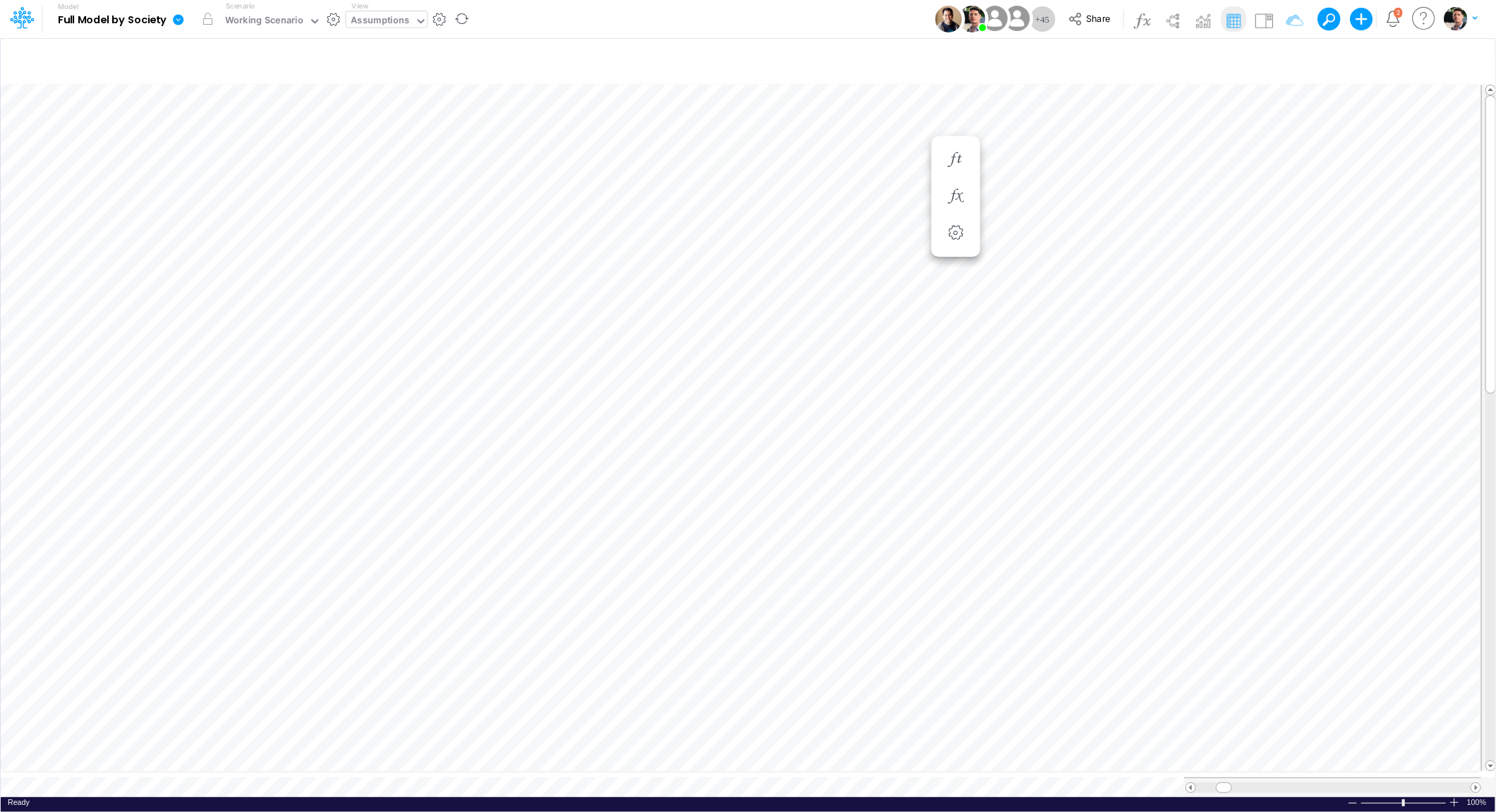
scroll to position [5, 9]
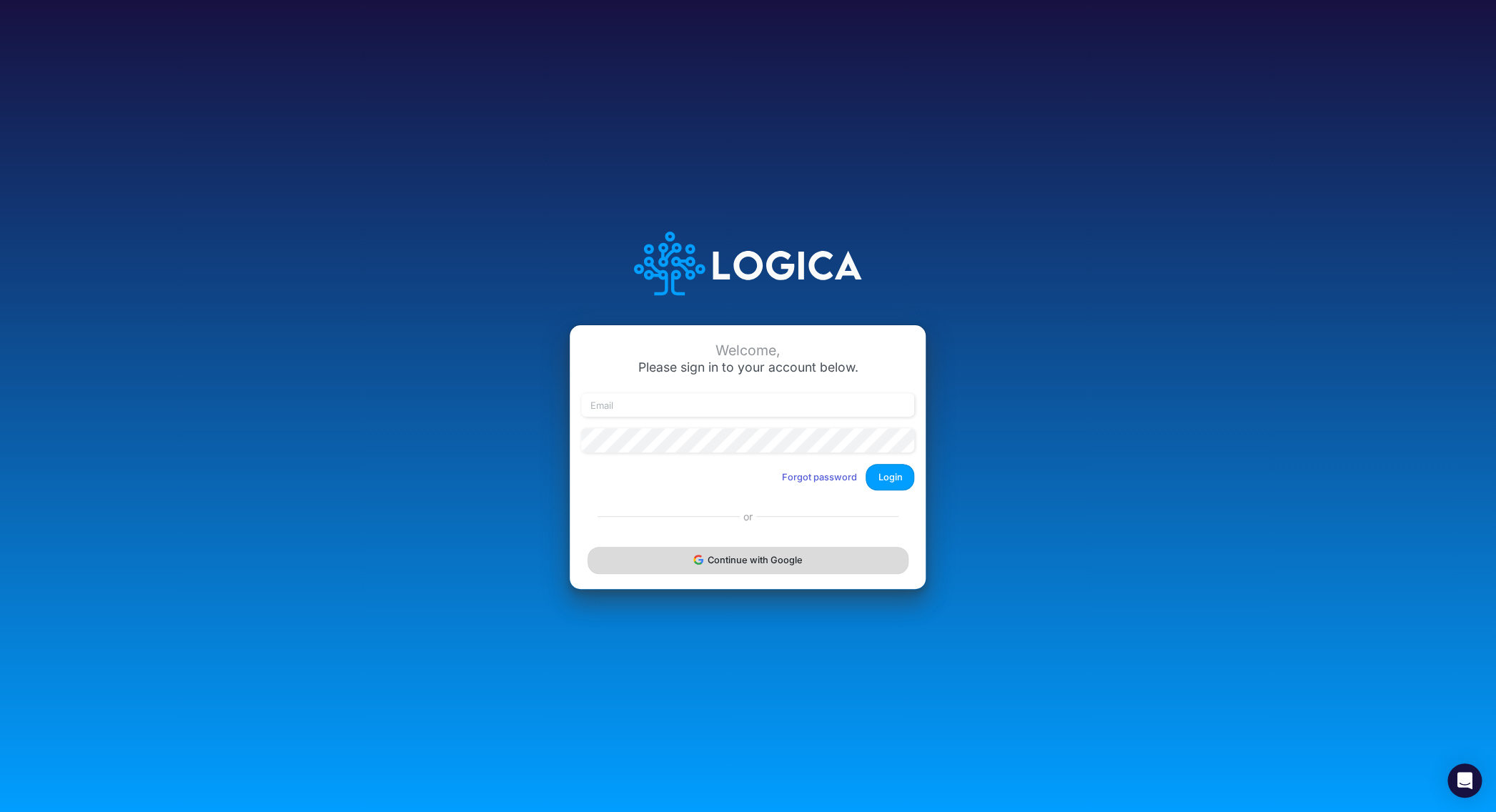
click at [754, 565] on button "Continue with Google" at bounding box center [748, 560] width 321 height 27
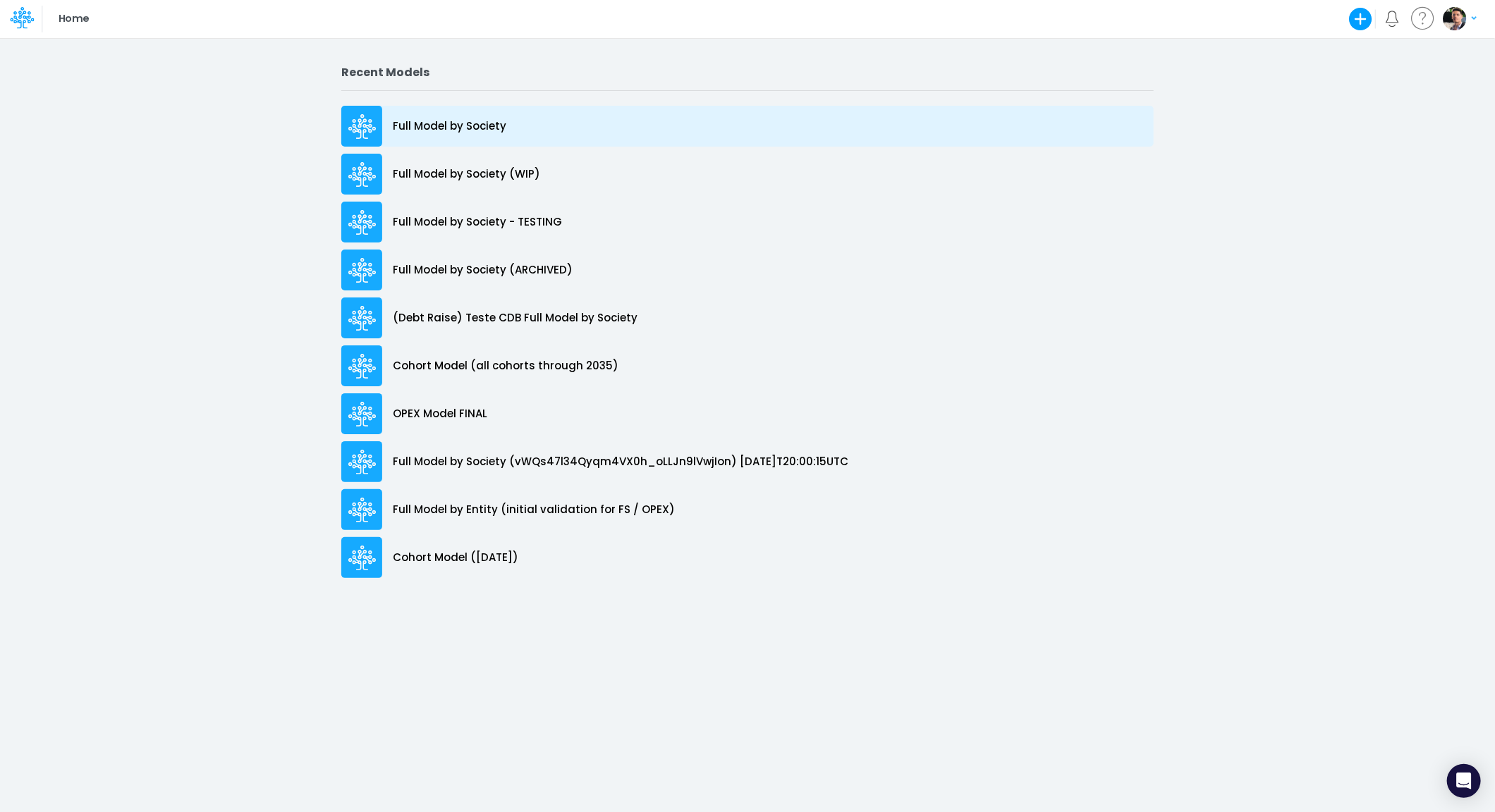
click at [462, 122] on p "Full Model by Society" at bounding box center [450, 126] width 113 height 16
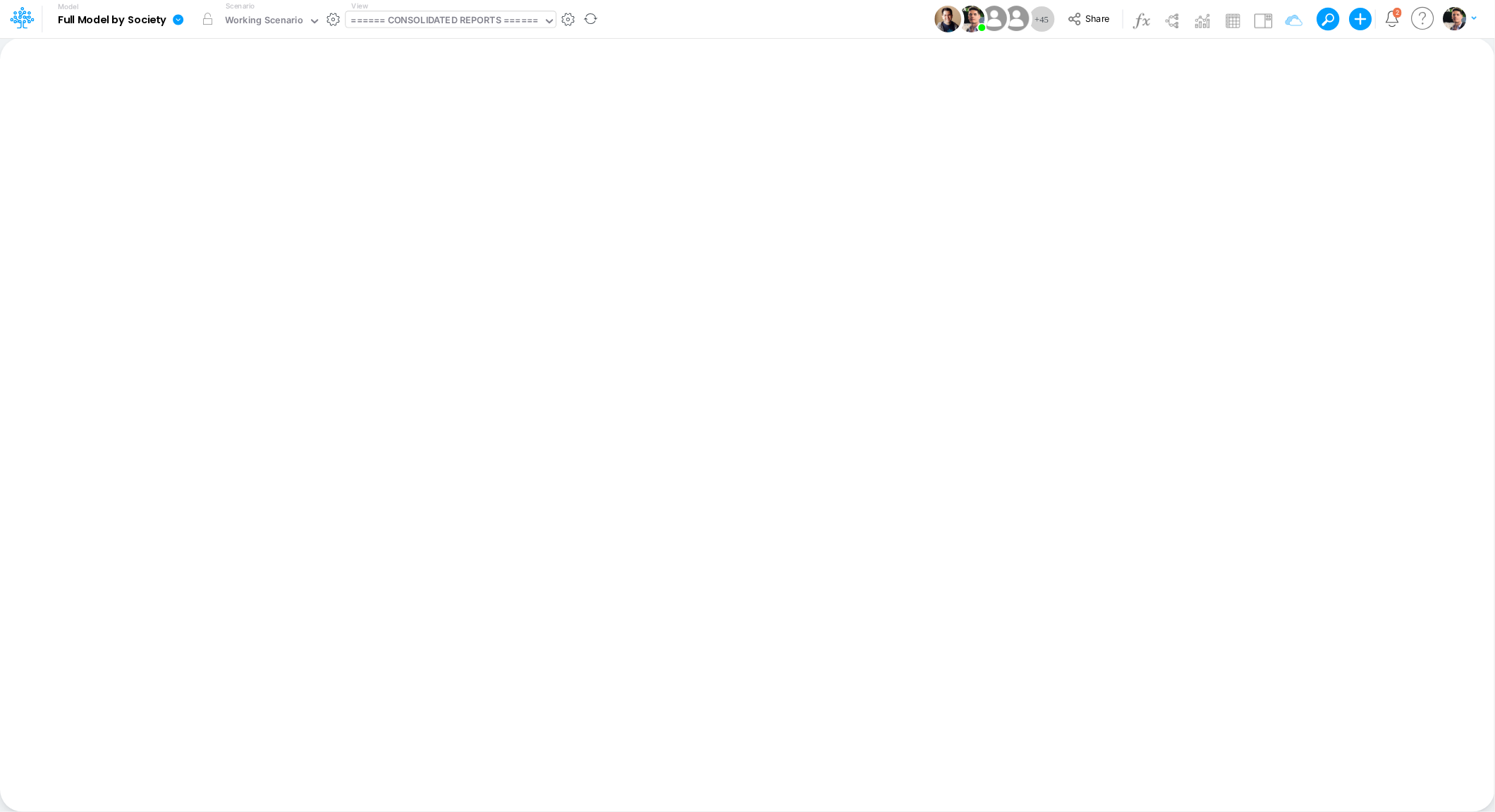
click at [461, 22] on div "====== CONSOLIDATED REPORTS ======" at bounding box center [445, 21] width 188 height 16
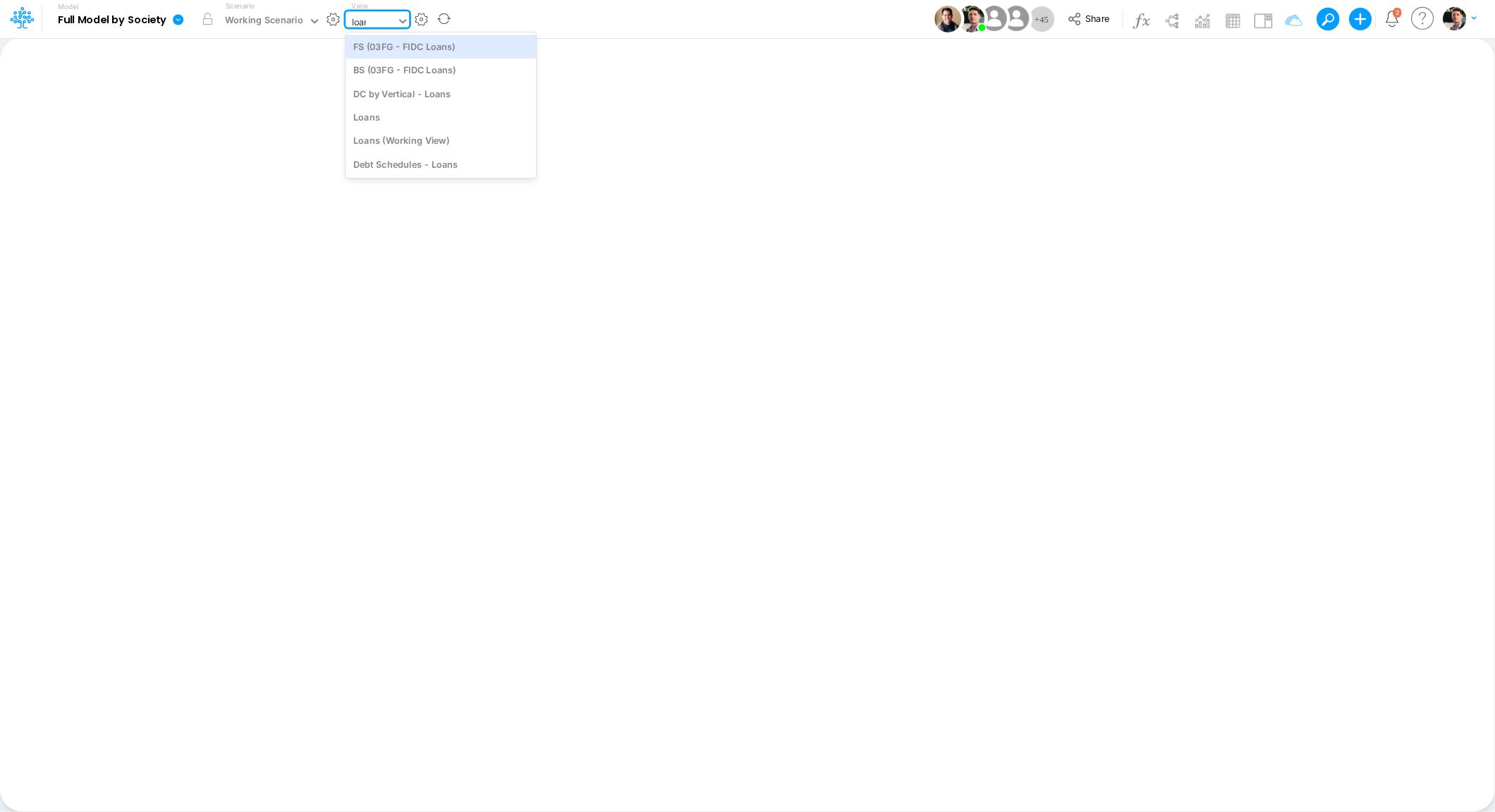
type input "loans"
click at [421, 112] on div "Loans" at bounding box center [441, 117] width 191 height 23
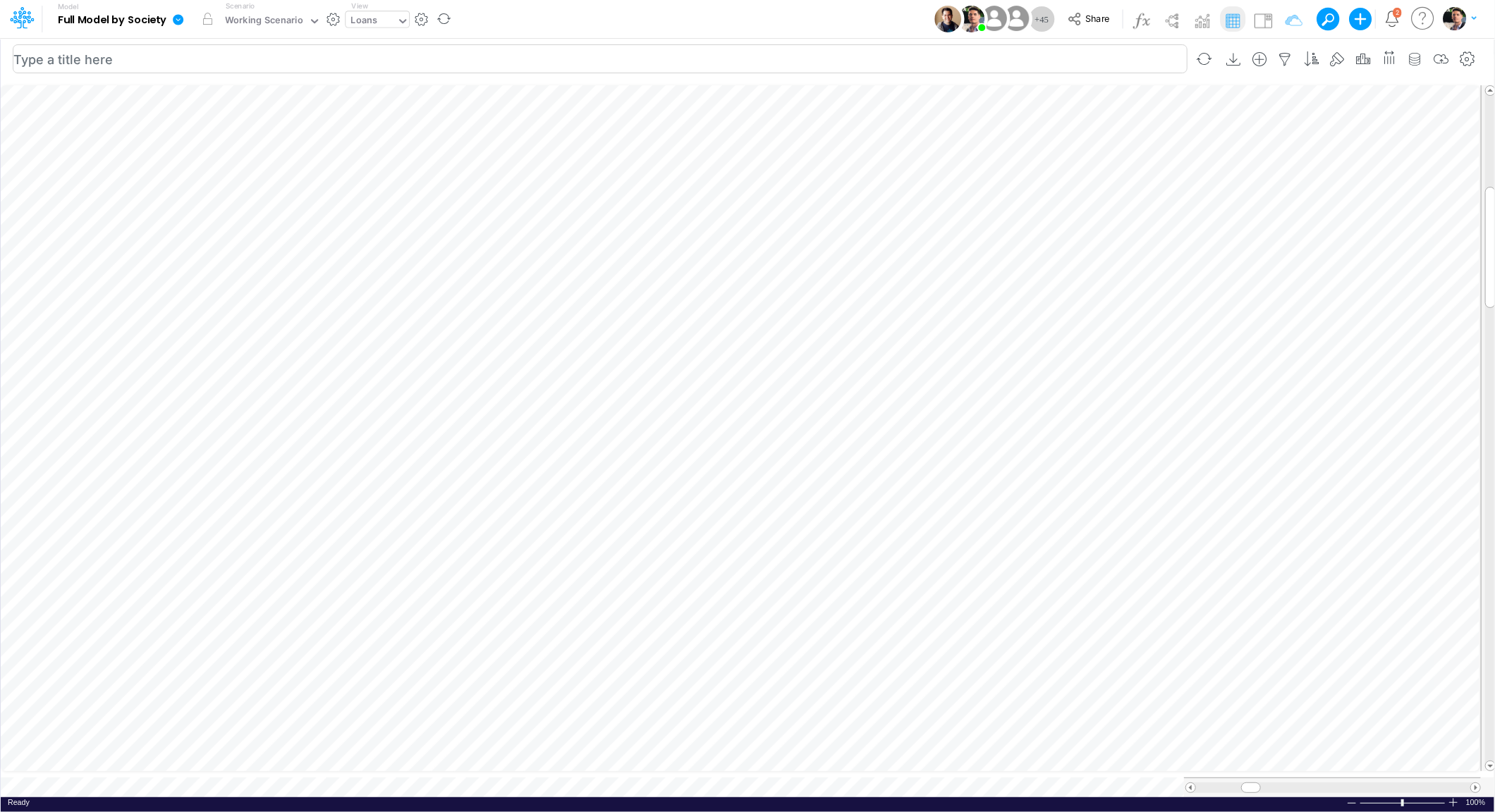
scroll to position [5, 23]
click at [1452, 797] on div at bounding box center [1453, 803] width 12 height 11
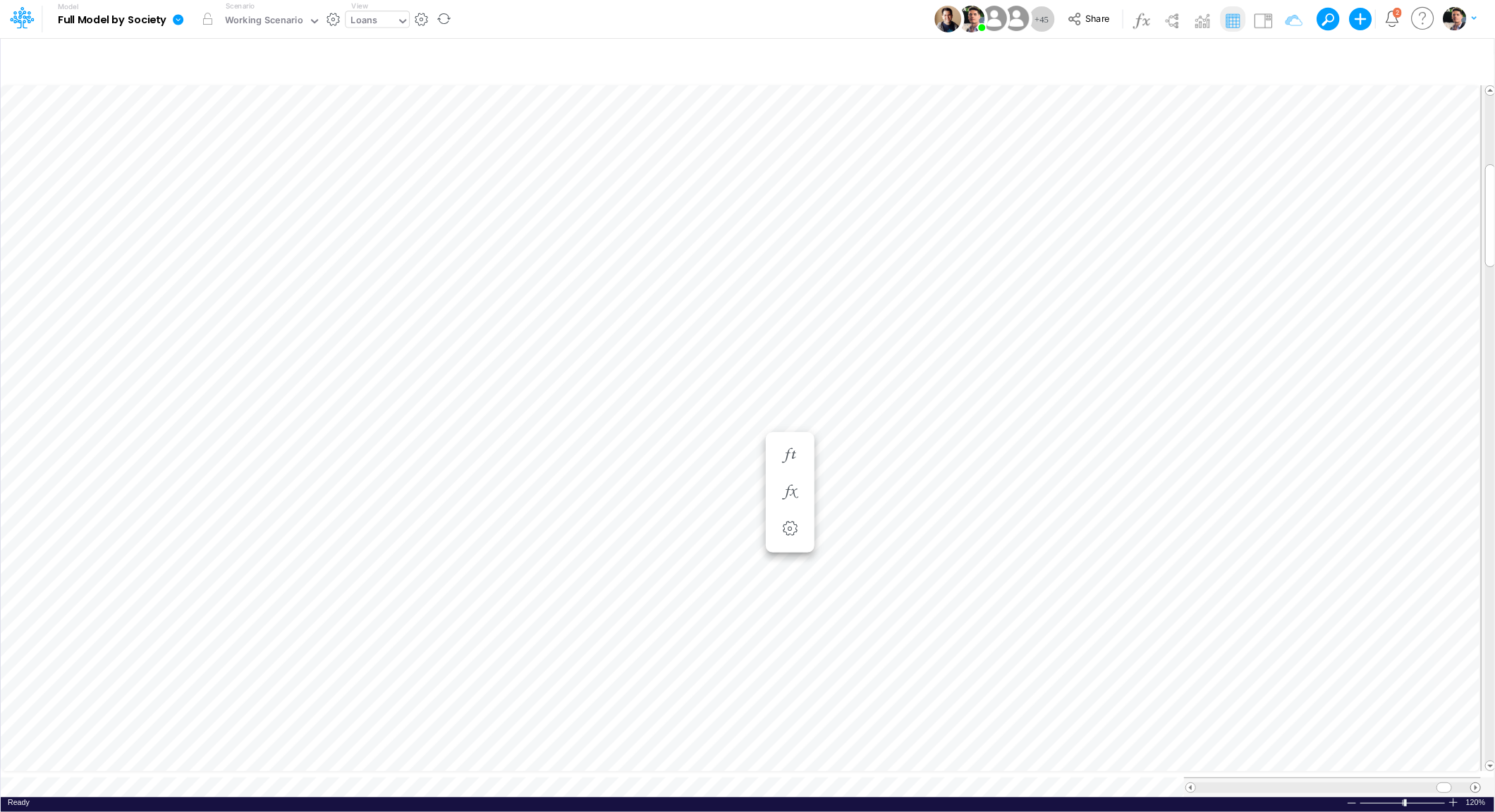
click at [1476, 783] on span at bounding box center [1476, 788] width 9 height 9
click at [1491, 235] on span at bounding box center [1490, 239] width 9 height 9
click at [1490, 86] on span at bounding box center [1490, 91] width 9 height 9
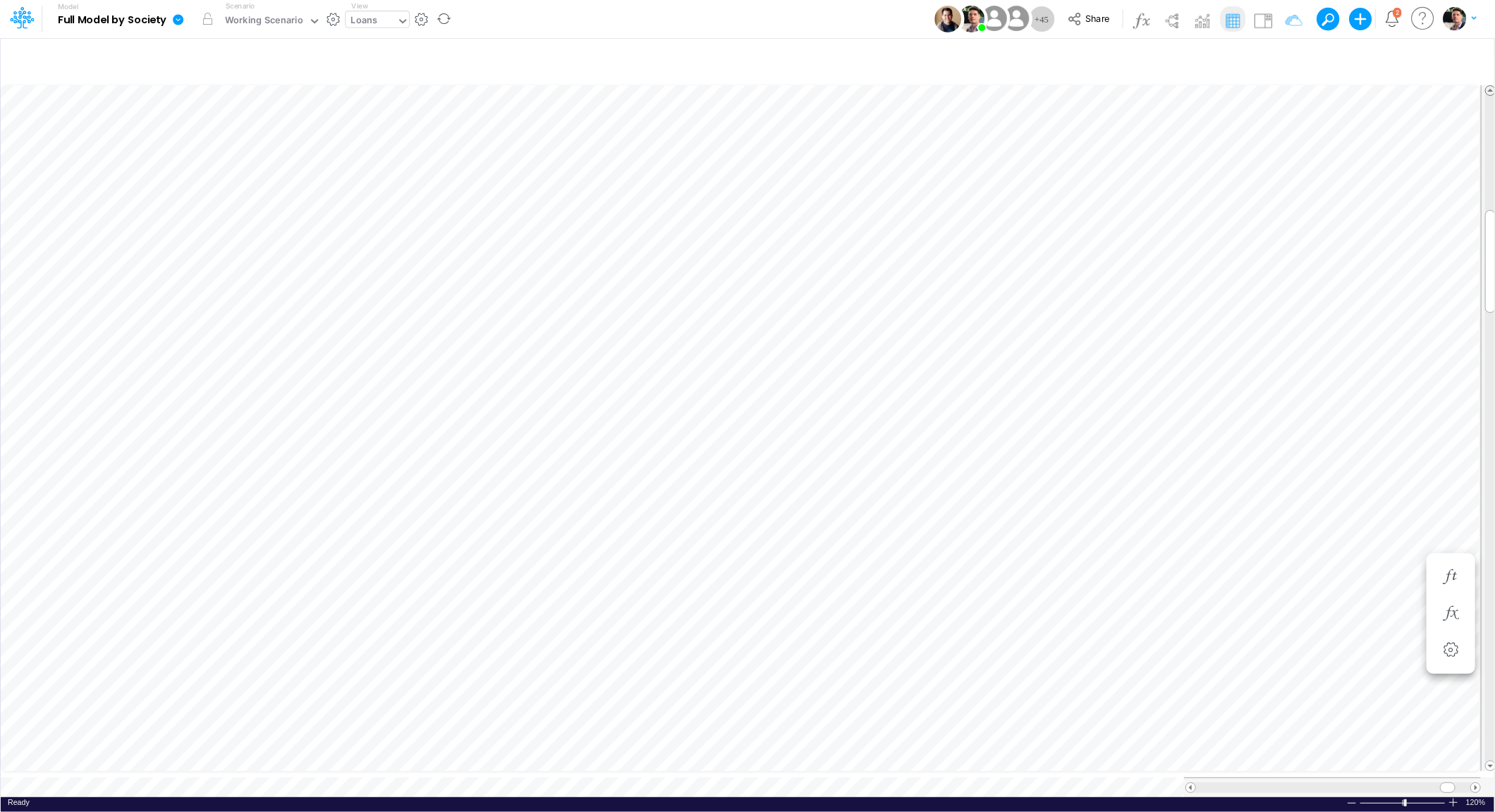
click at [1490, 86] on span at bounding box center [1490, 91] width 9 height 9
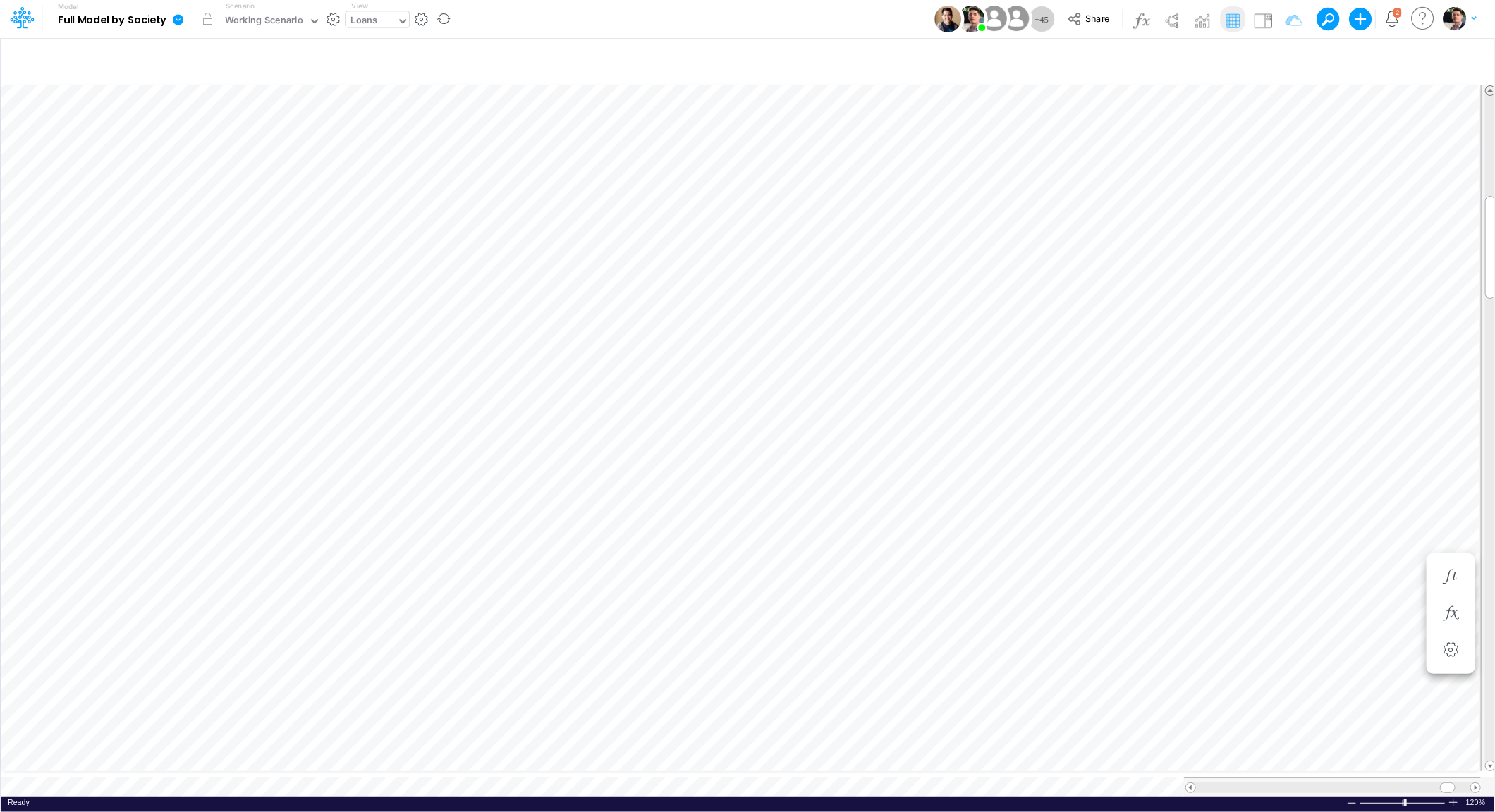
click at [1490, 86] on span at bounding box center [1490, 91] width 9 height 9
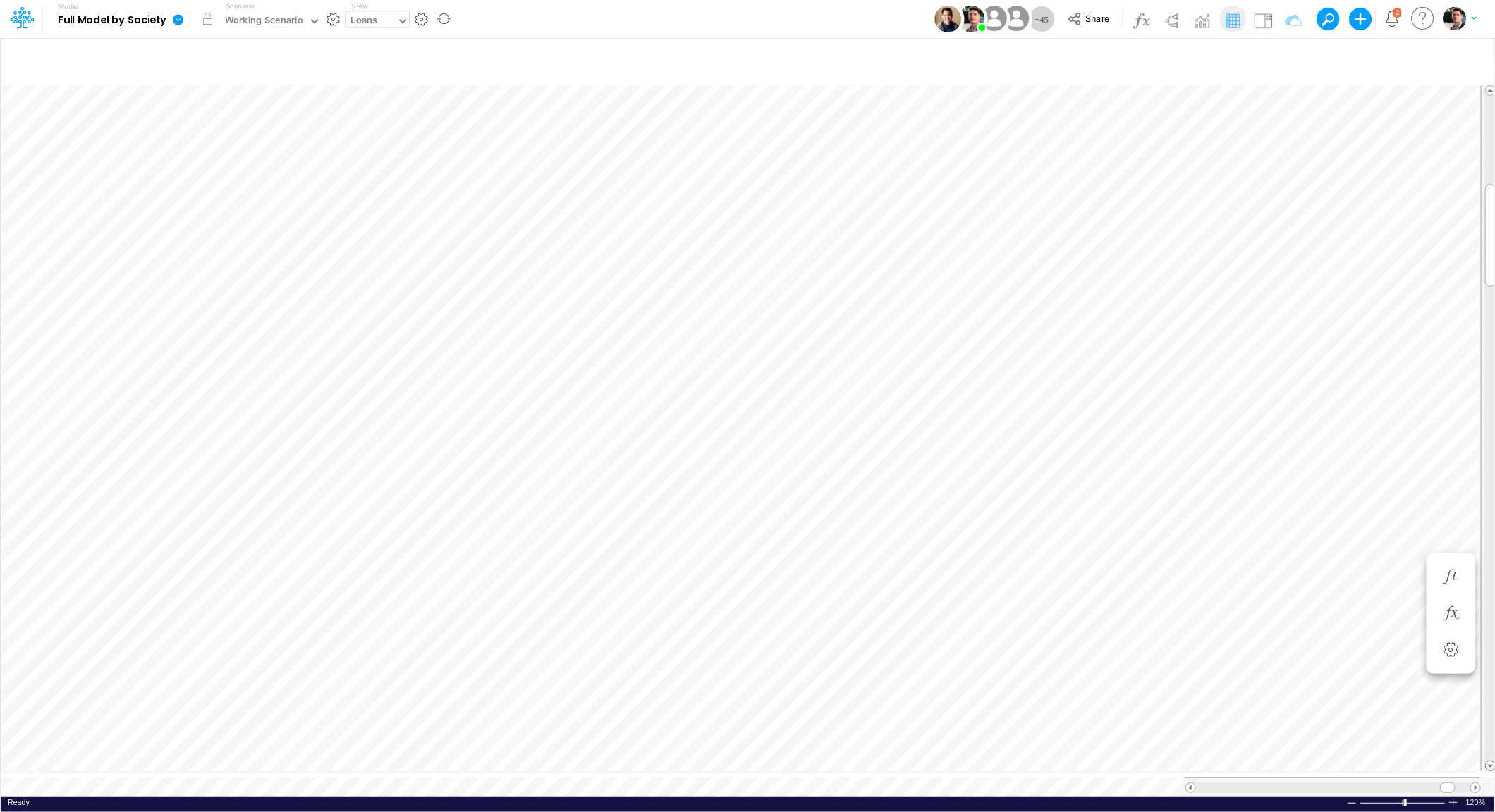
click at [1490, 762] on span at bounding box center [1490, 766] width 9 height 9
click at [363, 26] on div "Loans" at bounding box center [364, 21] width 27 height 16
type input "loans"
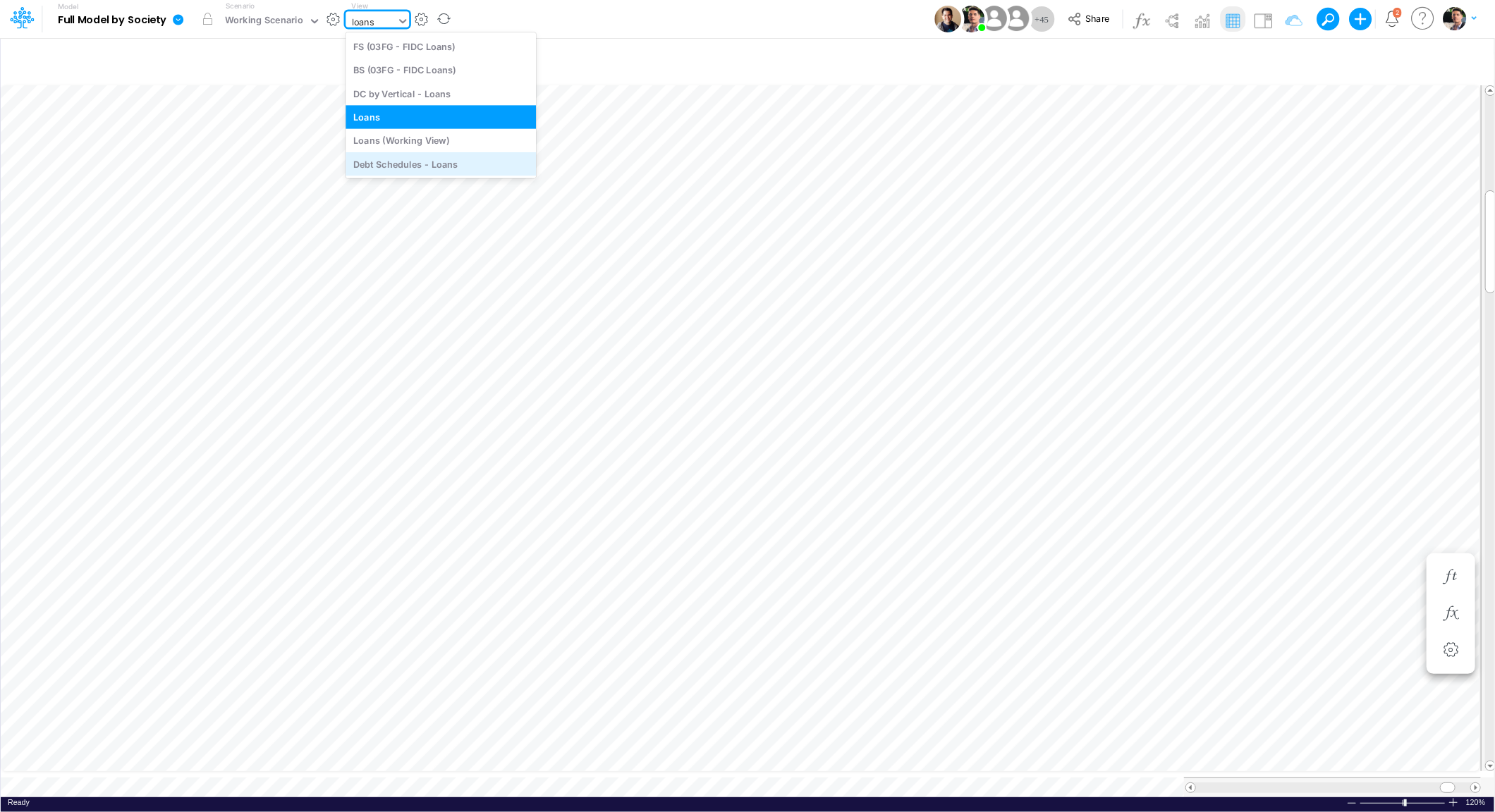
click at [429, 168] on div "Debt Schedules - Loans" at bounding box center [441, 164] width 191 height 23
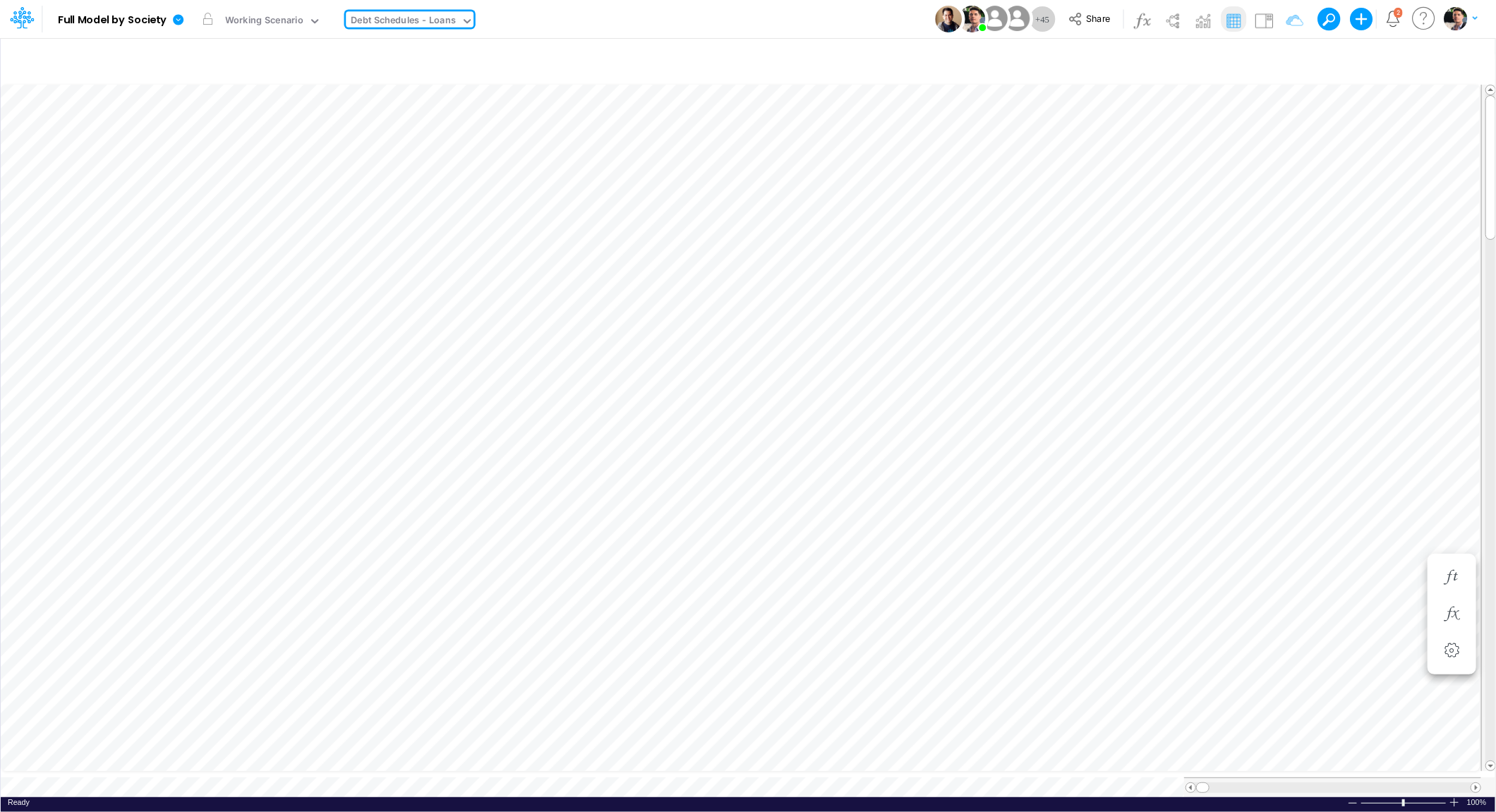
click at [443, 20] on div "Debt Schedules - Loans" at bounding box center [404, 21] width 105 height 16
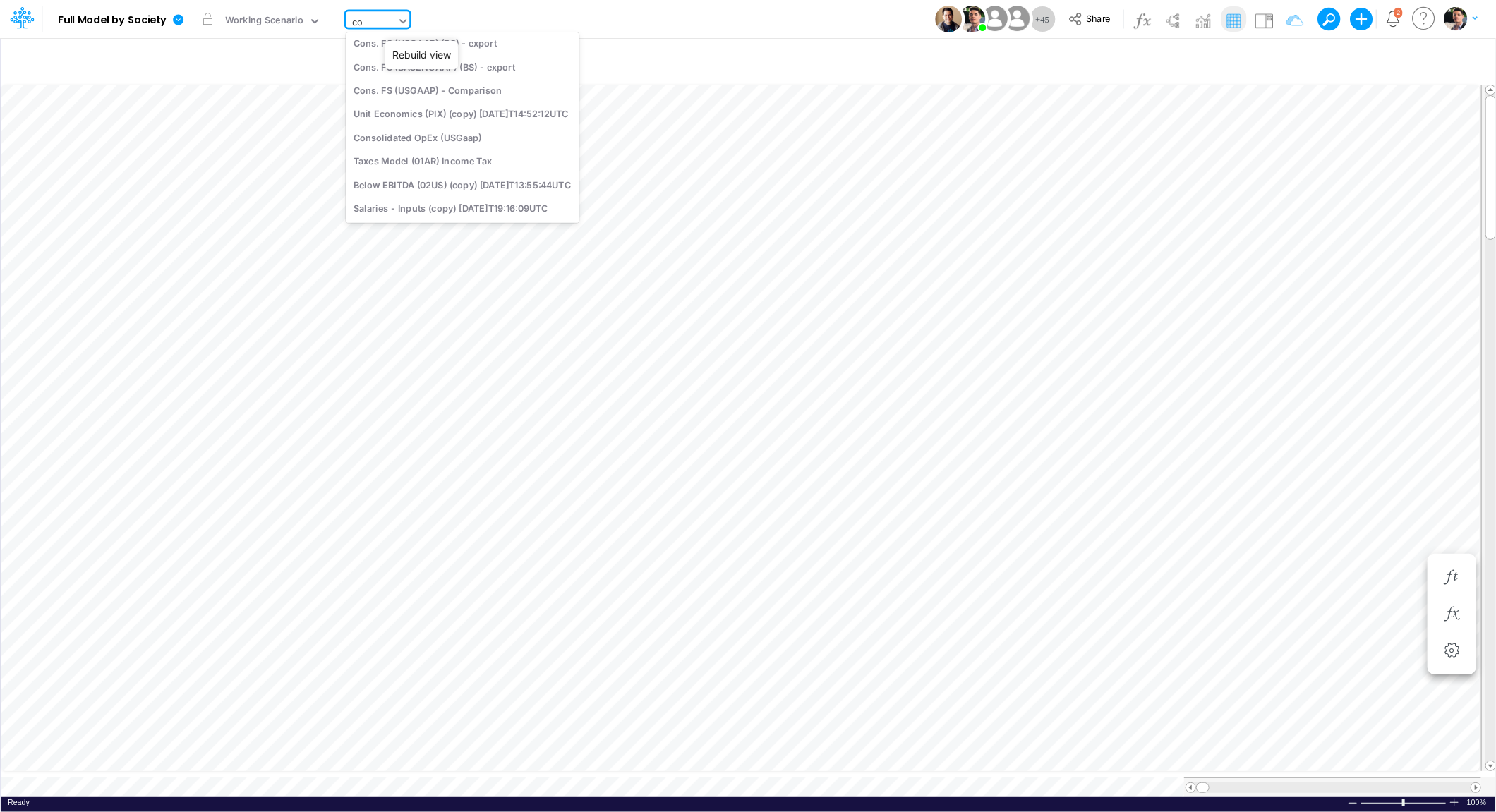
scroll to position [1004, 0]
type input "cogs"
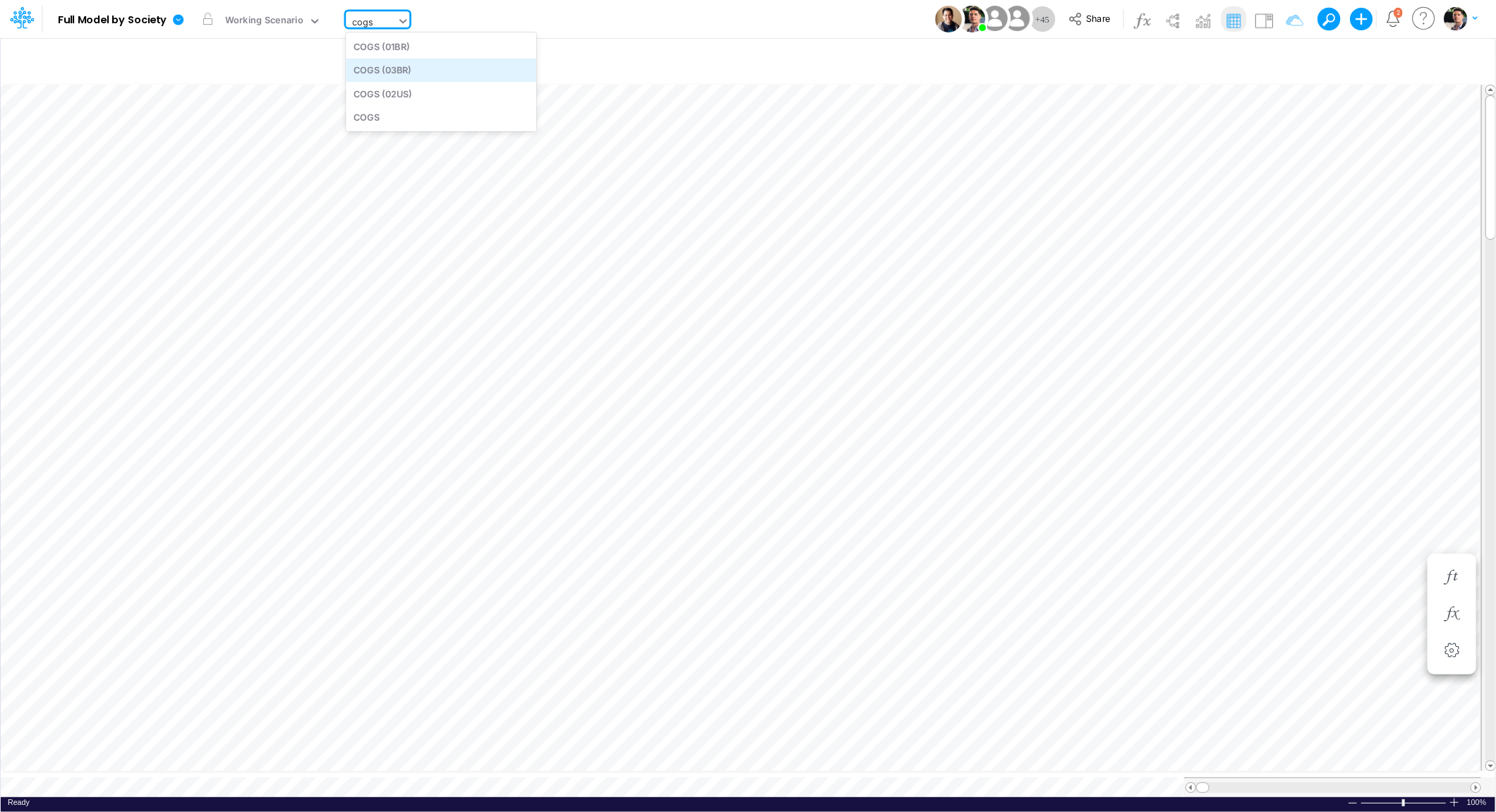
click at [410, 74] on div "COGS (03BR)" at bounding box center [441, 71] width 191 height 23
click at [1452, 797] on div at bounding box center [1454, 803] width 12 height 11
click at [1474, 783] on span at bounding box center [1476, 788] width 9 height 9
click at [1475, 783] on span at bounding box center [1476, 788] width 9 height 9
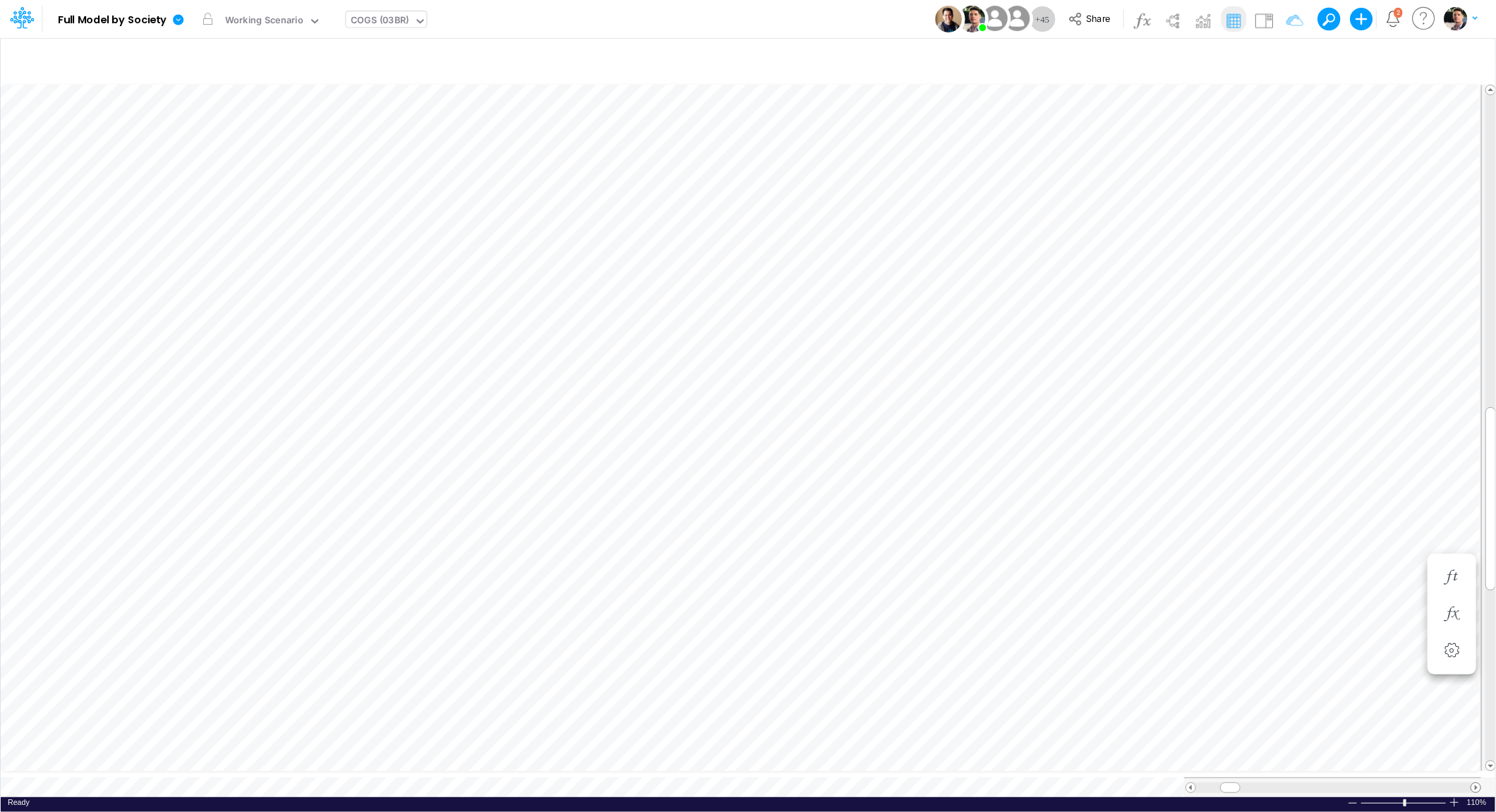
click at [1475, 783] on span at bounding box center [1476, 788] width 9 height 9
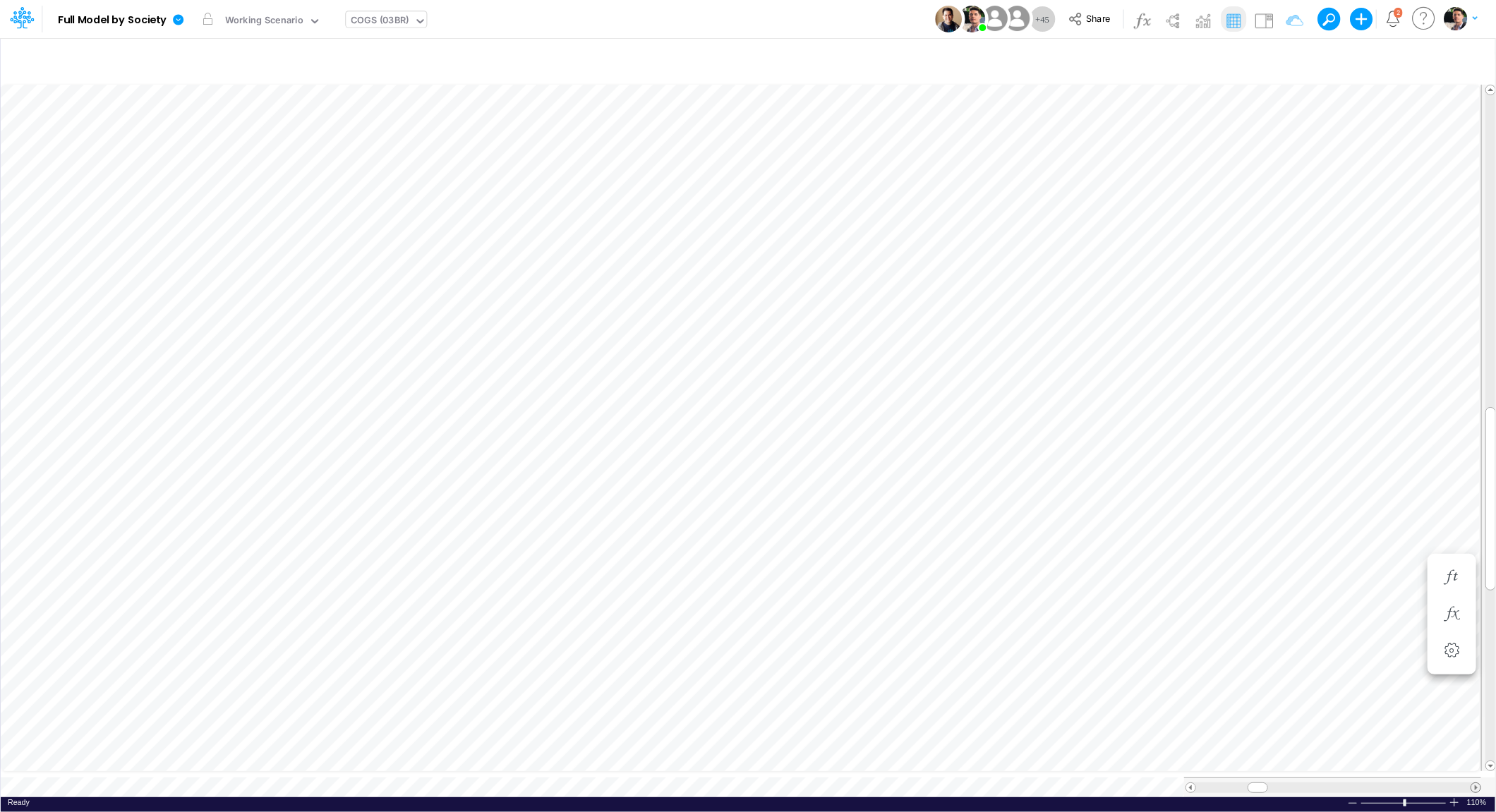
click at [1475, 783] on span at bounding box center [1476, 788] width 9 height 9
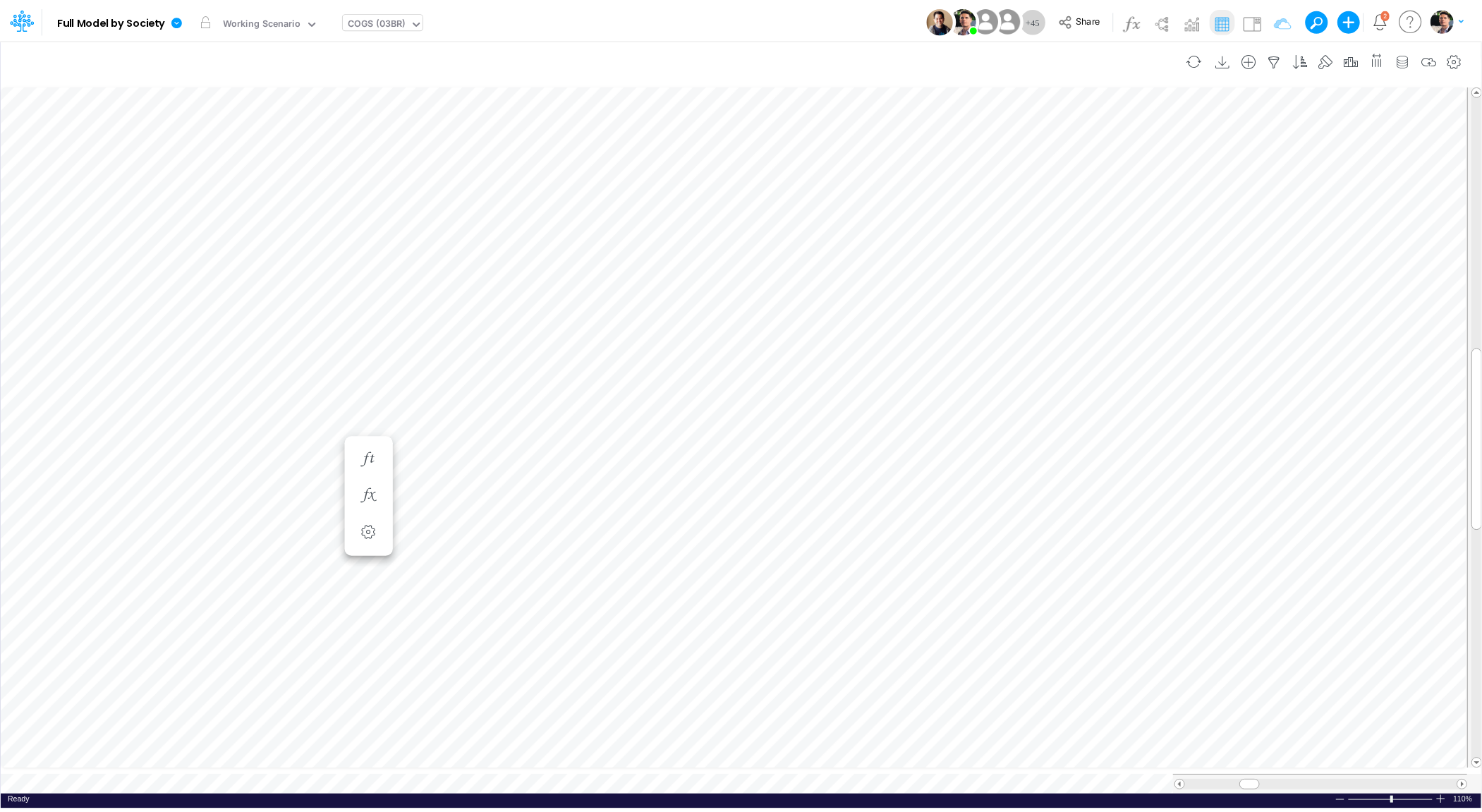
scroll to position [5, 3]
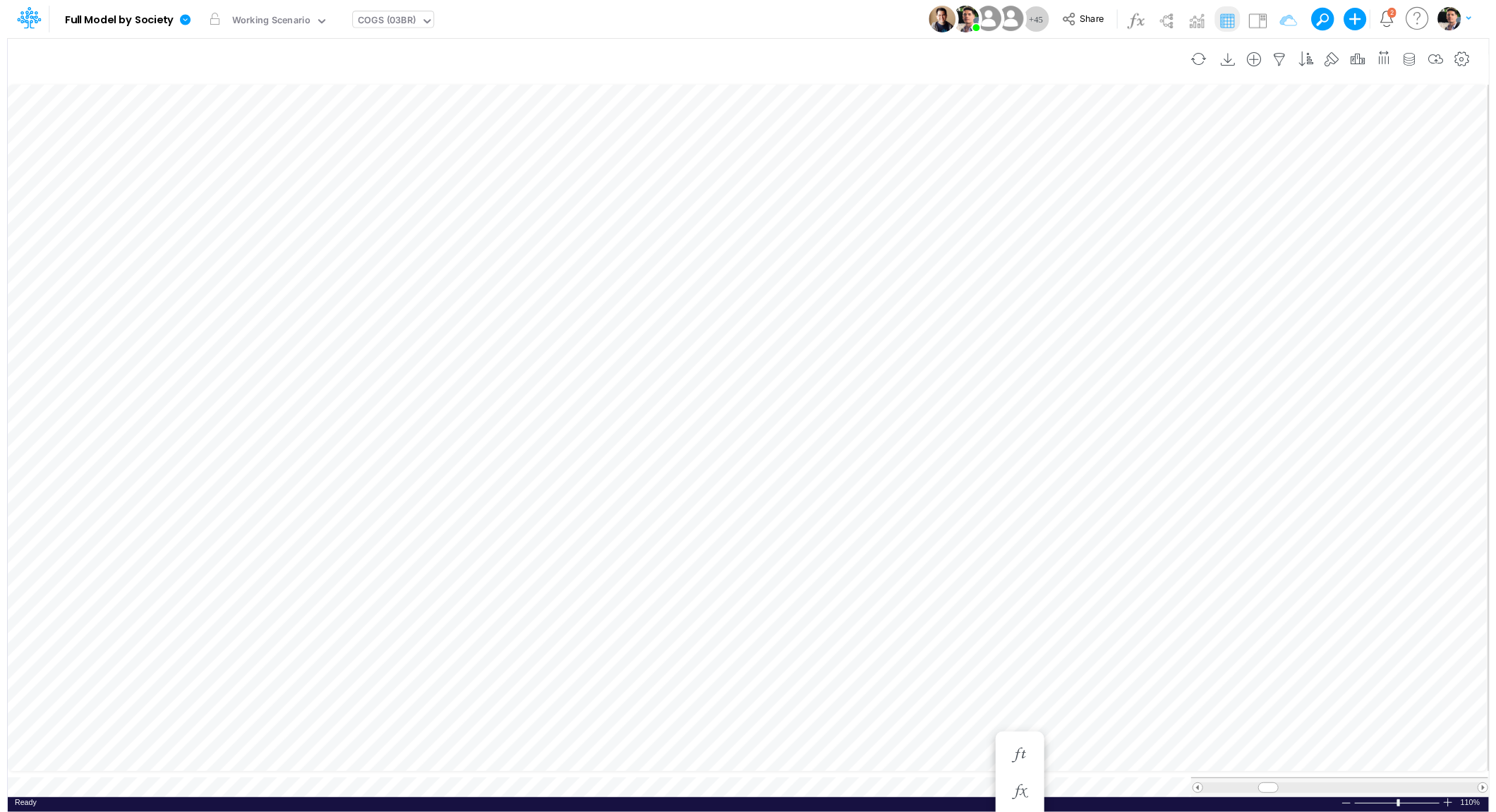
scroll to position [5, 13]
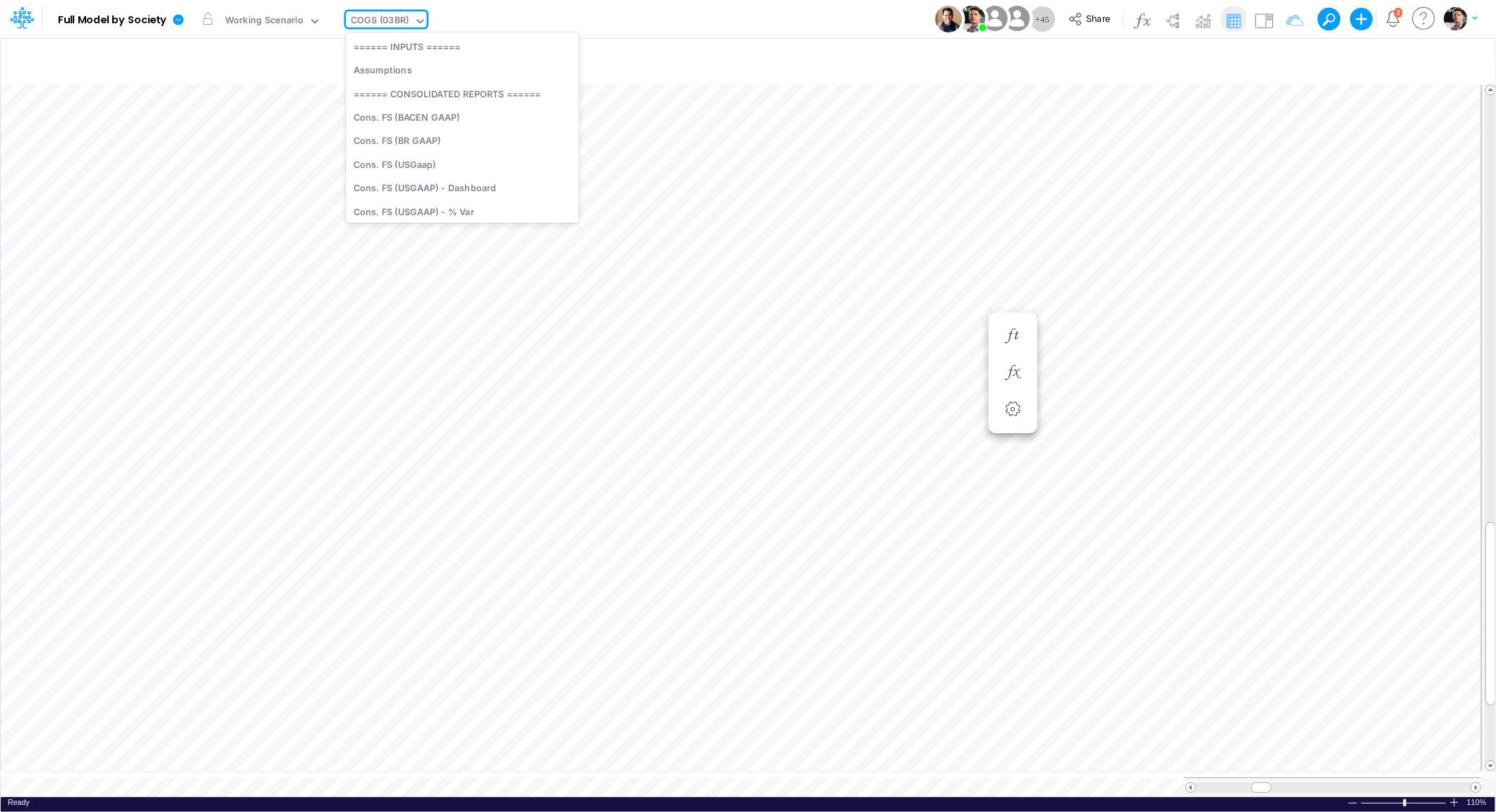
click at [385, 27] on div "COGS (03BR)" at bounding box center [380, 21] width 58 height 16
type input "bel"
click at [454, 51] on div "Below EBITDA (01BR)" at bounding box center [461, 47] width 232 height 23
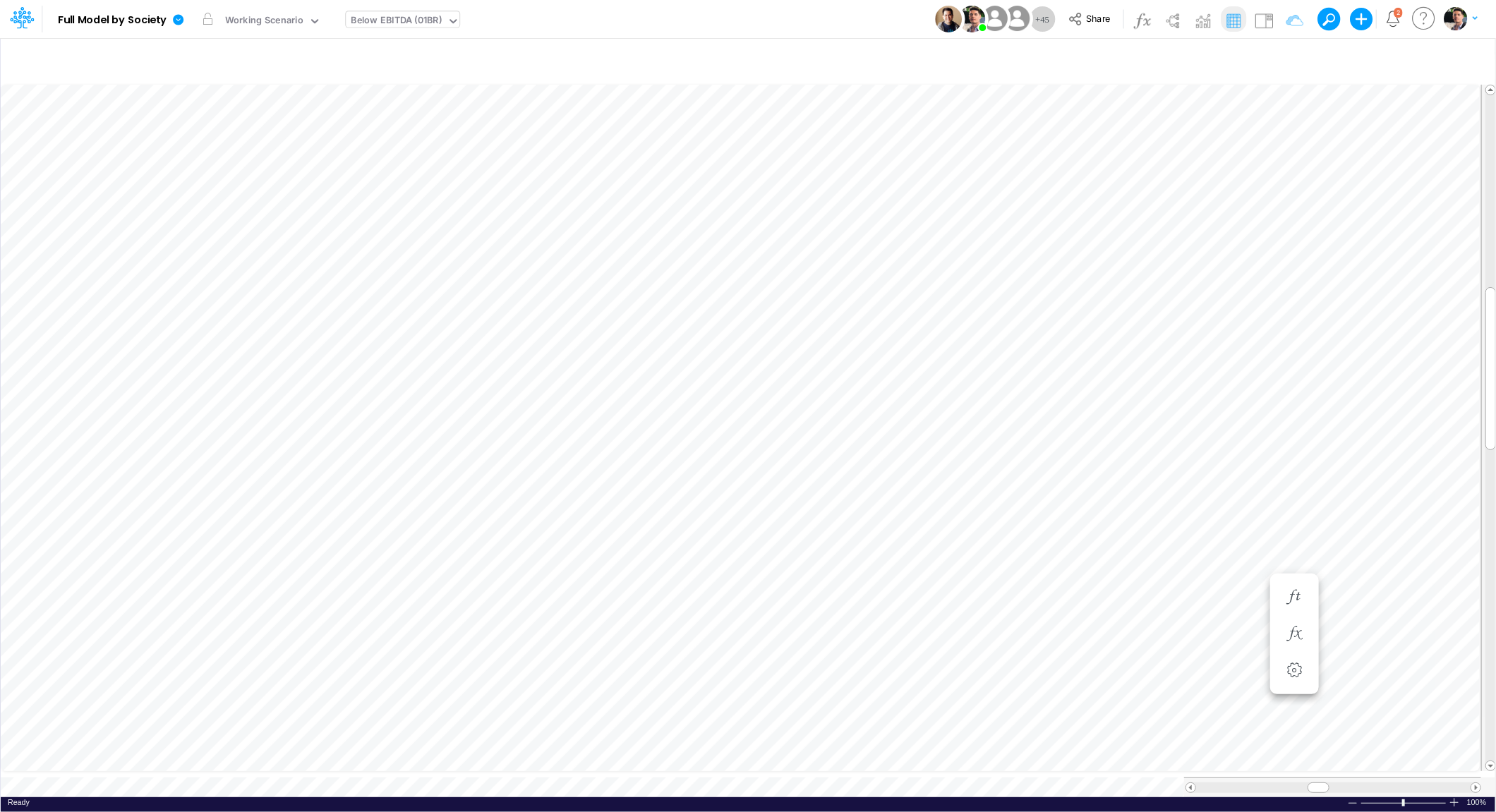
scroll to position [5, 9]
click at [1210, 579] on icon "button" at bounding box center [1209, 577] width 21 height 15
click at [1211, 536] on icon "button" at bounding box center [1209, 541] width 21 height 15
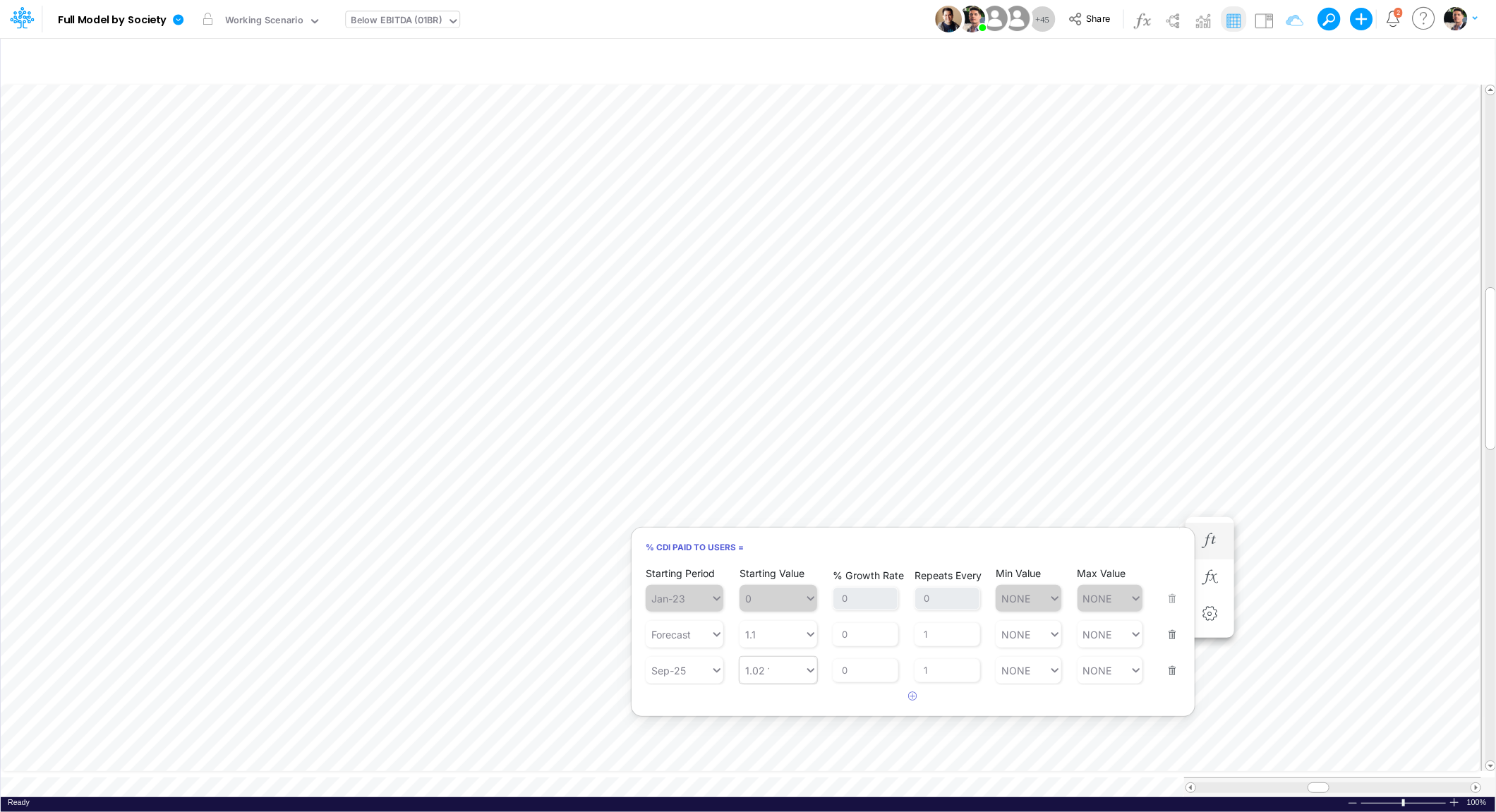
click at [779, 678] on div "1.02 1.02" at bounding box center [772, 671] width 65 height 20
type input "8"
click at [771, 700] on div "Set value 90%" at bounding box center [782, 706] width 85 height 23
type input "90%"
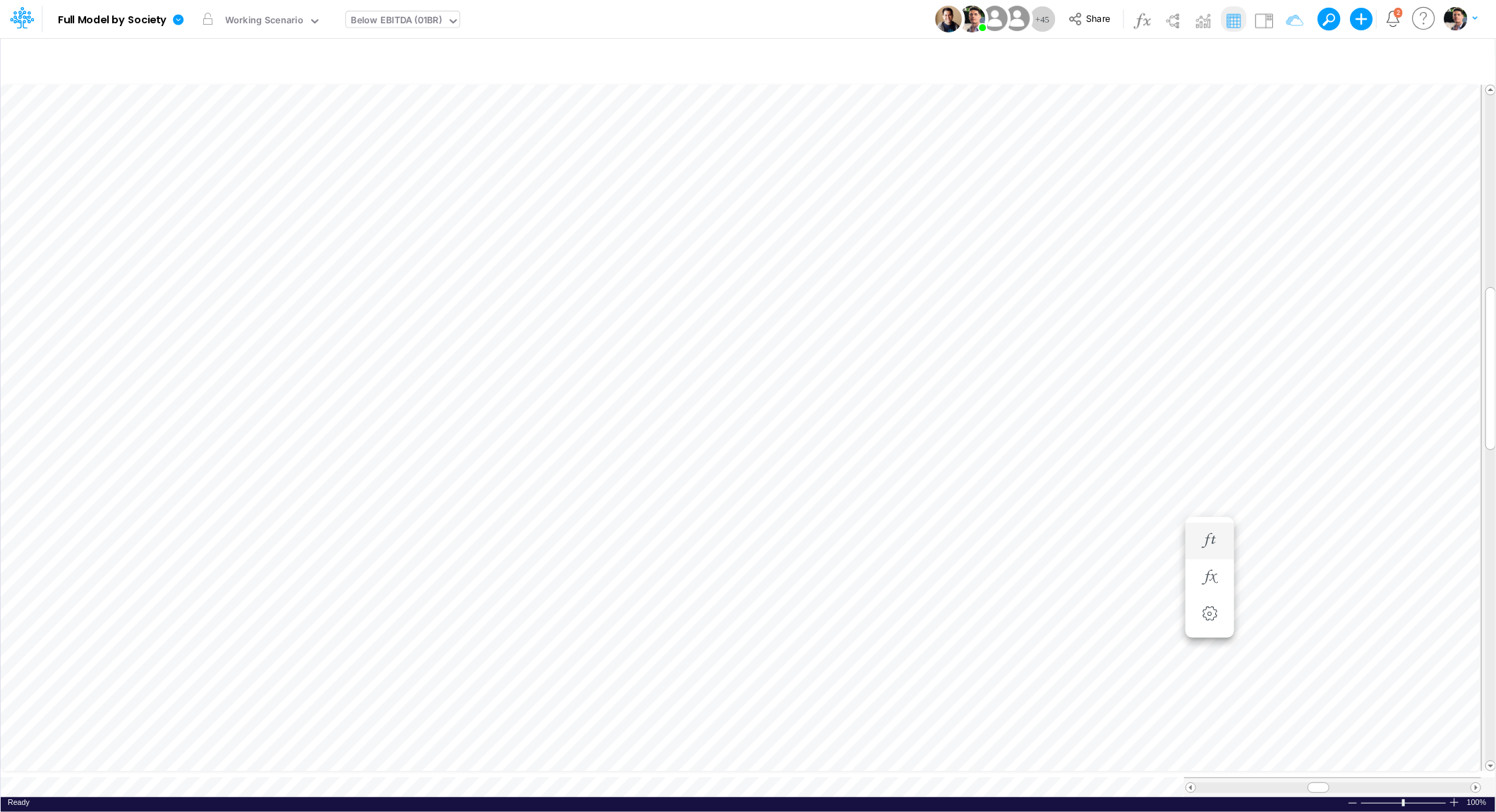
scroll to position [5, 9]
click at [790, 575] on icon "button" at bounding box center [786, 577] width 21 height 15
click at [794, 546] on icon "button" at bounding box center [786, 541] width 21 height 15
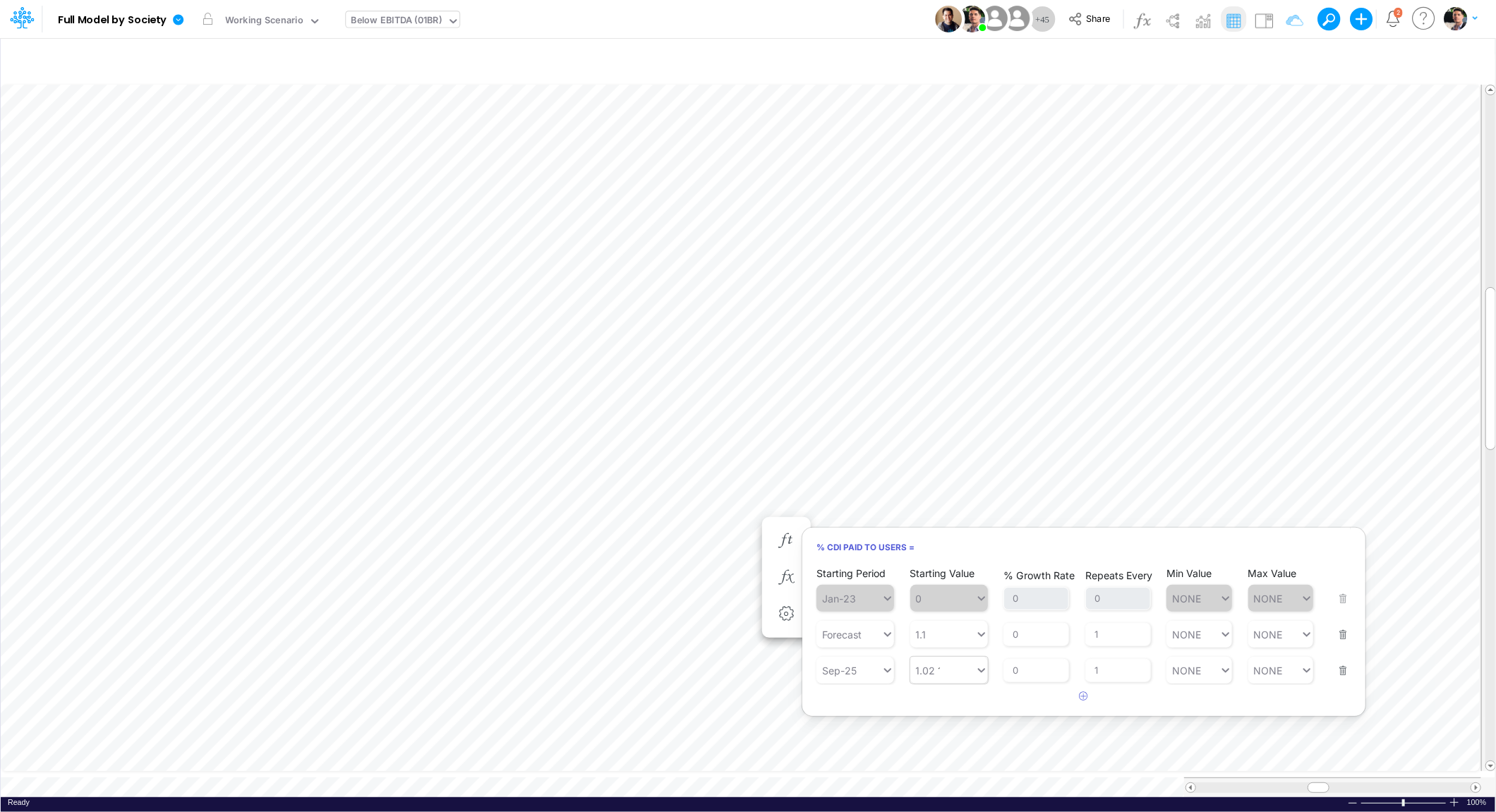
click at [958, 671] on div "1.02 1.02" at bounding box center [943, 671] width 65 height 20
click at [946, 708] on div "Set value 80%" at bounding box center [953, 706] width 85 height 23
type input "80%"
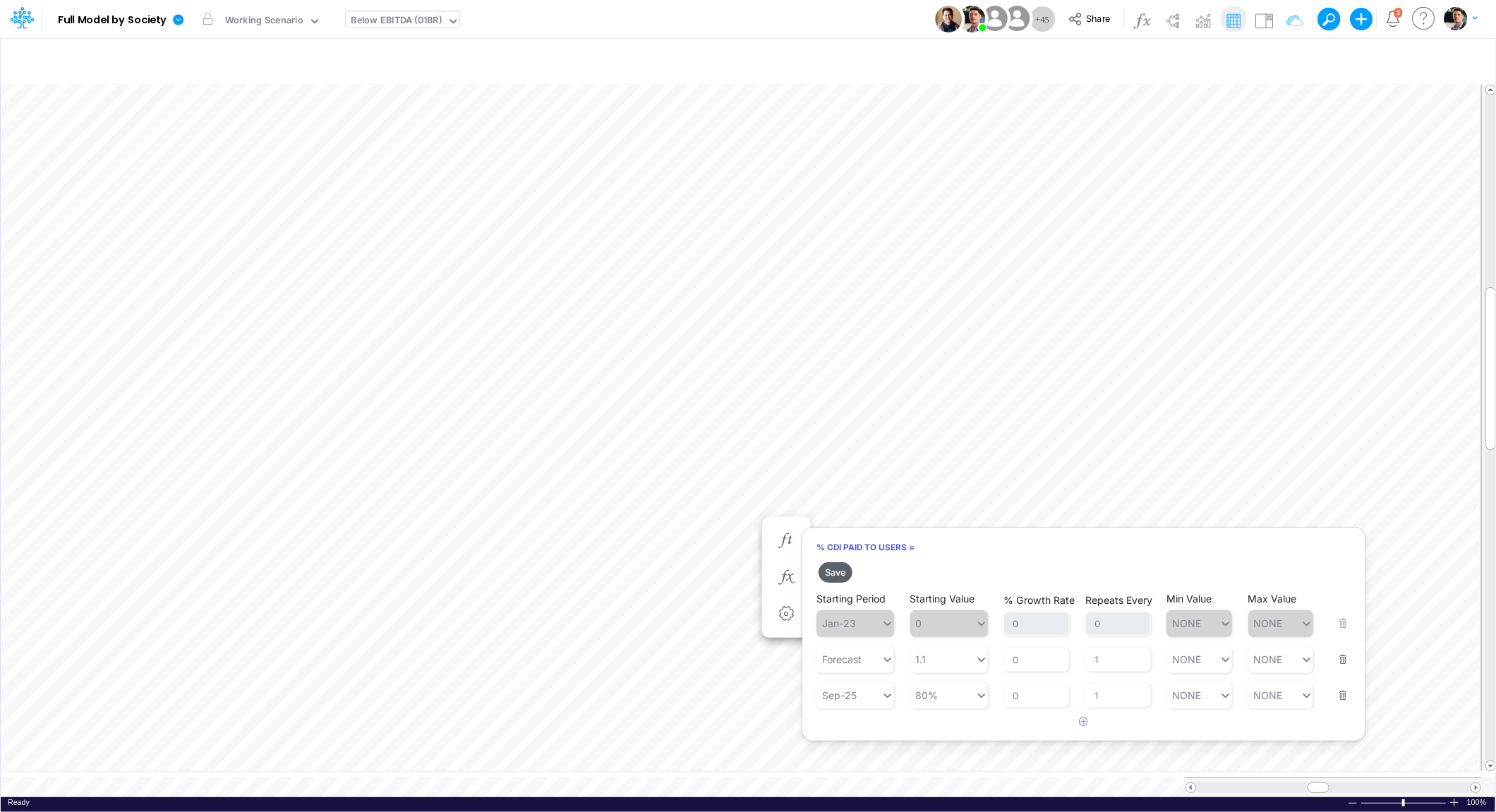
click at [834, 573] on button "Save" at bounding box center [835, 572] width 34 height 20
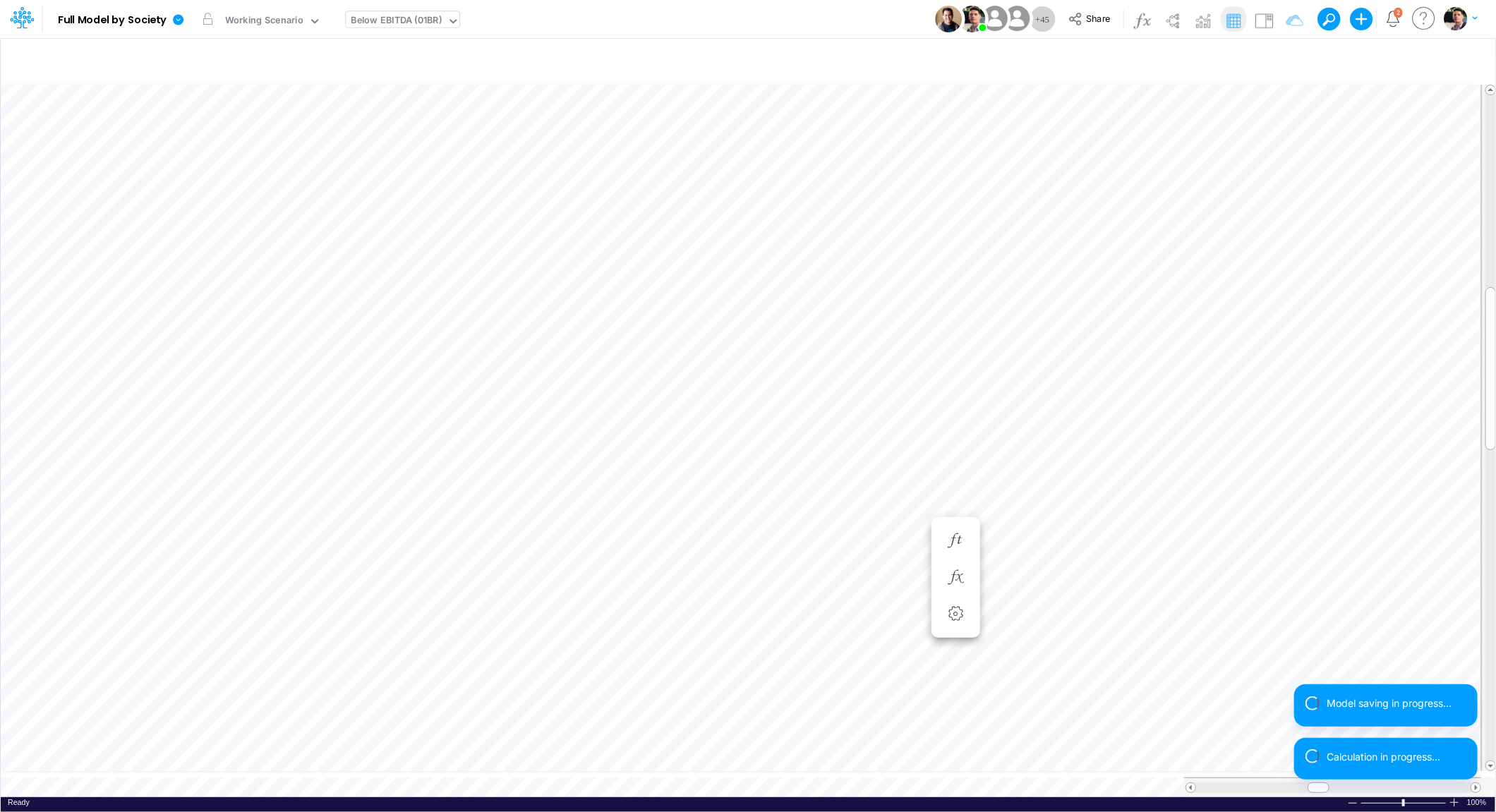
scroll to position [5, 47]
click at [1301, 576] on icon "button" at bounding box center [1294, 577] width 21 height 15
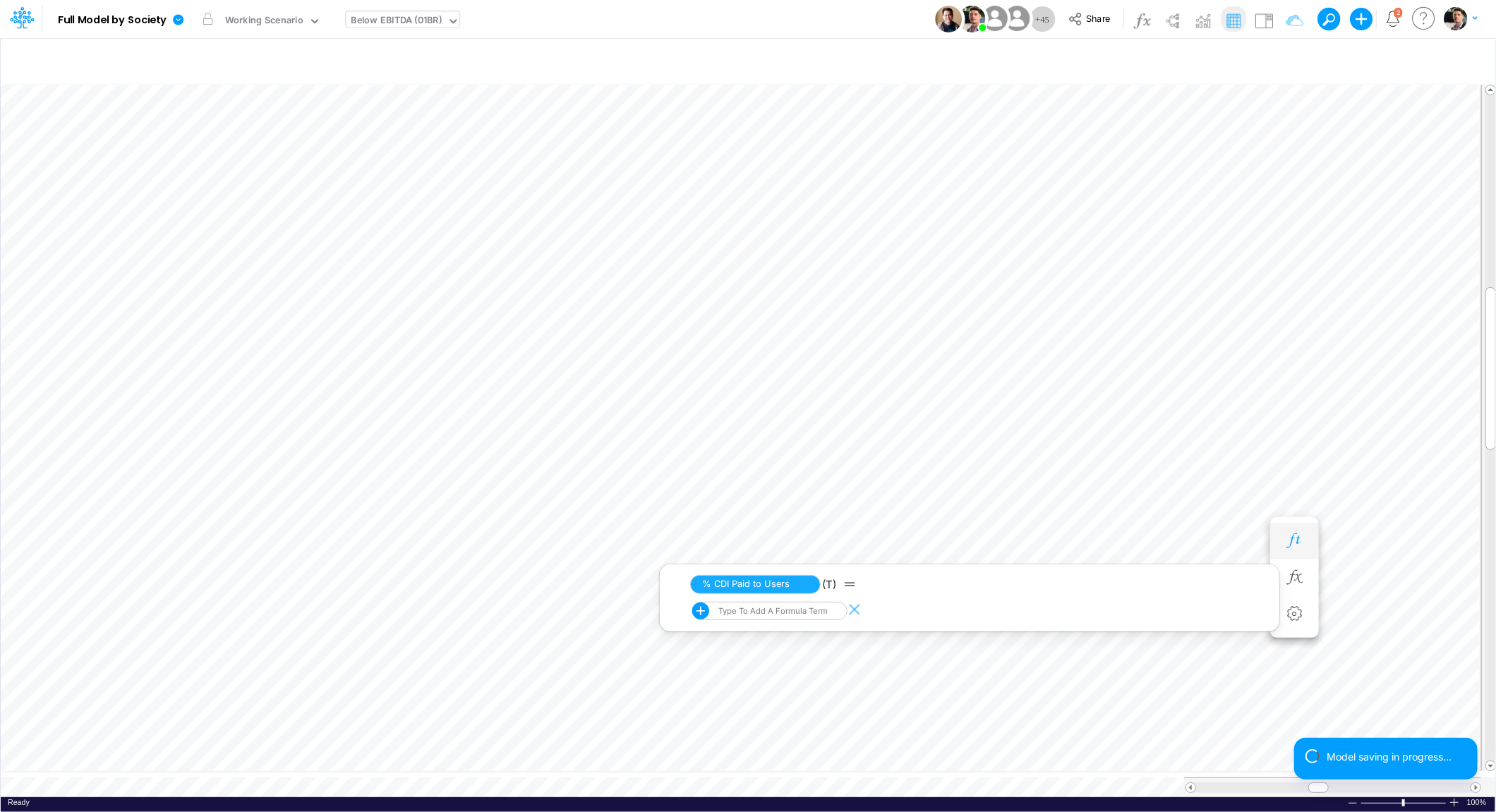
click at [1278, 536] on li "% CDI Paid to Users =" at bounding box center [1294, 541] width 49 height 36
click at [1297, 532] on button "button" at bounding box center [1294, 541] width 26 height 28
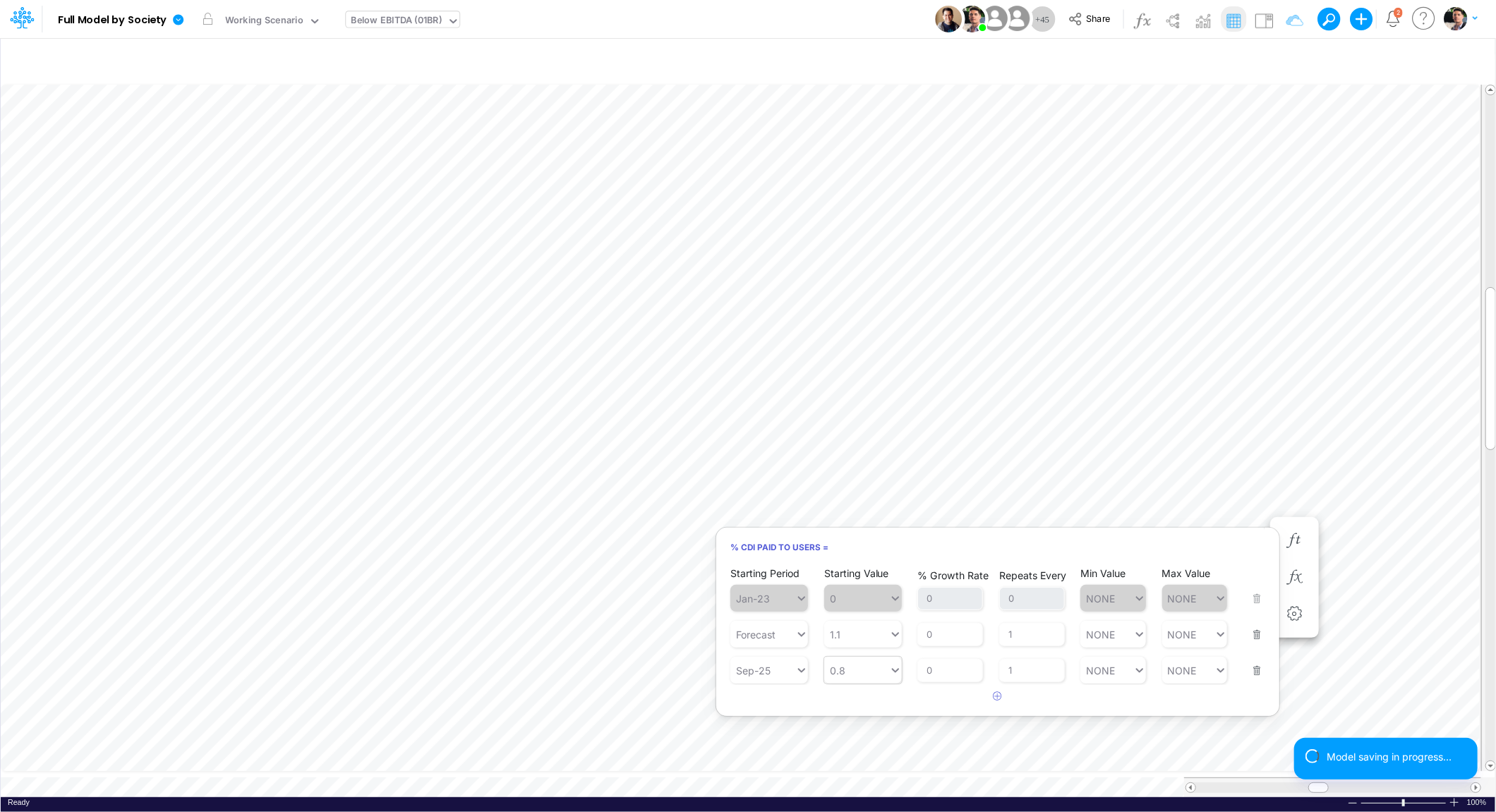
click at [861, 670] on div "0.8" at bounding box center [857, 671] width 65 height 20
click at [856, 701] on div "Set value 102%" at bounding box center [869, 706] width 90 height 23
type input "102%"
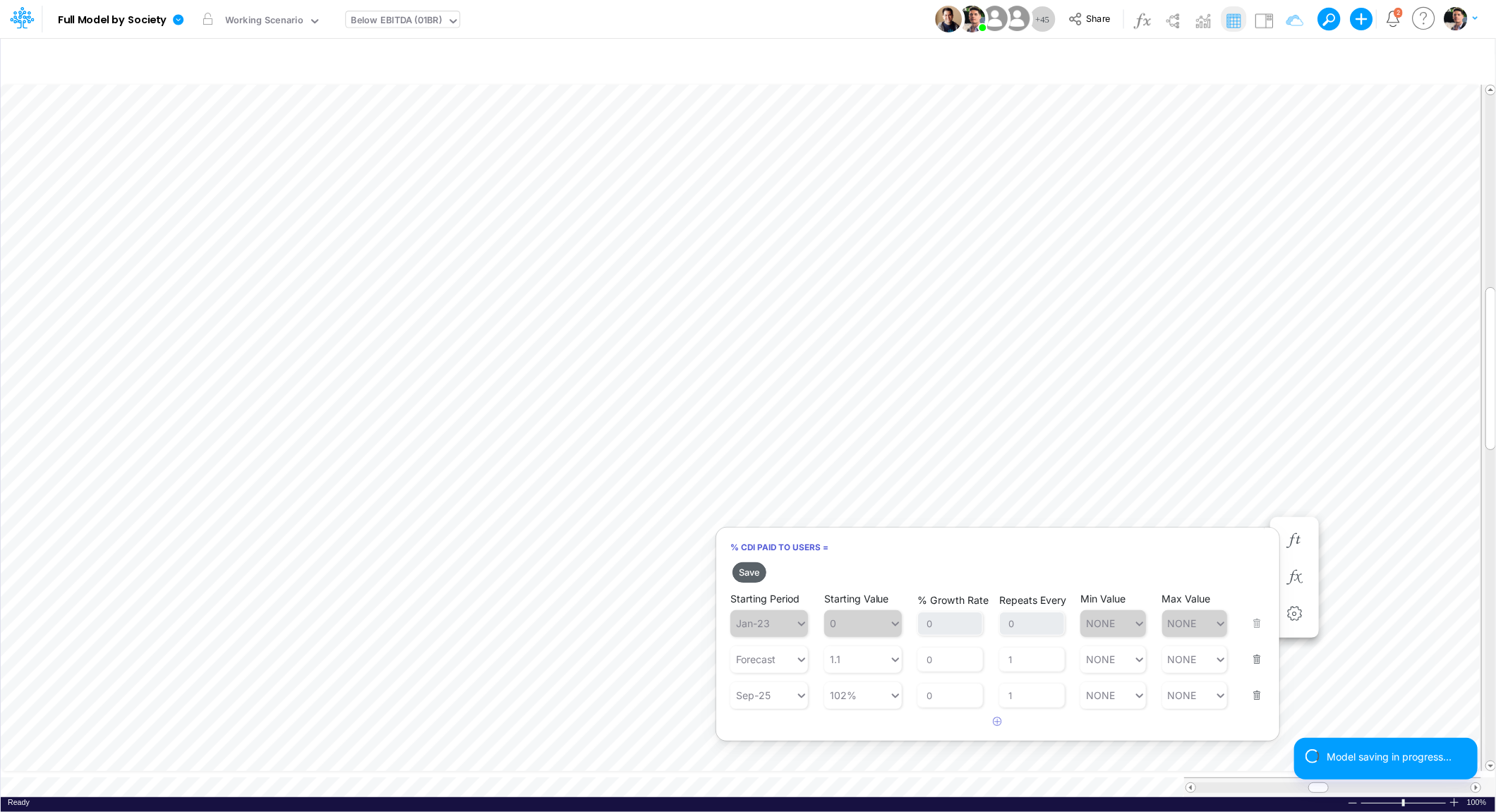
click at [755, 573] on button "Save" at bounding box center [749, 572] width 34 height 20
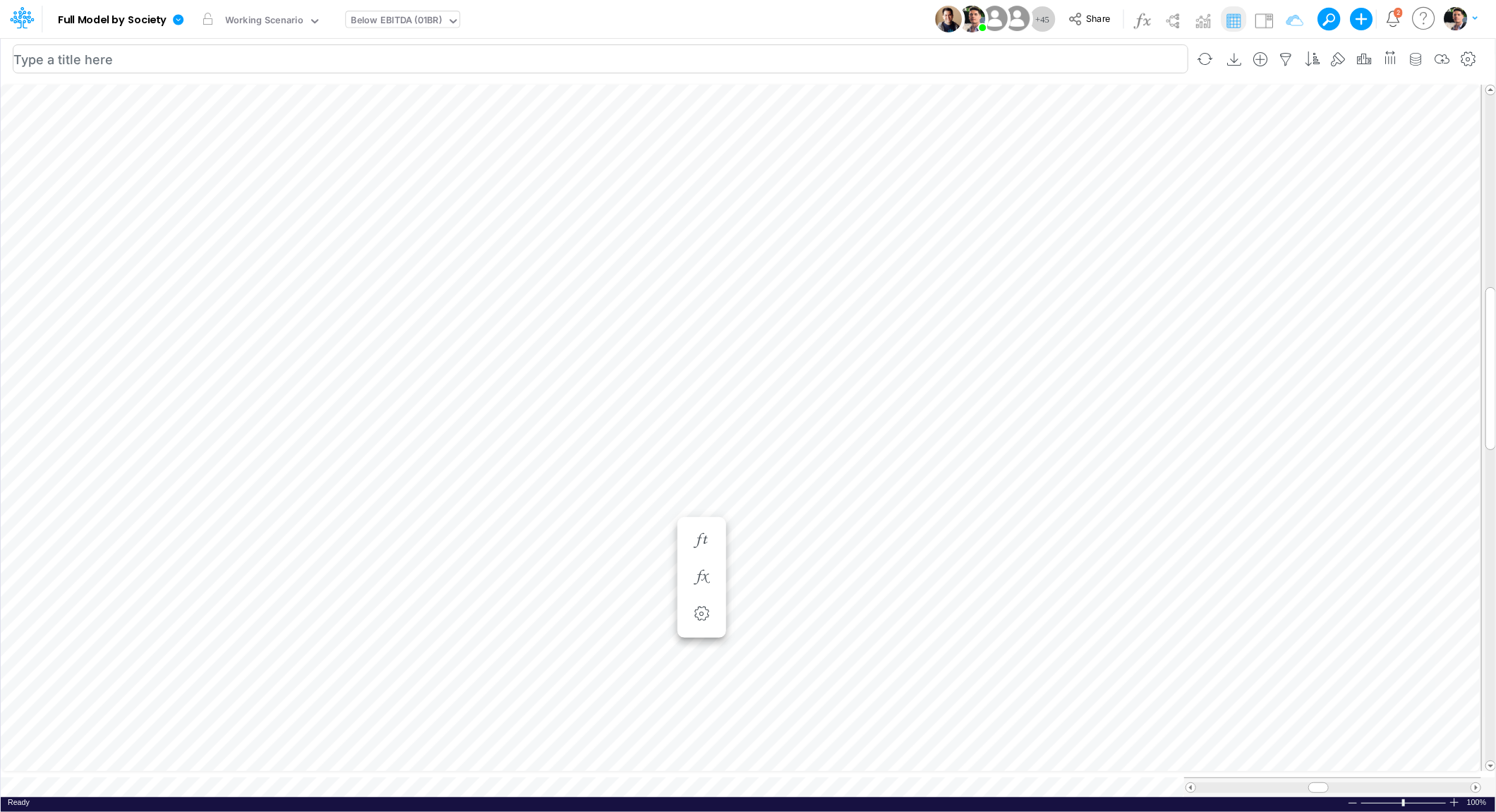
scroll to position [12, 9]
click at [872, 580] on icon "button" at bounding box center [870, 577] width 21 height 15
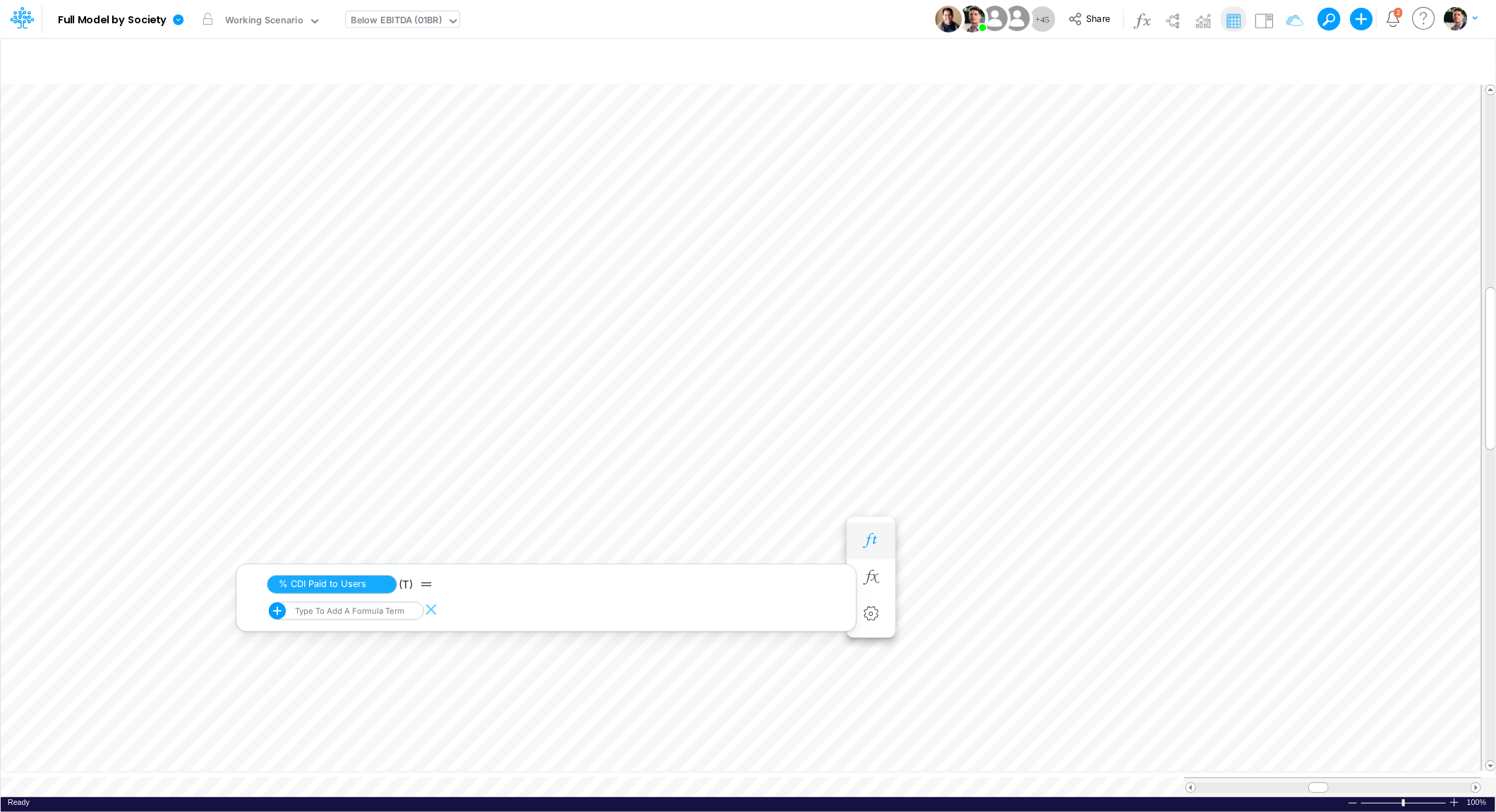
click at [864, 538] on icon "button" at bounding box center [870, 541] width 21 height 15
